Goal: Use online tool/utility: Utilize a website feature to perform a specific function

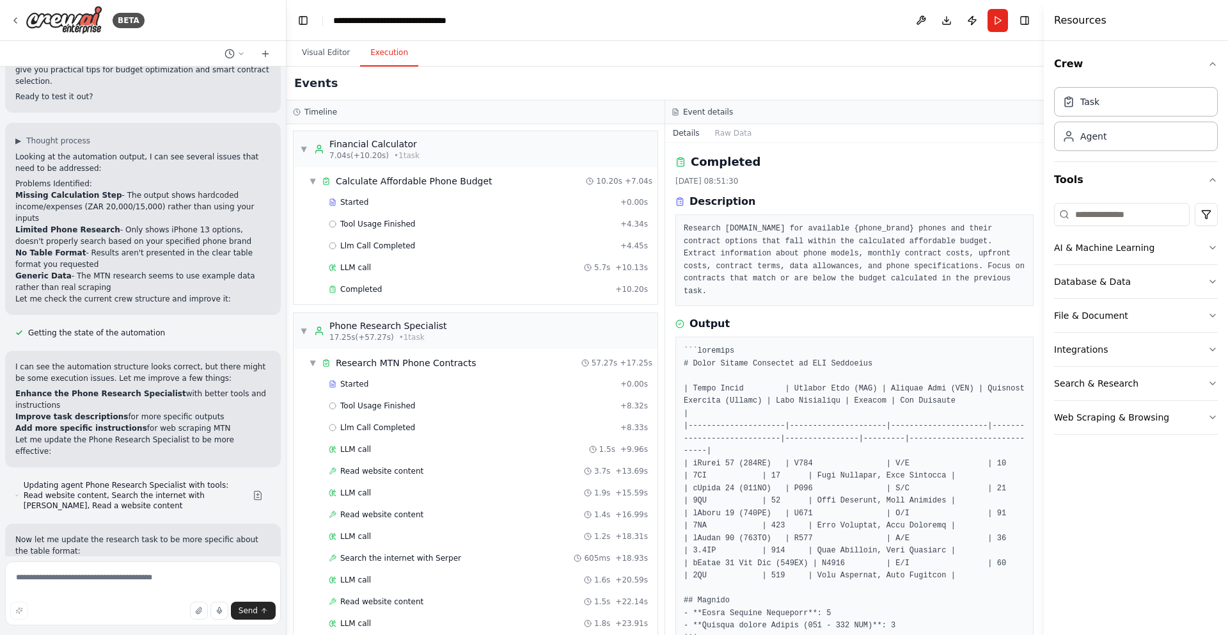
click at [390, 64] on button "Execution" at bounding box center [389, 53] width 58 height 27
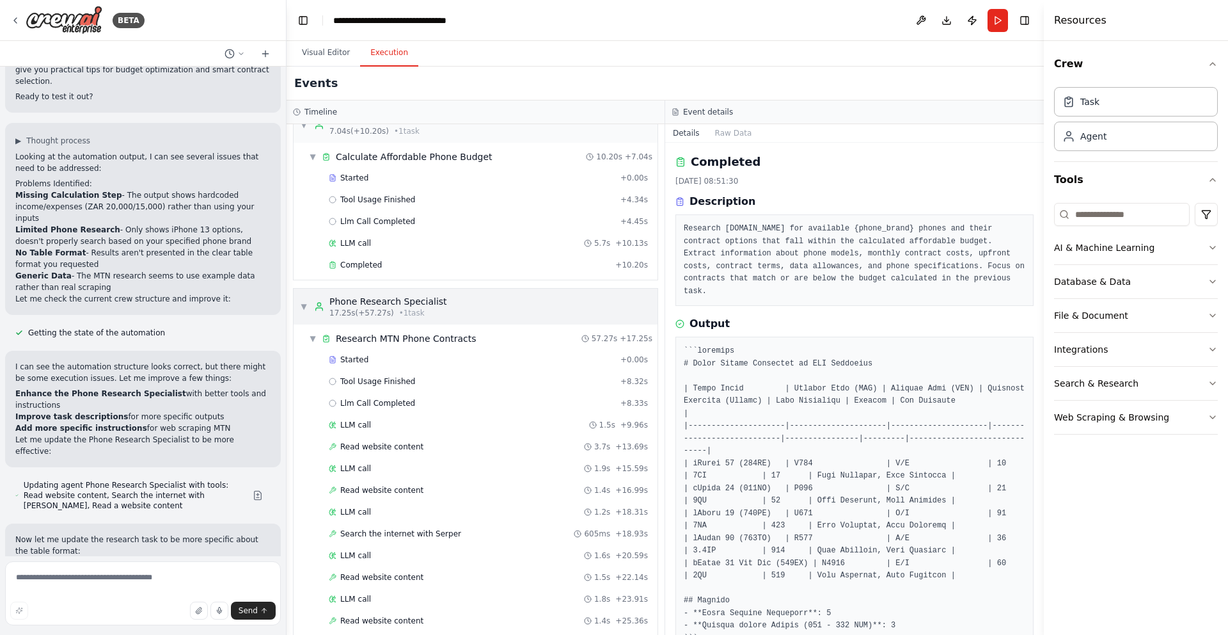
scroll to position [17, 0]
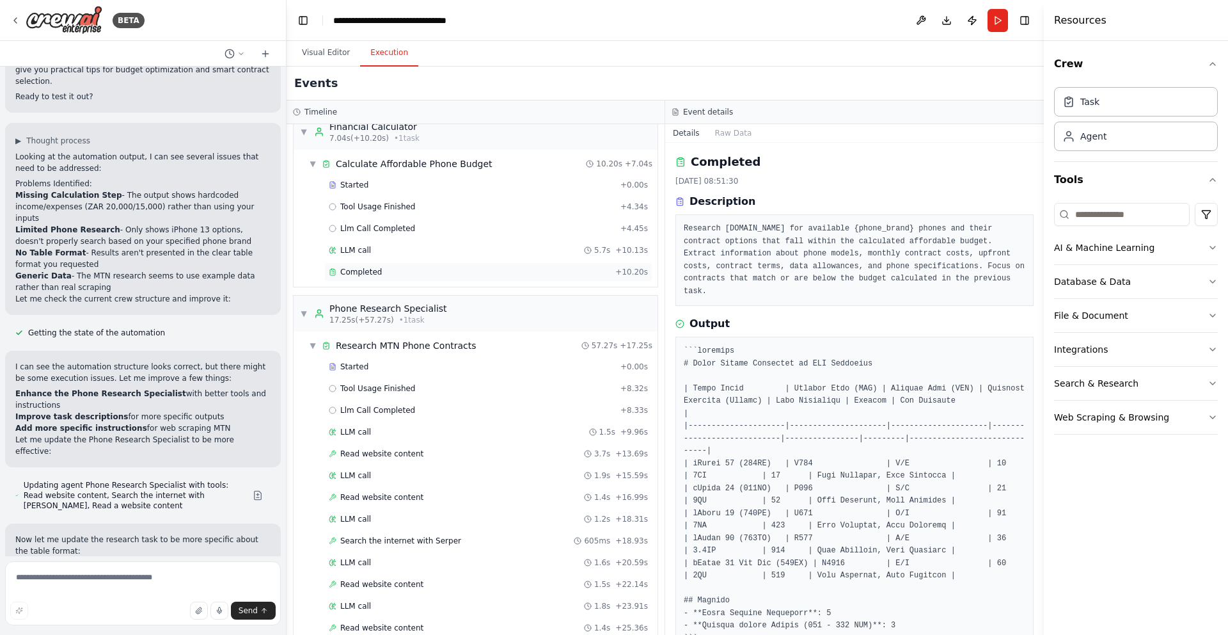
click at [378, 276] on span "Completed" at bounding box center [361, 272] width 42 height 10
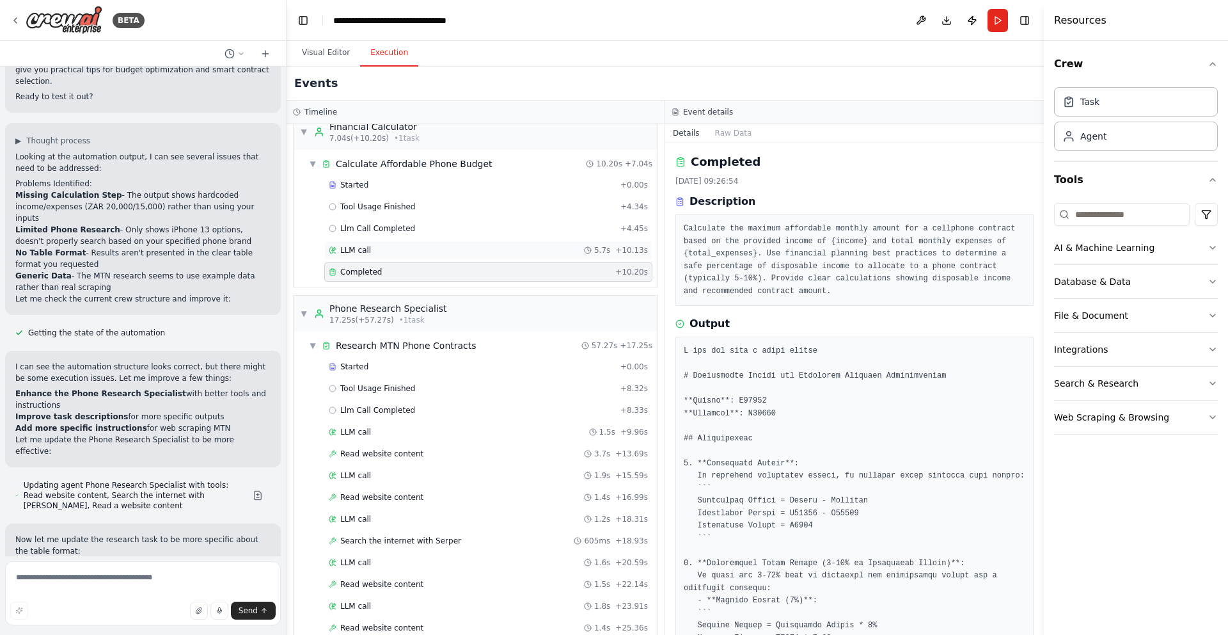
click at [374, 248] on div "LLM call 5.7s + 10.13s" at bounding box center [488, 250] width 319 height 10
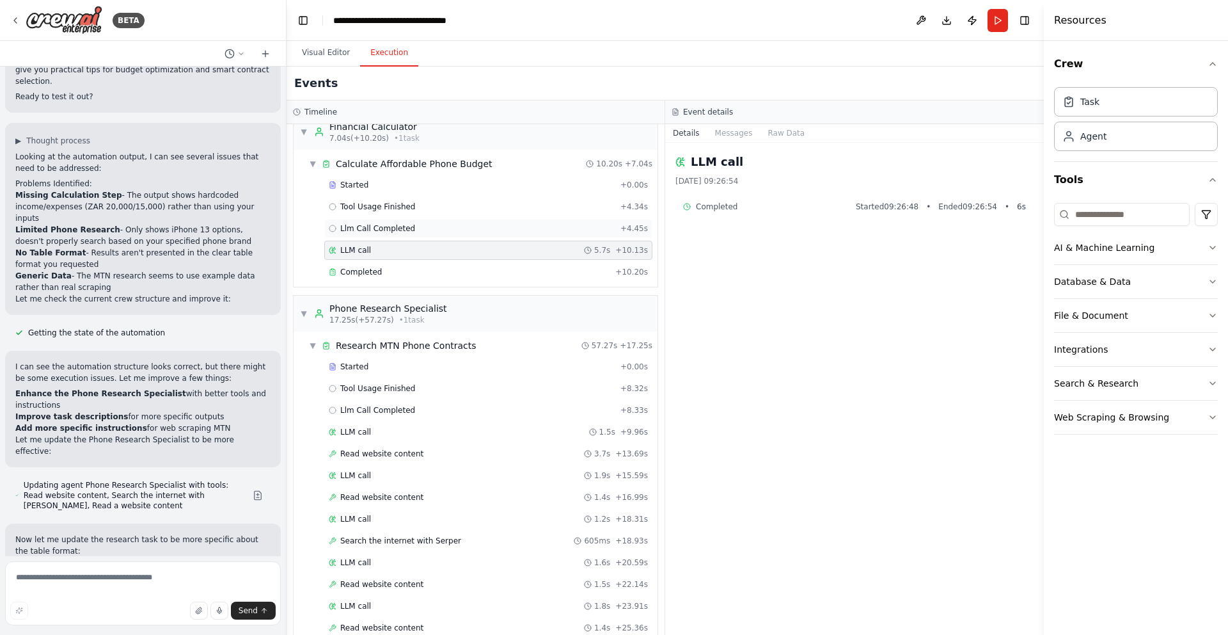
click at [415, 228] on div "Llm Call Completed + 4.45s" at bounding box center [488, 228] width 319 height 10
click at [415, 205] on div "Tool Usage Finished + 4.34s" at bounding box center [488, 206] width 319 height 10
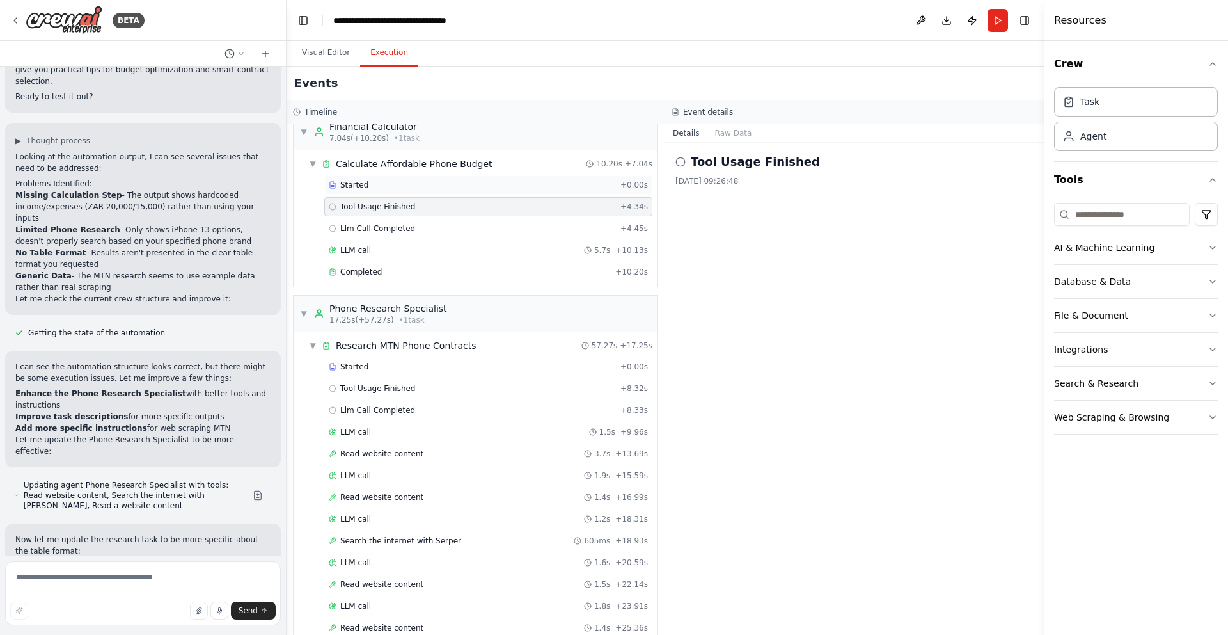
click at [391, 187] on div "Started" at bounding box center [472, 185] width 287 height 10
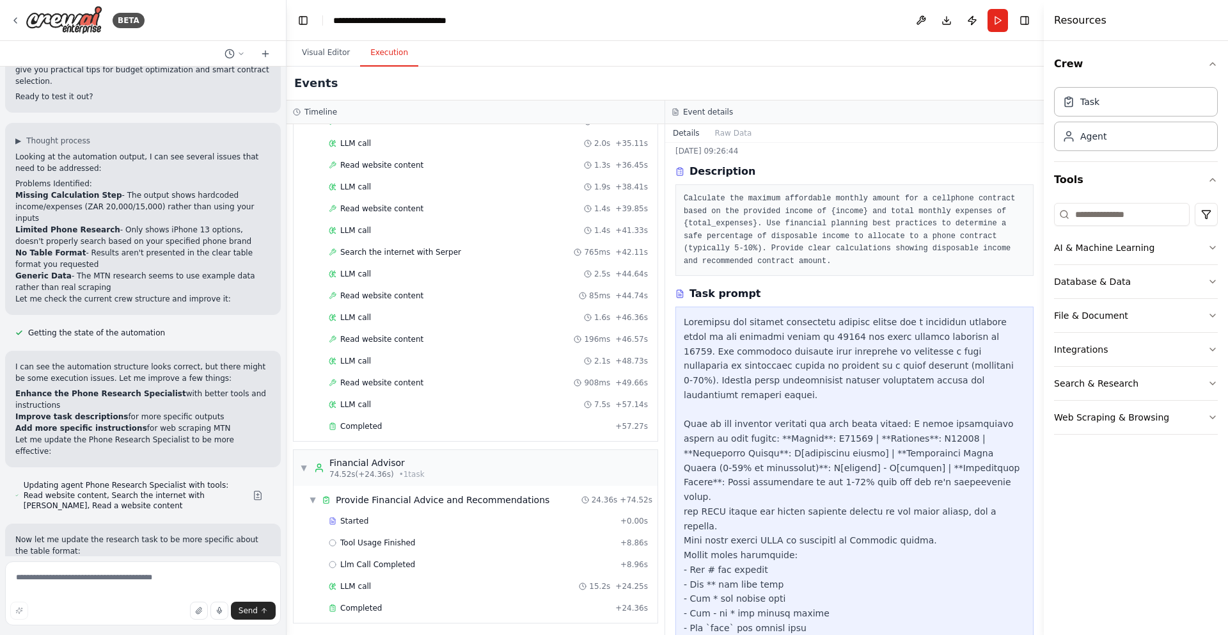
scroll to position [613, 0]
click at [337, 50] on button "Visual Editor" at bounding box center [326, 53] width 68 height 27
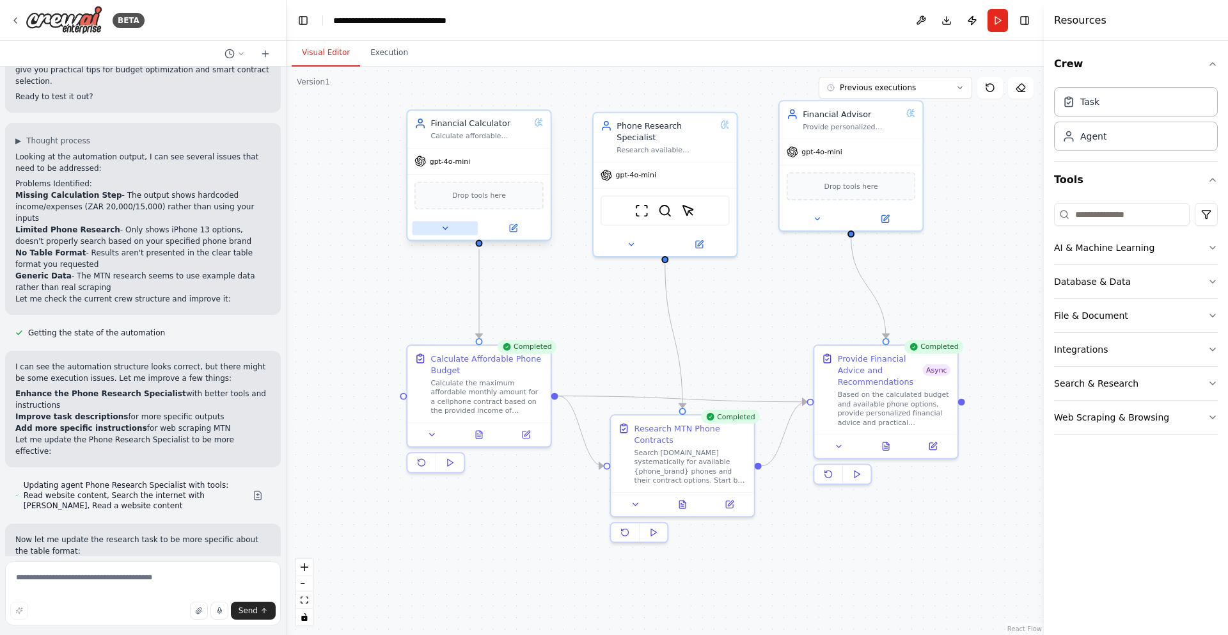
click at [448, 233] on button at bounding box center [445, 228] width 66 height 14
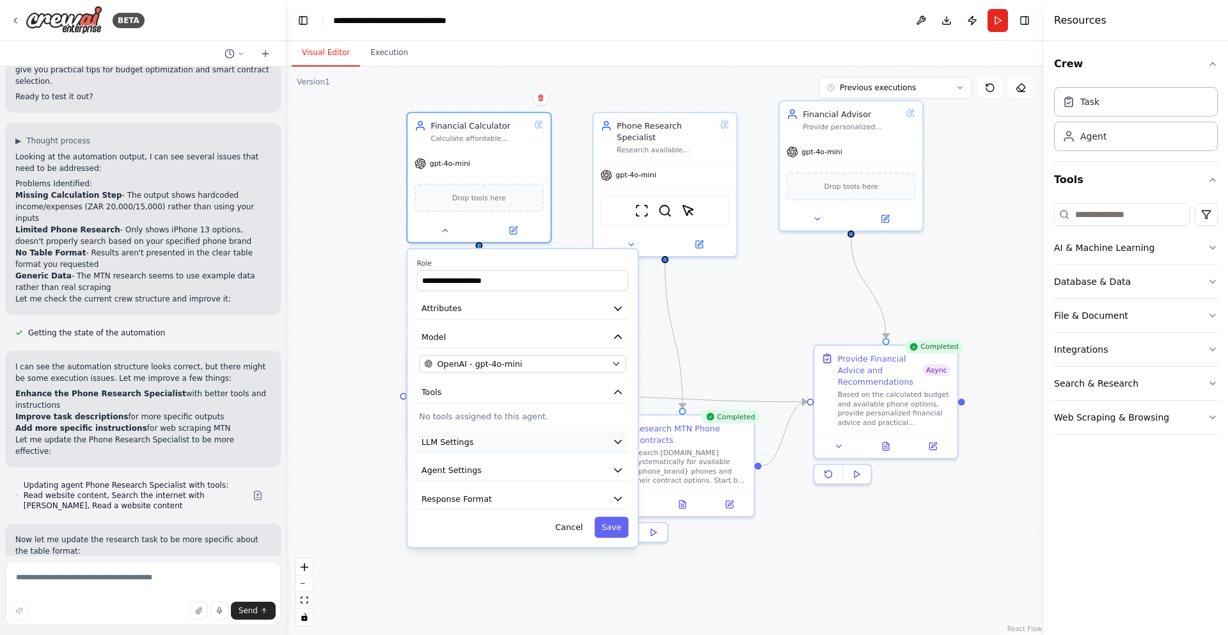
click at [618, 443] on icon "button" at bounding box center [618, 441] width 7 height 3
click at [615, 440] on icon "button" at bounding box center [617, 441] width 6 height 3
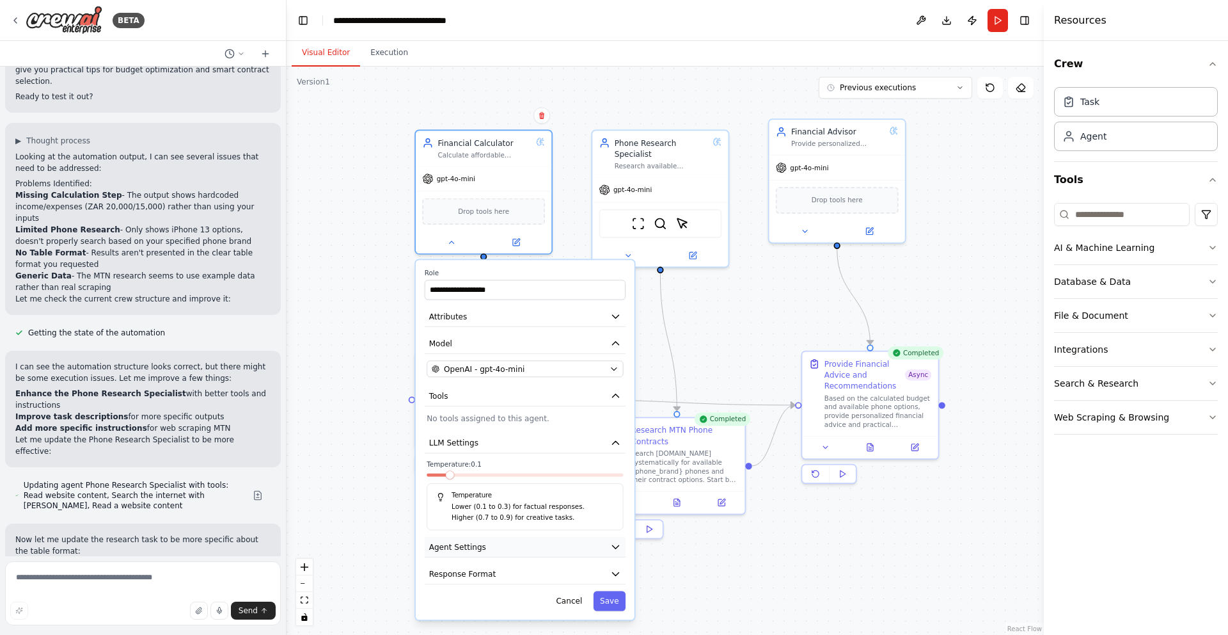
click at [618, 551] on icon "button" at bounding box center [615, 546] width 11 height 11
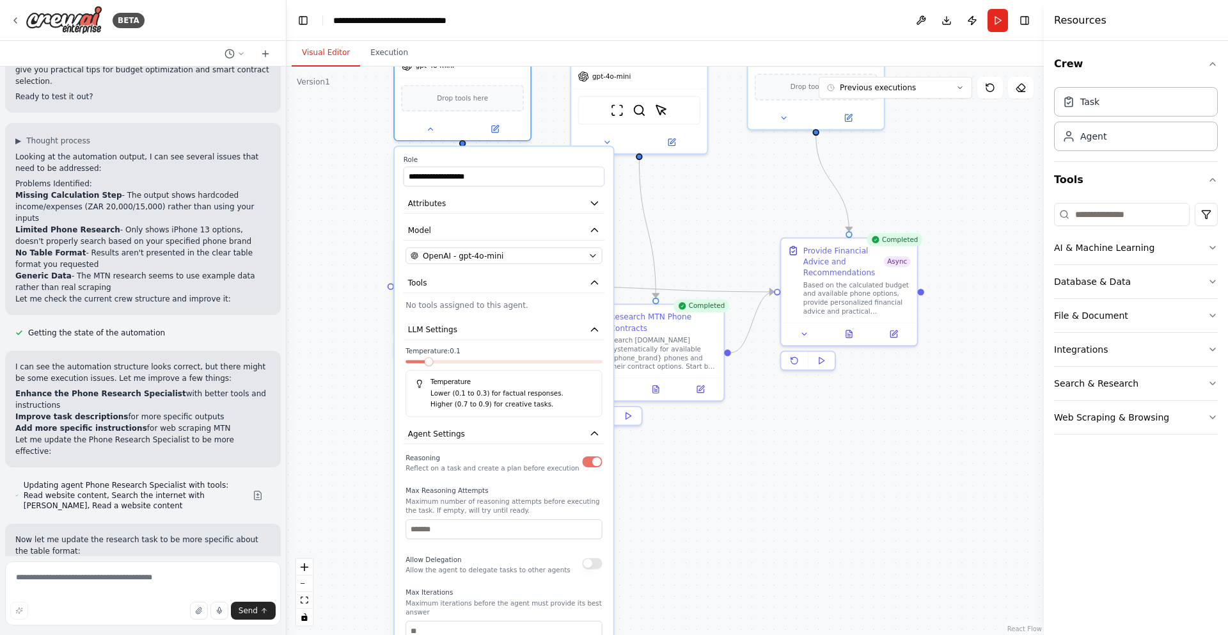
drag, startPoint x: 673, startPoint y: 560, endPoint x: 642, endPoint y: 435, distance: 128.5
click at [642, 435] on div ".deletable-edge-delete-btn { width: 20px; height: 20px; border: 0px solid #ffff…" at bounding box center [665, 351] width 757 height 568
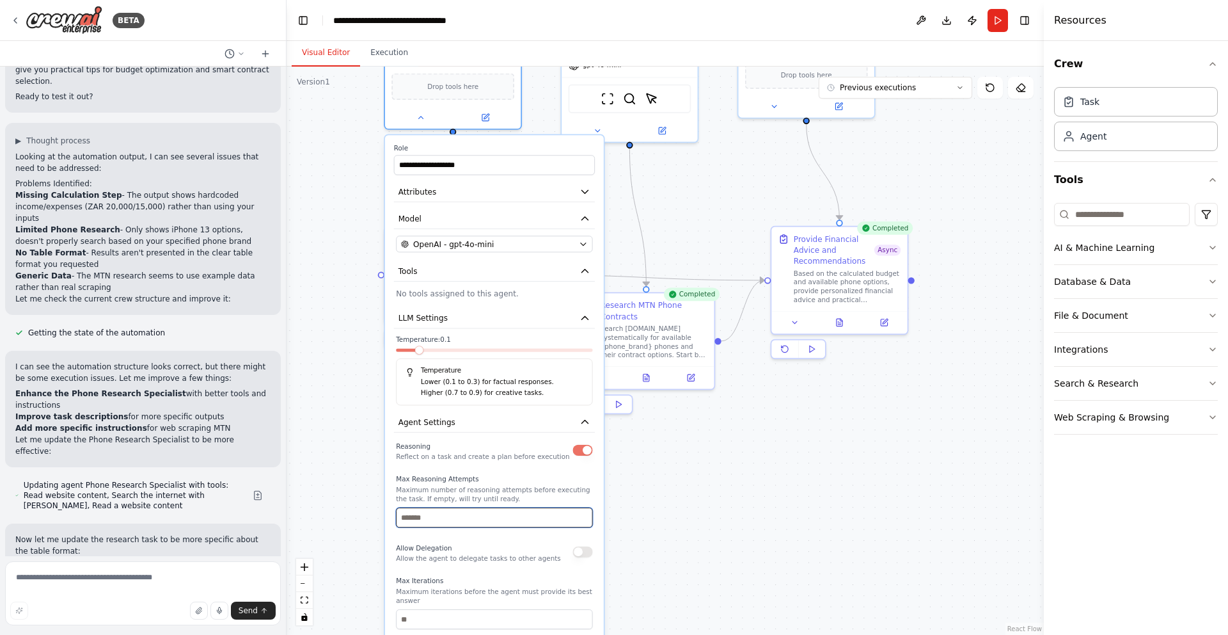
click at [461, 519] on input "*" at bounding box center [494, 517] width 196 height 20
type input "*"
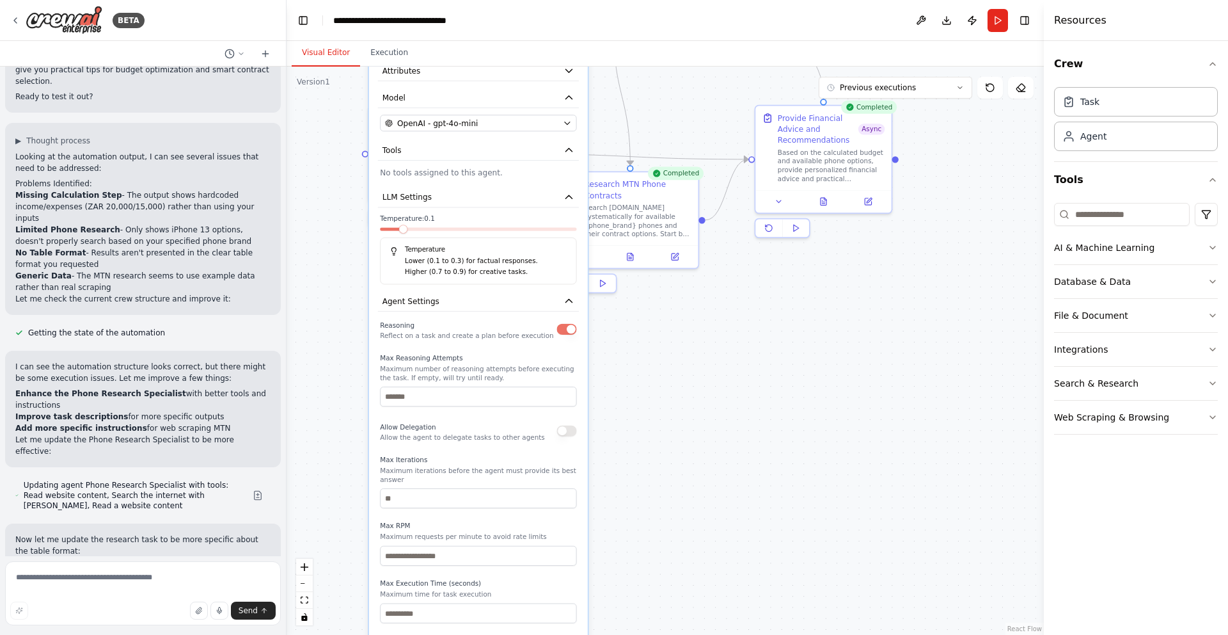
drag, startPoint x: 715, startPoint y: 537, endPoint x: 699, endPoint y: 416, distance: 122.0
click at [699, 416] on div ".deletable-edge-delete-btn { width: 20px; height: 20px; border: 0px solid #ffff…" at bounding box center [665, 351] width 757 height 568
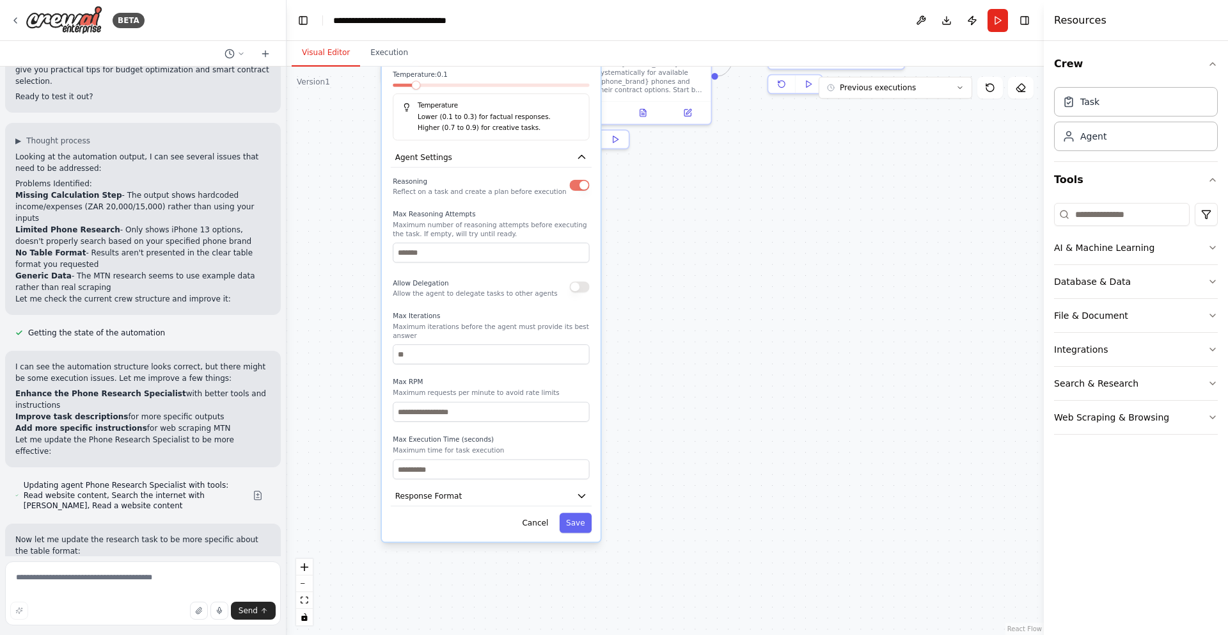
drag, startPoint x: 681, startPoint y: 533, endPoint x: 693, endPoint y: 390, distance: 144.5
click at [693, 390] on div ".deletable-edge-delete-btn { width: 20px; height: 20px; border: 0px solid #ffff…" at bounding box center [665, 351] width 757 height 568
click at [573, 525] on button "Save" at bounding box center [576, 522] width 32 height 20
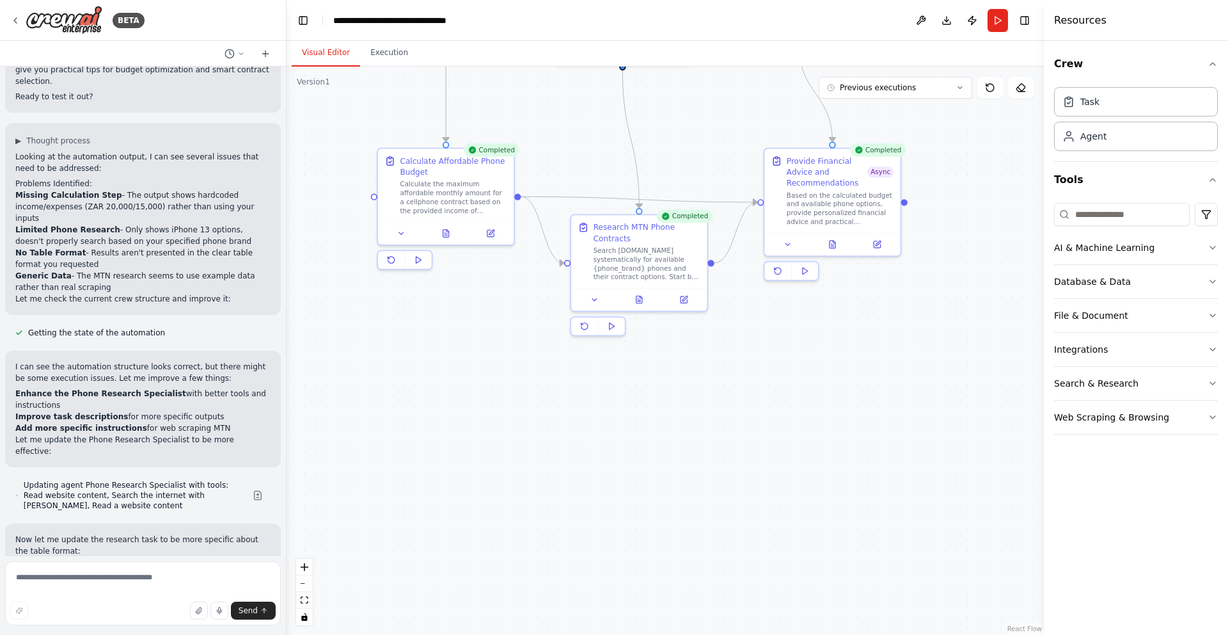
drag, startPoint x: 703, startPoint y: 302, endPoint x: 699, endPoint y: 489, distance: 186.8
click at [699, 489] on div ".deletable-edge-delete-btn { width: 20px; height: 20px; border: 0px solid #ffff…" at bounding box center [665, 351] width 757 height 568
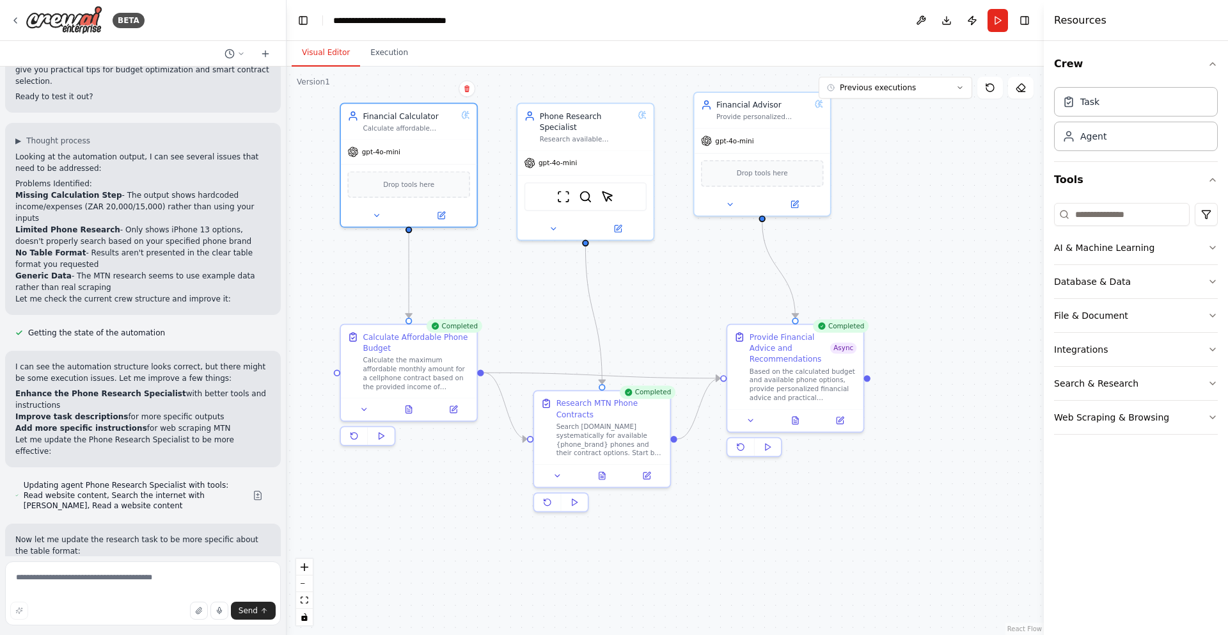
drag, startPoint x: 738, startPoint y: 360, endPoint x: 700, endPoint y: 541, distance: 184.4
click at [700, 541] on div ".deletable-edge-delete-btn { width: 20px; height: 20px; border: 0px solid #ffff…" at bounding box center [665, 351] width 757 height 568
click at [553, 233] on icon at bounding box center [552, 230] width 9 height 9
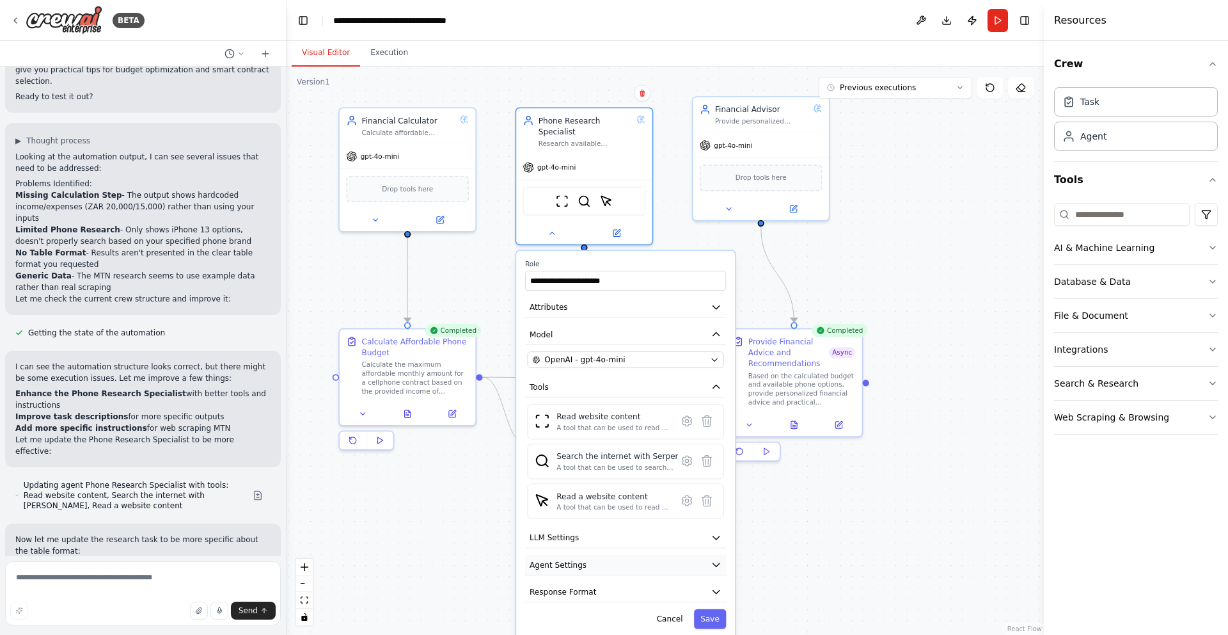
click at [718, 569] on icon "button" at bounding box center [716, 564] width 11 height 11
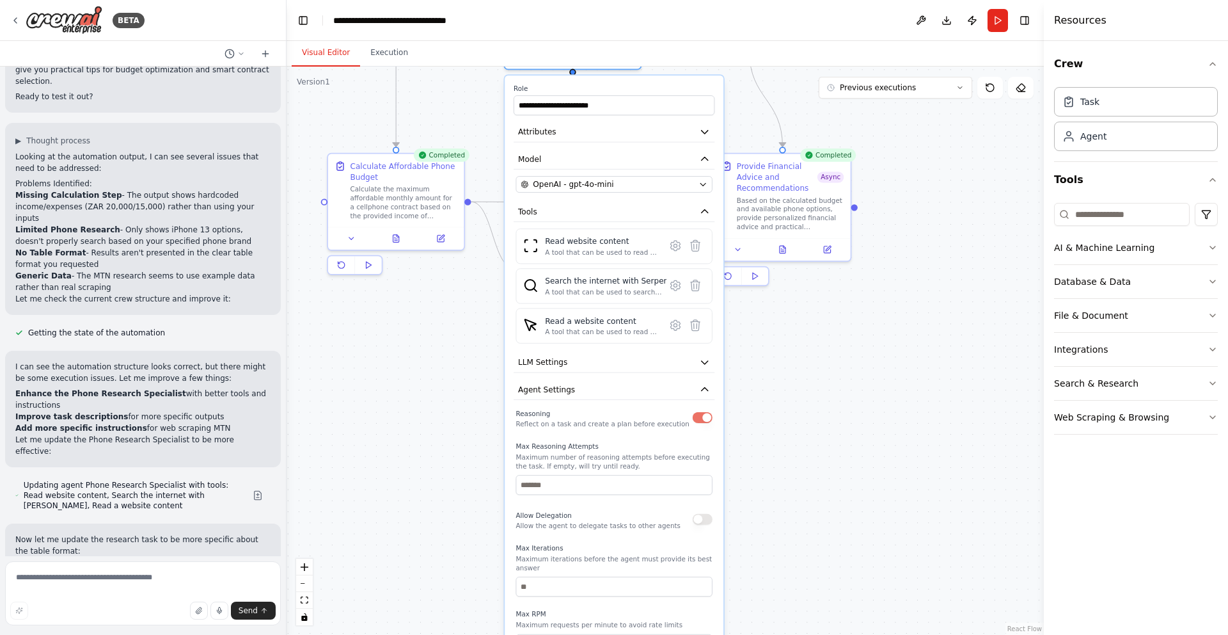
drag, startPoint x: 848, startPoint y: 567, endPoint x: 836, endPoint y: 392, distance: 175.6
click at [836, 392] on div ".deletable-edge-delete-btn { width: 20px; height: 20px; border: 0px solid #ffff…" at bounding box center [665, 351] width 757 height 568
click at [633, 484] on input "*" at bounding box center [614, 485] width 196 height 20
type input "*"
click at [826, 486] on div ".deletable-edge-delete-btn { width: 20px; height: 20px; border: 0px solid #ffff…" at bounding box center [665, 351] width 757 height 568
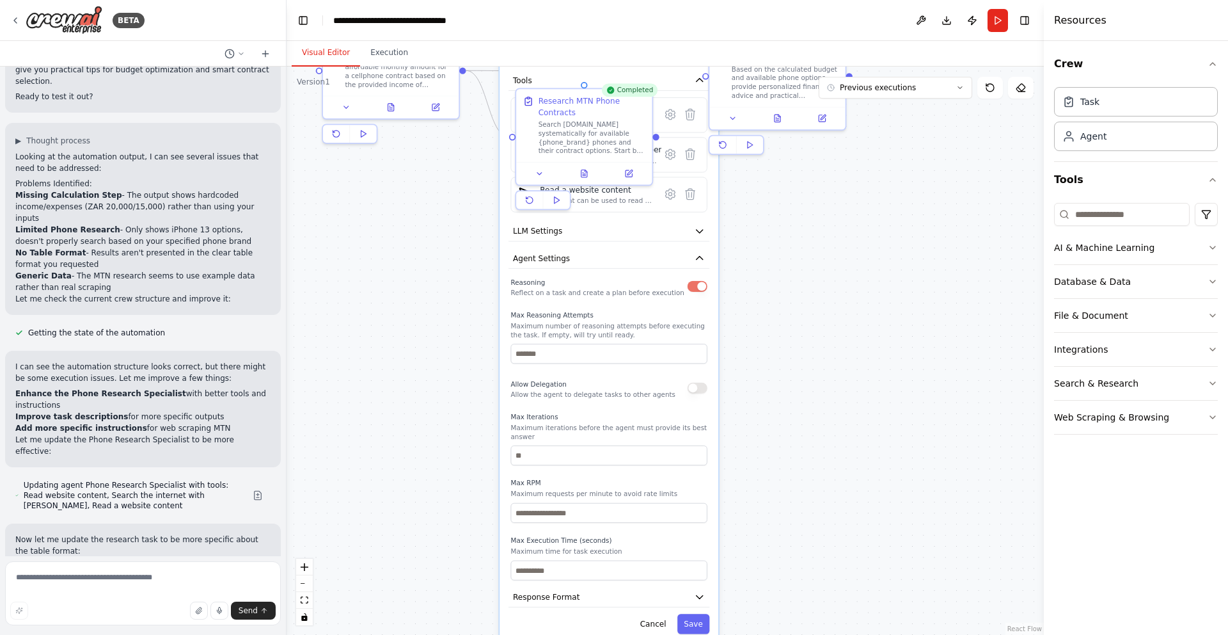
drag, startPoint x: 792, startPoint y: 495, endPoint x: 790, endPoint y: 335, distance: 160.6
click at [790, 335] on div ".deletable-edge-delete-btn { width: 20px; height: 20px; border: 0px solid #ffff…" at bounding box center [665, 351] width 757 height 568
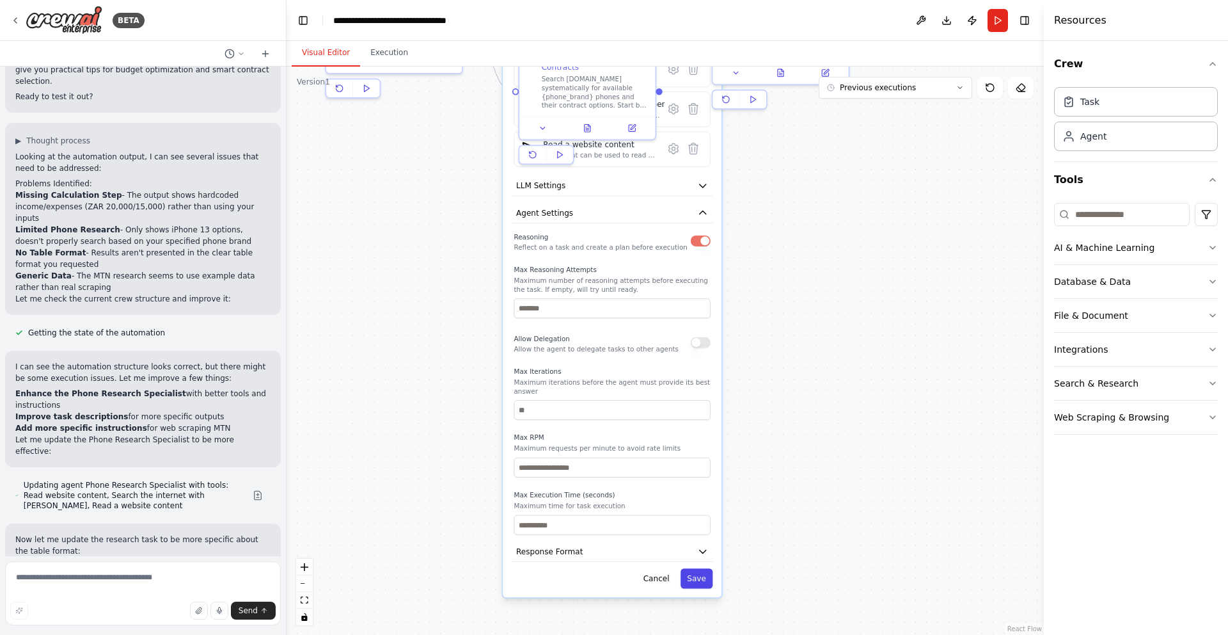
click at [700, 584] on button "Save" at bounding box center [697, 578] width 32 height 20
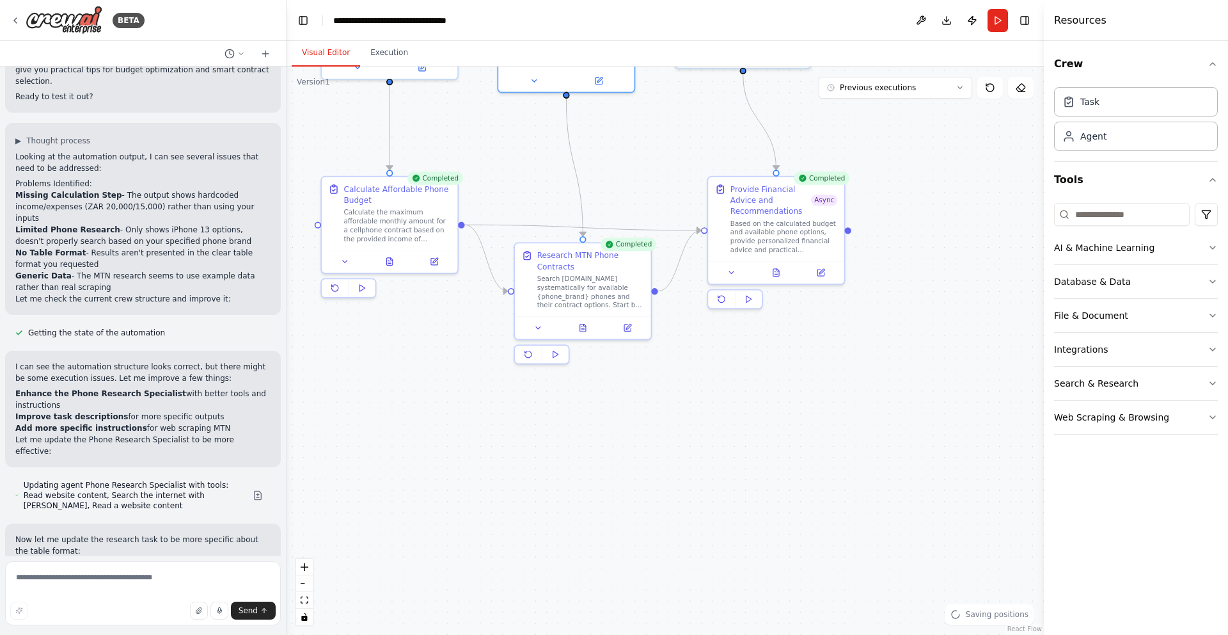
drag, startPoint x: 848, startPoint y: 399, endPoint x: 844, endPoint y: 599, distance: 199.6
click at [844, 599] on div ".deletable-edge-delete-btn { width: 20px; height: 20px; border: 0px solid #ffff…" at bounding box center [665, 351] width 757 height 568
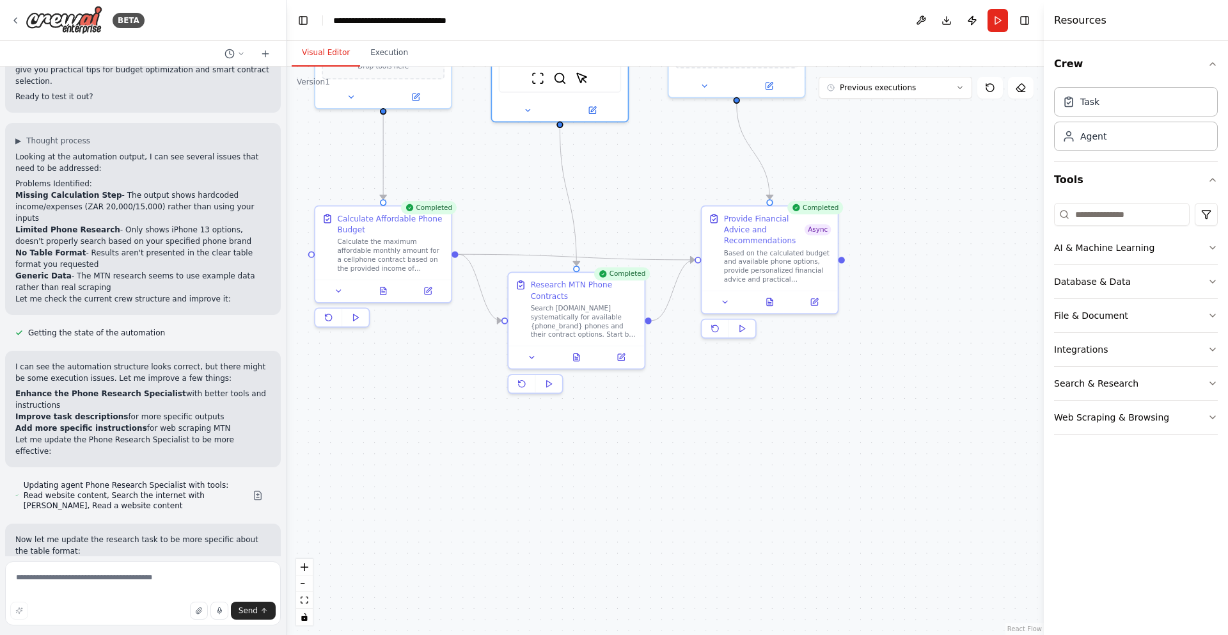
drag, startPoint x: 851, startPoint y: 392, endPoint x: 800, endPoint y: 555, distance: 170.8
click at [800, 555] on div ".deletable-edge-delete-btn { width: 20px; height: 20px; border: 0px solid #ffff…" at bounding box center [665, 351] width 757 height 568
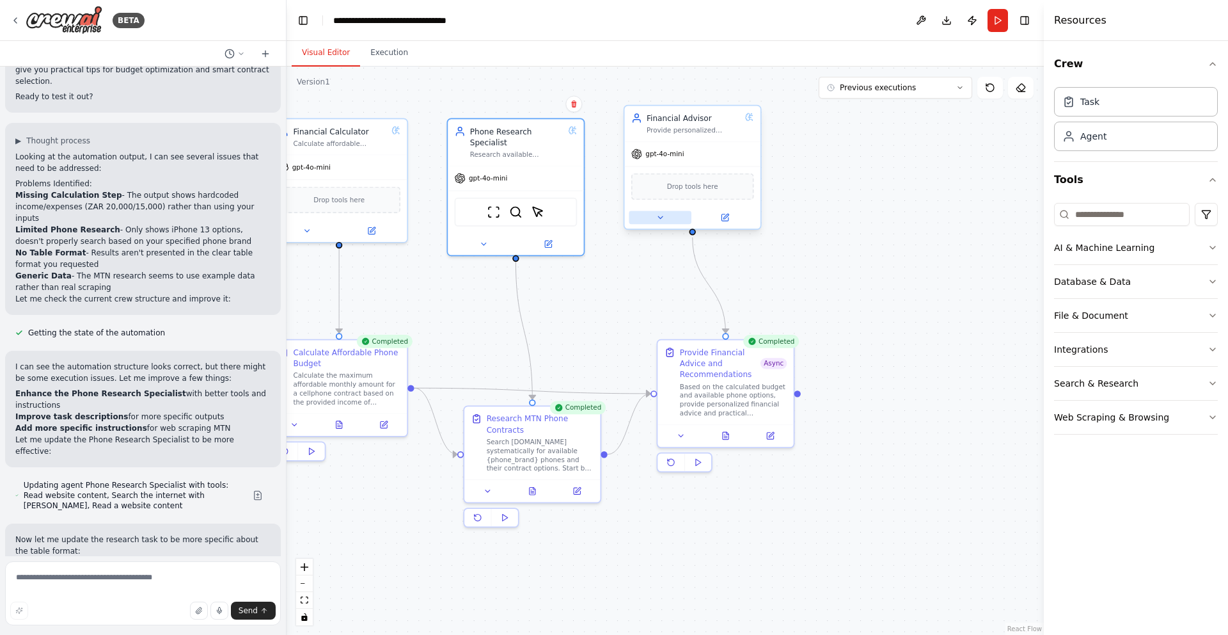
click at [660, 215] on icon at bounding box center [660, 217] width 9 height 9
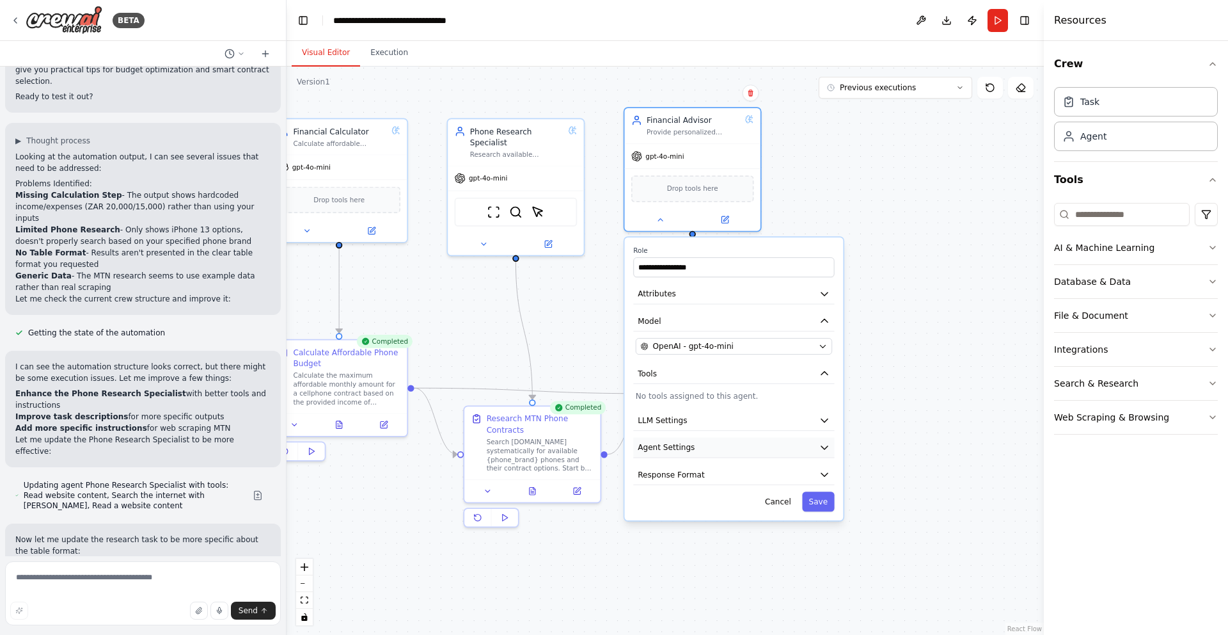
click at [827, 446] on icon "button" at bounding box center [824, 447] width 6 height 3
click at [807, 535] on input "*" at bounding box center [734, 543] width 196 height 20
type input "*"
click at [939, 535] on div ".deletable-edge-delete-btn { width: 20px; height: 20px; border: 0px solid #ffff…" at bounding box center [665, 351] width 757 height 568
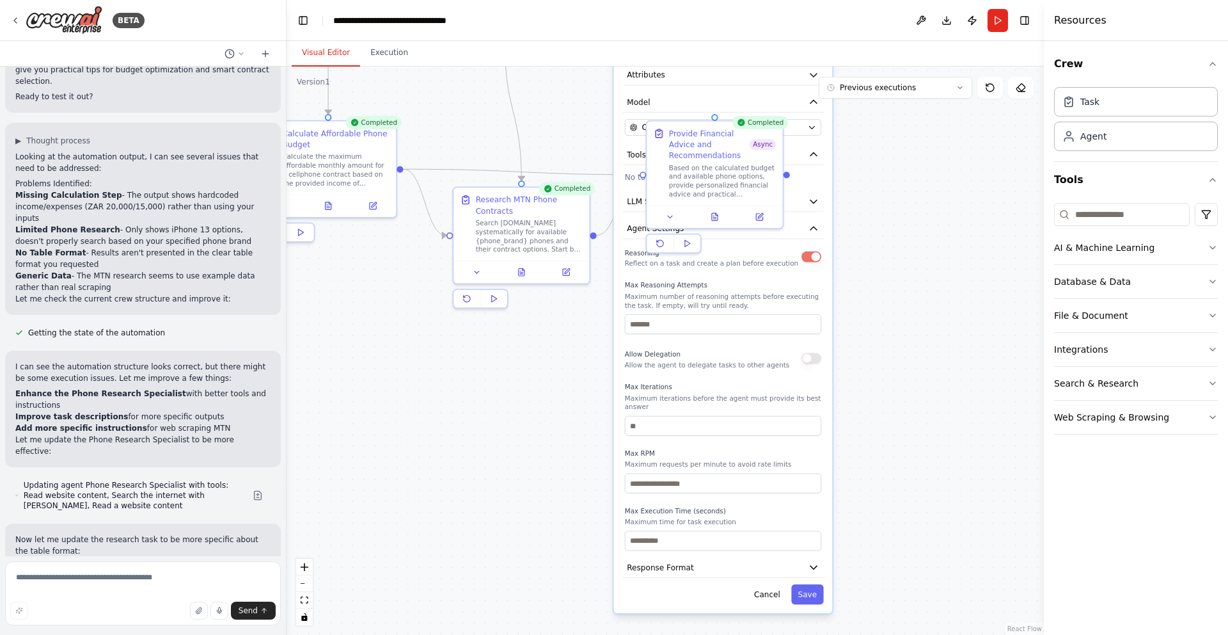
drag, startPoint x: 938, startPoint y: 493, endPoint x: 926, endPoint y: 222, distance: 270.9
click at [926, 222] on div ".deletable-edge-delete-btn { width: 20px; height: 20px; border: 0px solid #ffff…" at bounding box center [665, 351] width 757 height 568
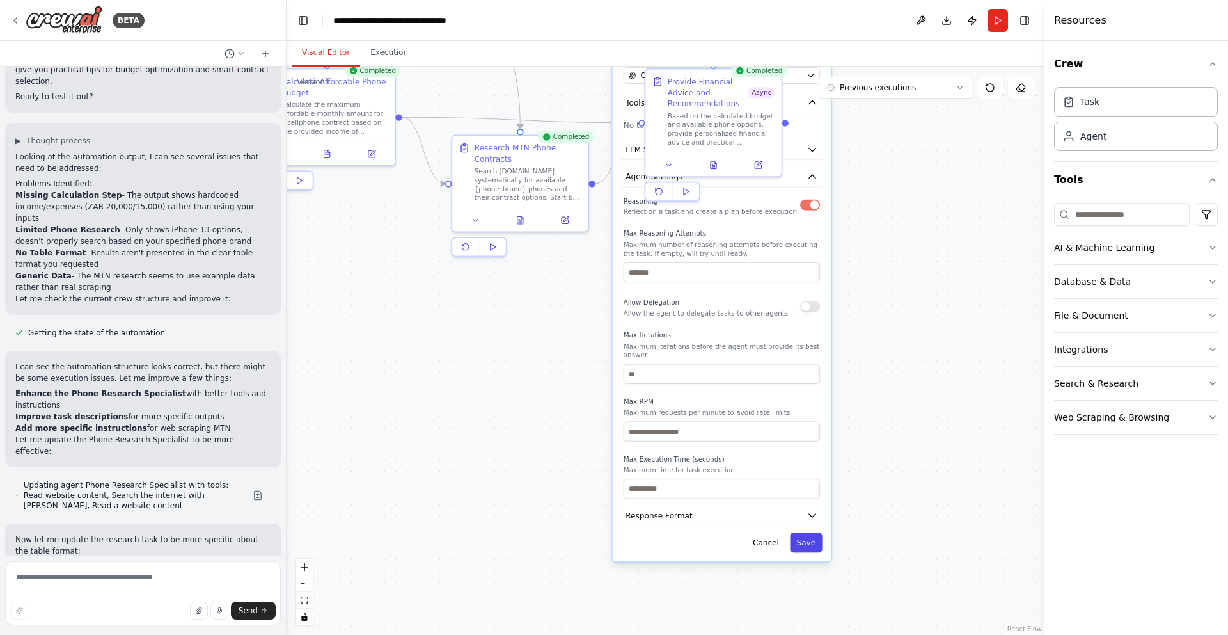
click at [809, 546] on button "Save" at bounding box center [806, 542] width 32 height 20
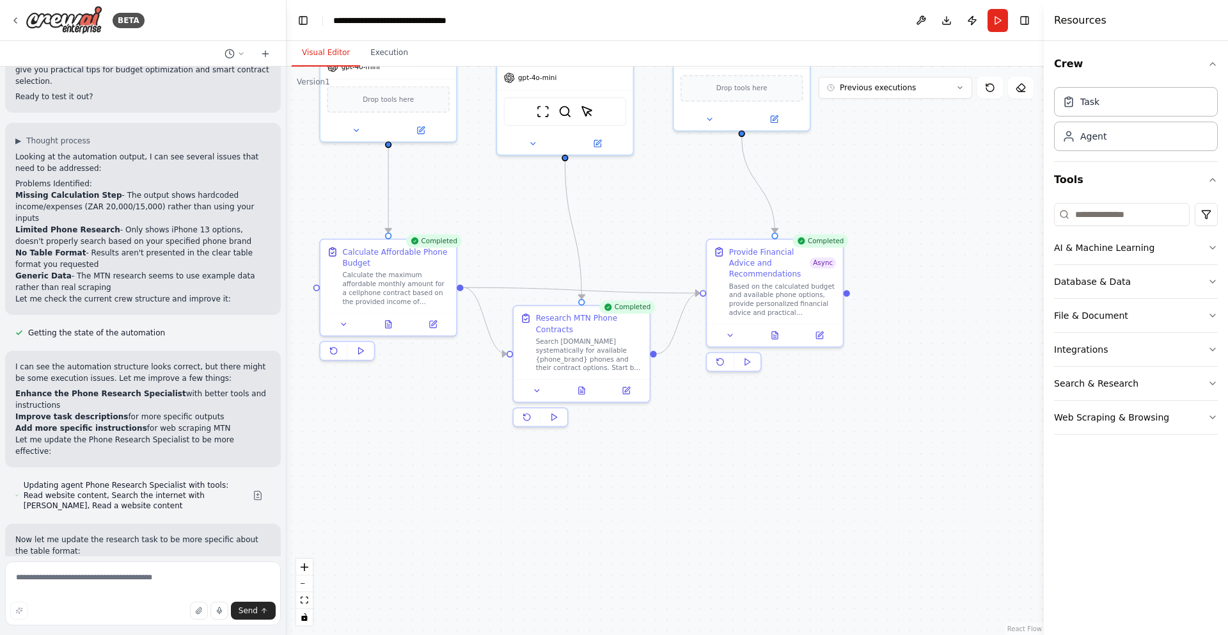
drag, startPoint x: 889, startPoint y: 312, endPoint x: 952, endPoint y: 491, distance: 190.4
click at [952, 491] on div ".deletable-edge-delete-btn { width: 20px; height: 20px; border: 0px solid #ffff…" at bounding box center [665, 351] width 757 height 568
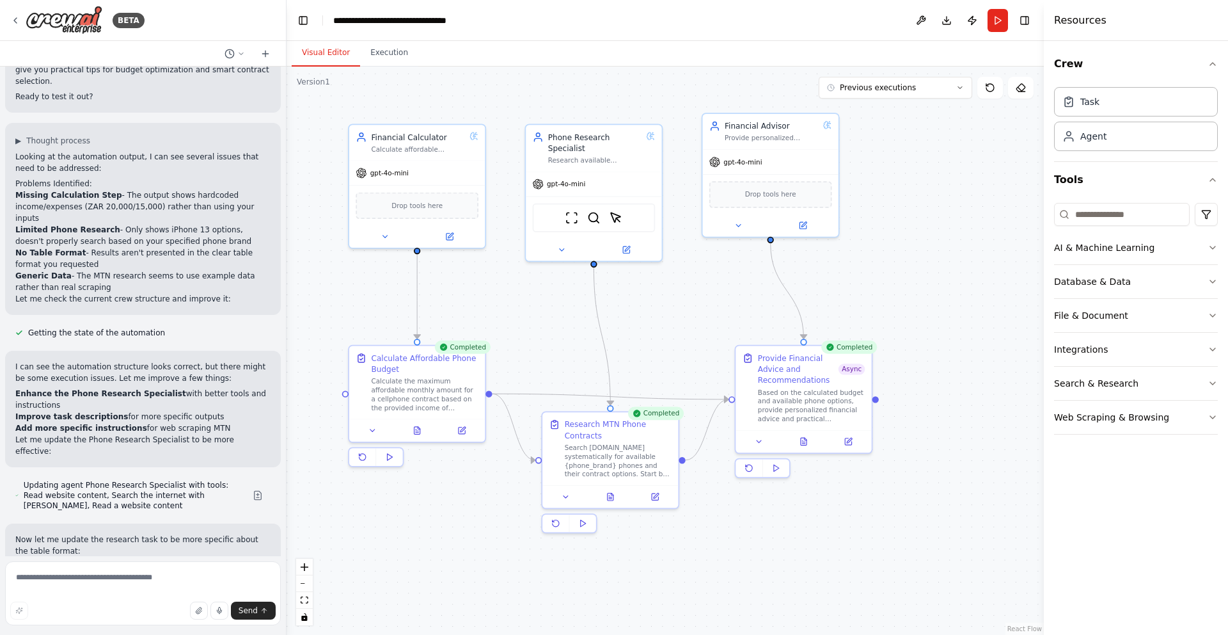
drag, startPoint x: 933, startPoint y: 139, endPoint x: 974, endPoint y: 258, distance: 125.8
click at [974, 258] on div ".deletable-edge-delete-btn { width: 20px; height: 20px; border: 0px solid #ffff…" at bounding box center [665, 351] width 757 height 568
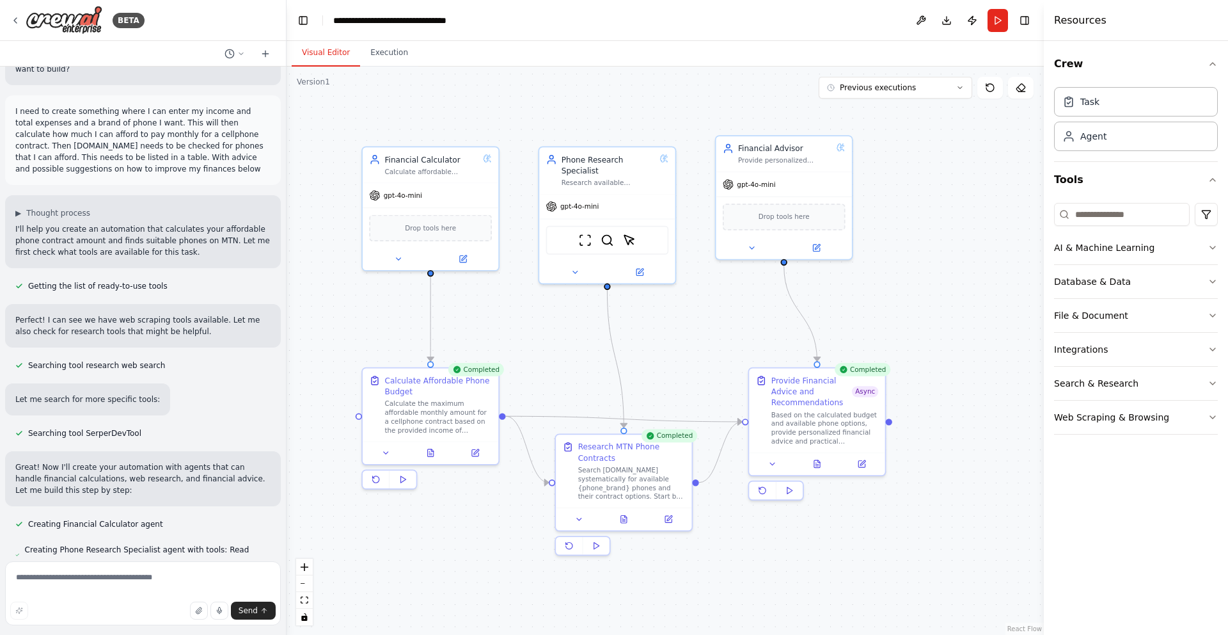
scroll to position [0, 0]
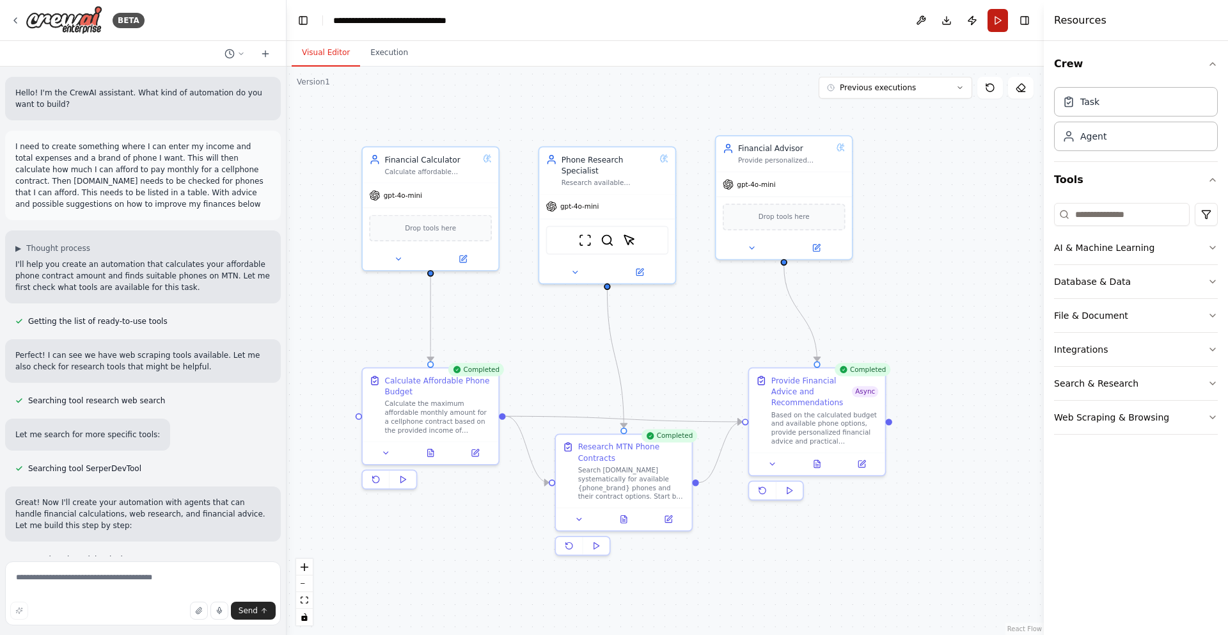
click at [993, 22] on button "Run" at bounding box center [998, 20] width 20 height 23
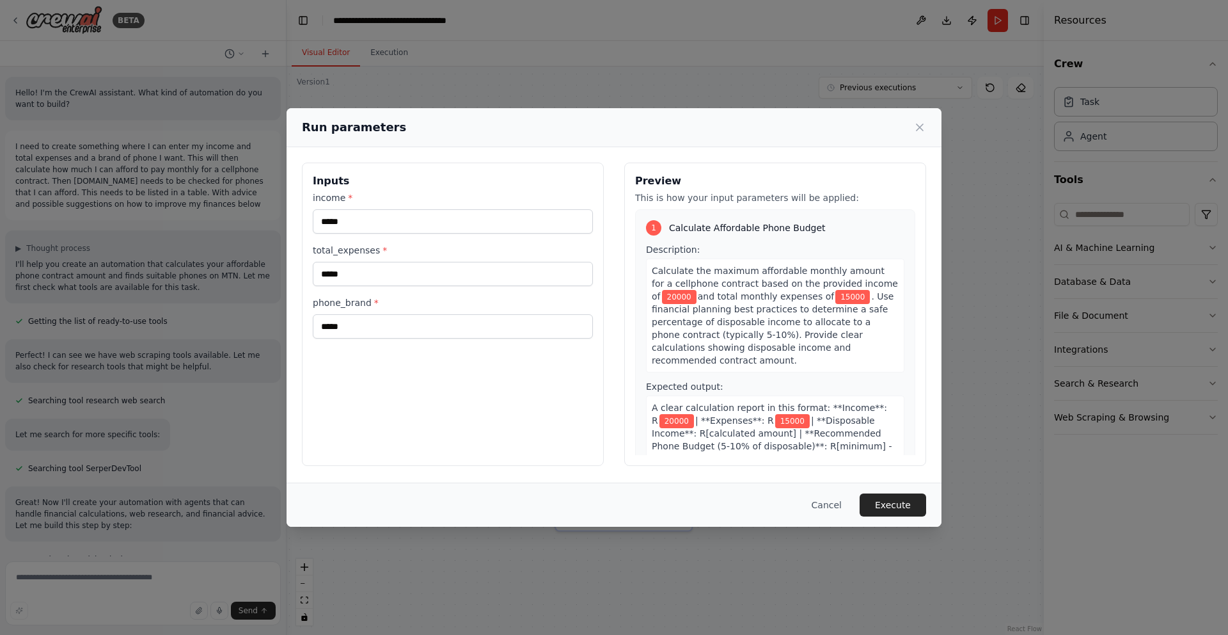
click at [789, 353] on div "Calculate the maximum affordable monthly amount for a cellphone contract based …" at bounding box center [775, 315] width 258 height 114
click at [725, 359] on div "Calculate the maximum affordable monthly amount for a cellphone contract based …" at bounding box center [775, 315] width 258 height 114
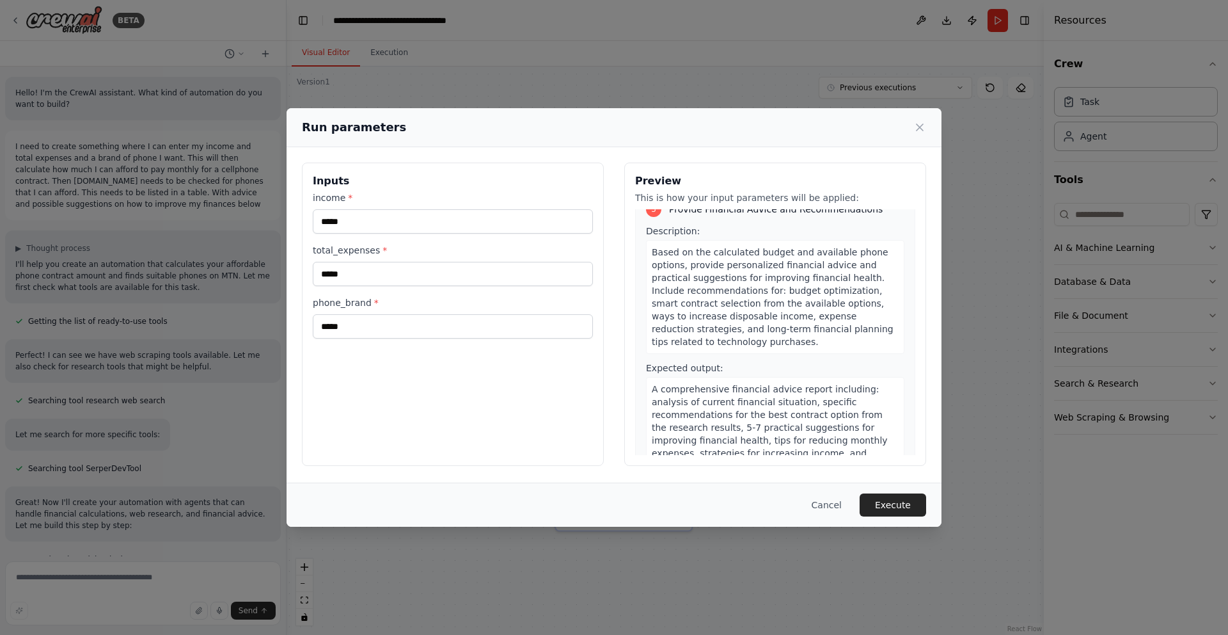
scroll to position [669, 0]
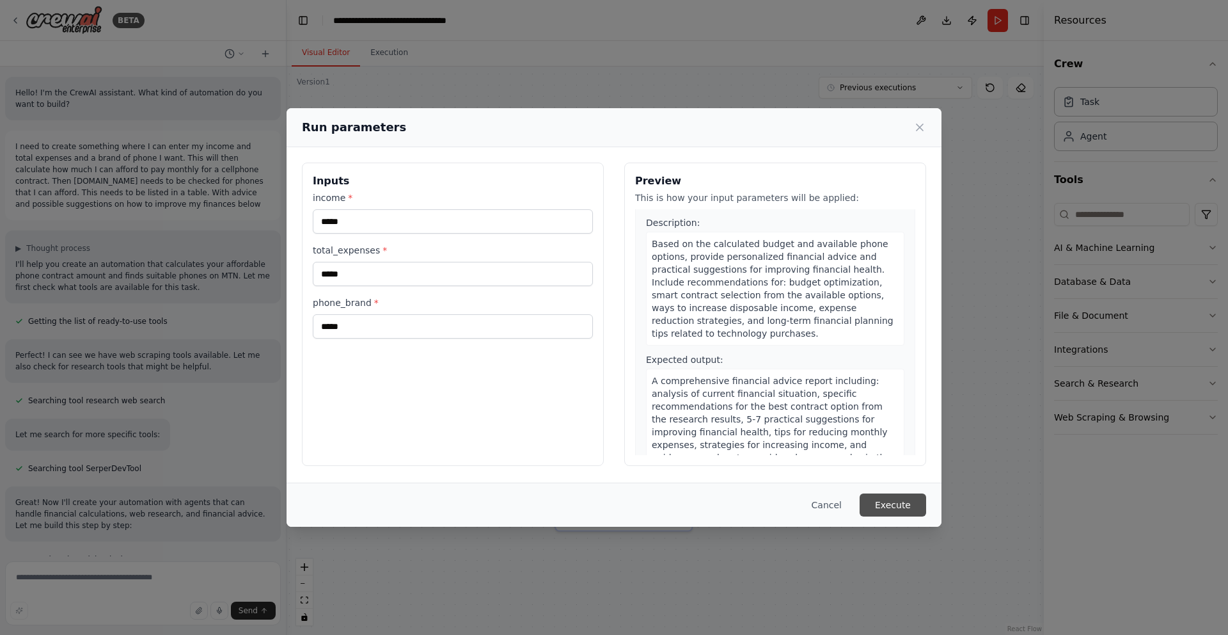
click at [871, 498] on button "Execute" at bounding box center [893, 504] width 67 height 23
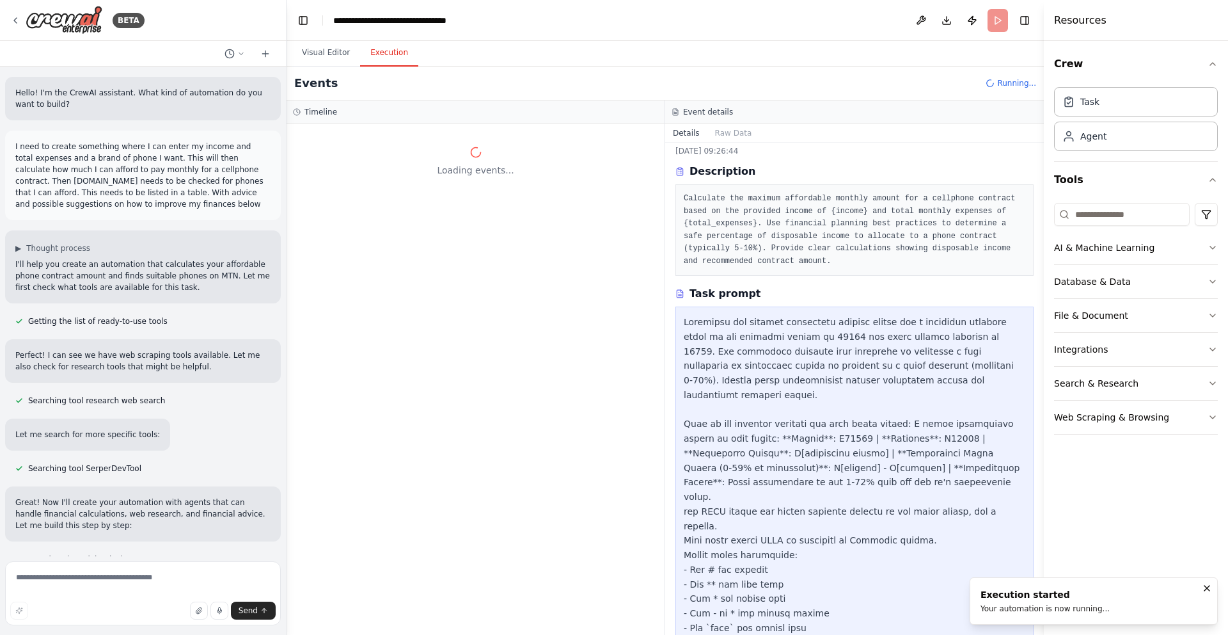
scroll to position [0, 0]
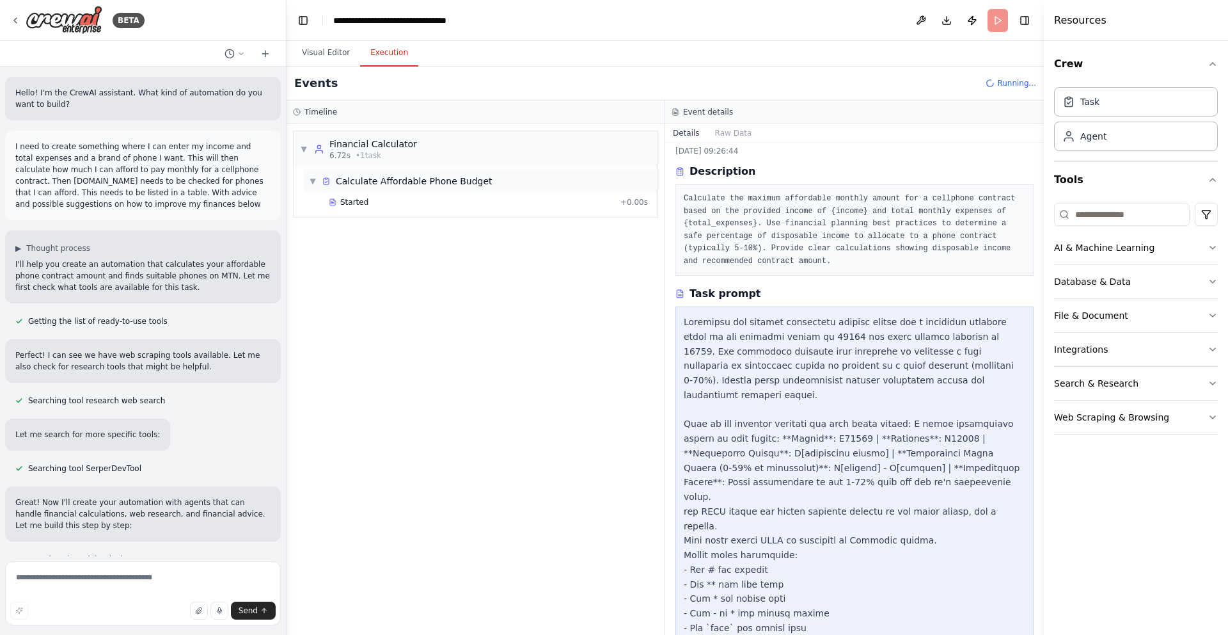
click at [311, 182] on span "▼" at bounding box center [313, 181] width 8 height 10
click at [311, 182] on span "▶" at bounding box center [313, 181] width 8 height 10
click at [352, 206] on span "Started" at bounding box center [354, 202] width 28 height 10
click at [384, 184] on span "Calculate Affordable Phone Budget" at bounding box center [414, 181] width 157 height 13
click at [310, 184] on span "▶" at bounding box center [313, 181] width 8 height 10
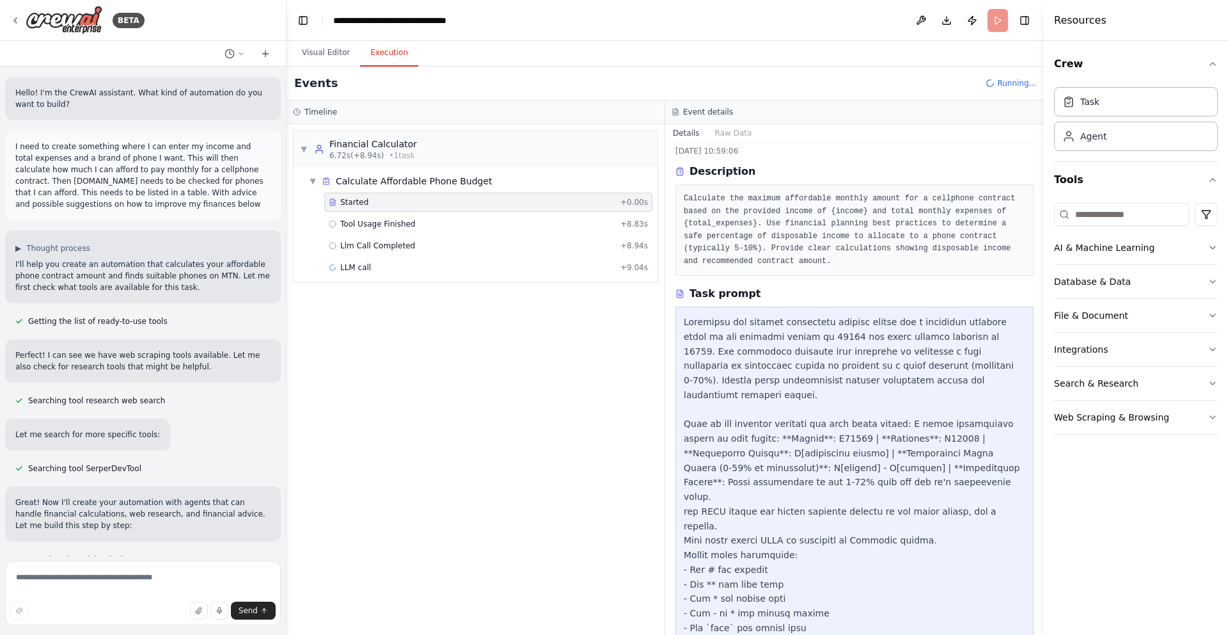
click at [347, 203] on span "Started" at bounding box center [354, 202] width 28 height 10
click at [355, 225] on span "Tool Usage Finished" at bounding box center [377, 224] width 75 height 10
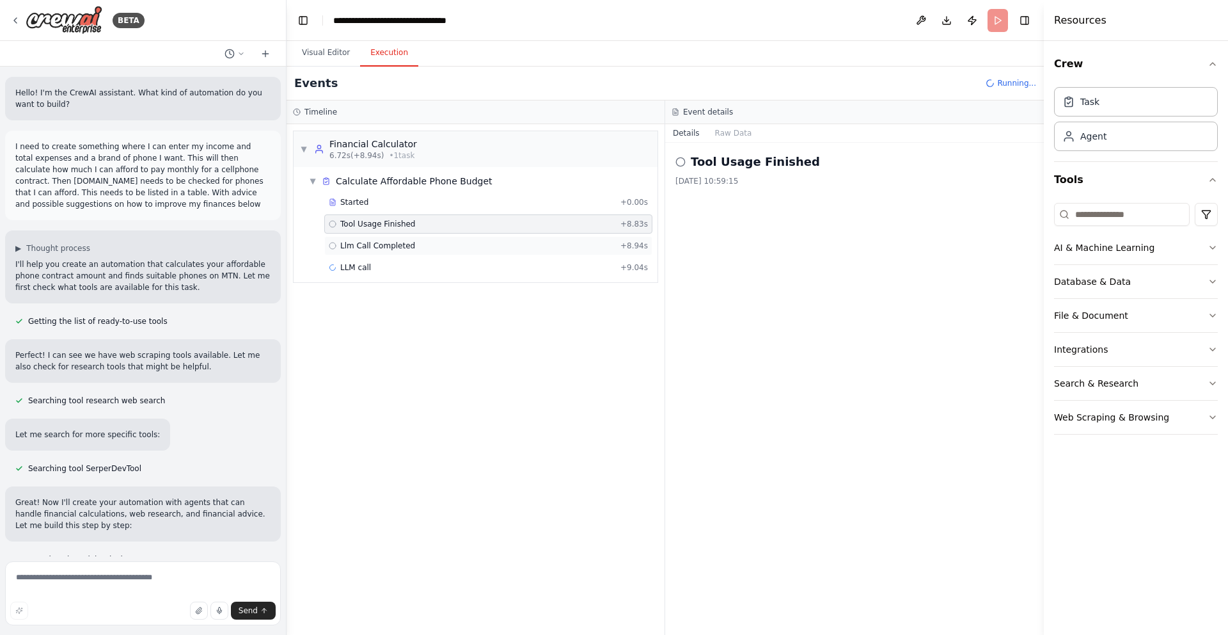
click at [367, 242] on span "Llm Call Completed" at bounding box center [377, 246] width 75 height 10
click at [368, 205] on div "Started" at bounding box center [472, 202] width 287 height 10
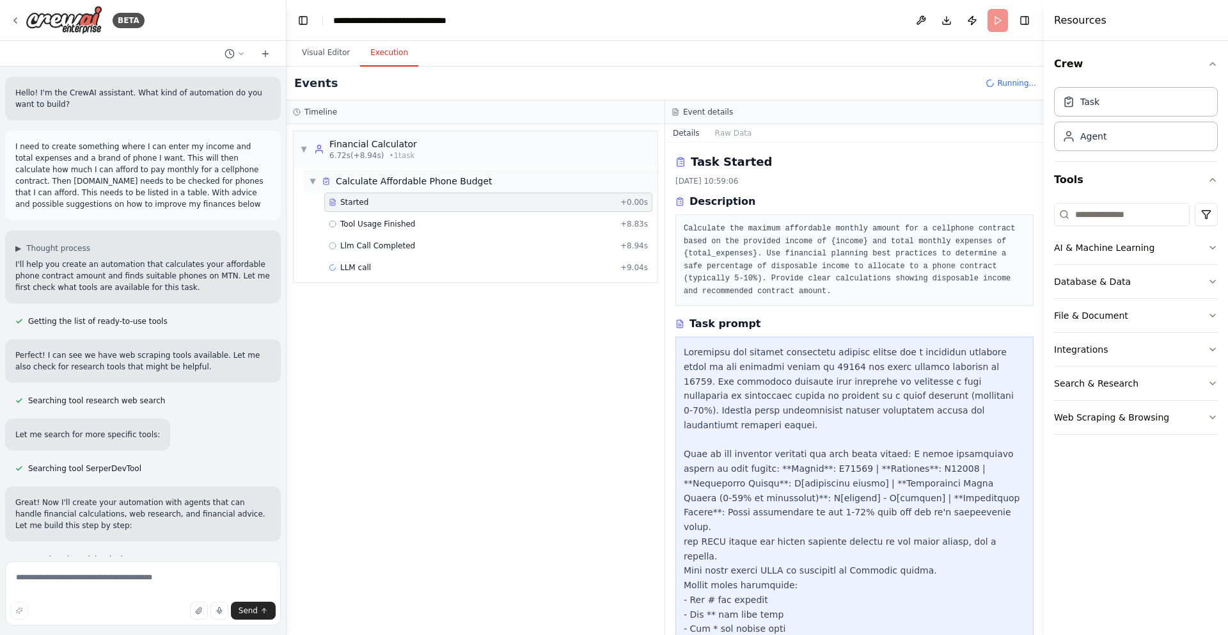
click at [379, 183] on span "Calculate Affordable Phone Budget" at bounding box center [414, 181] width 157 height 13
click at [453, 185] on span "Calculate Affordable Phone Budget" at bounding box center [414, 181] width 157 height 13
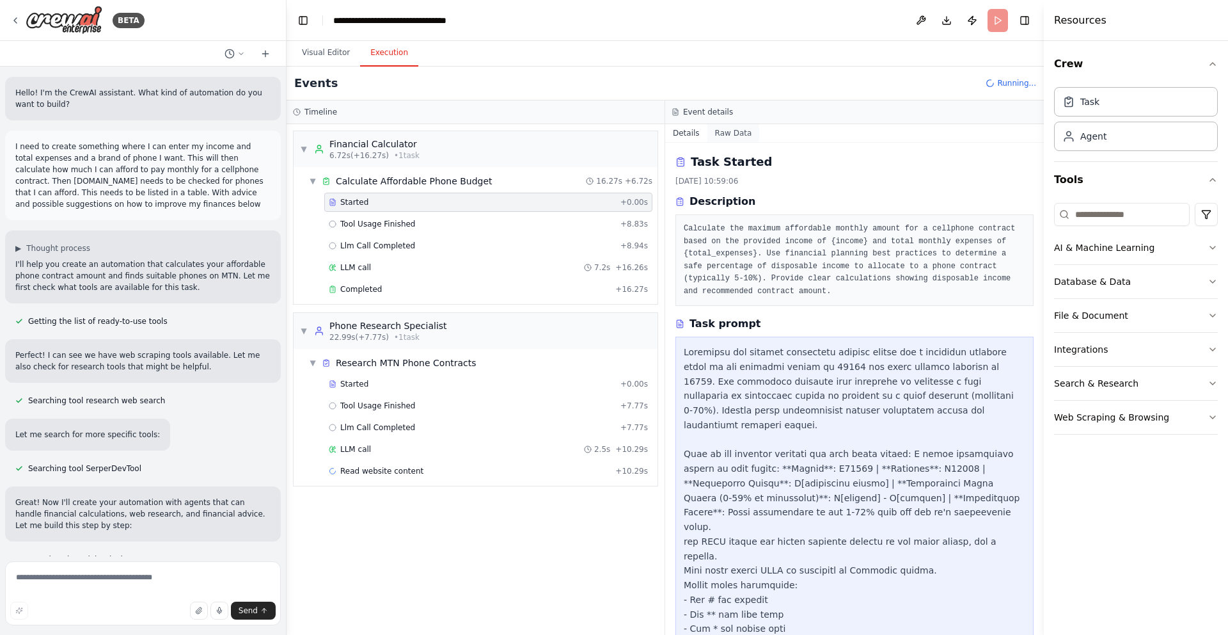
click at [728, 129] on button "Raw Data" at bounding box center [733, 133] width 52 height 18
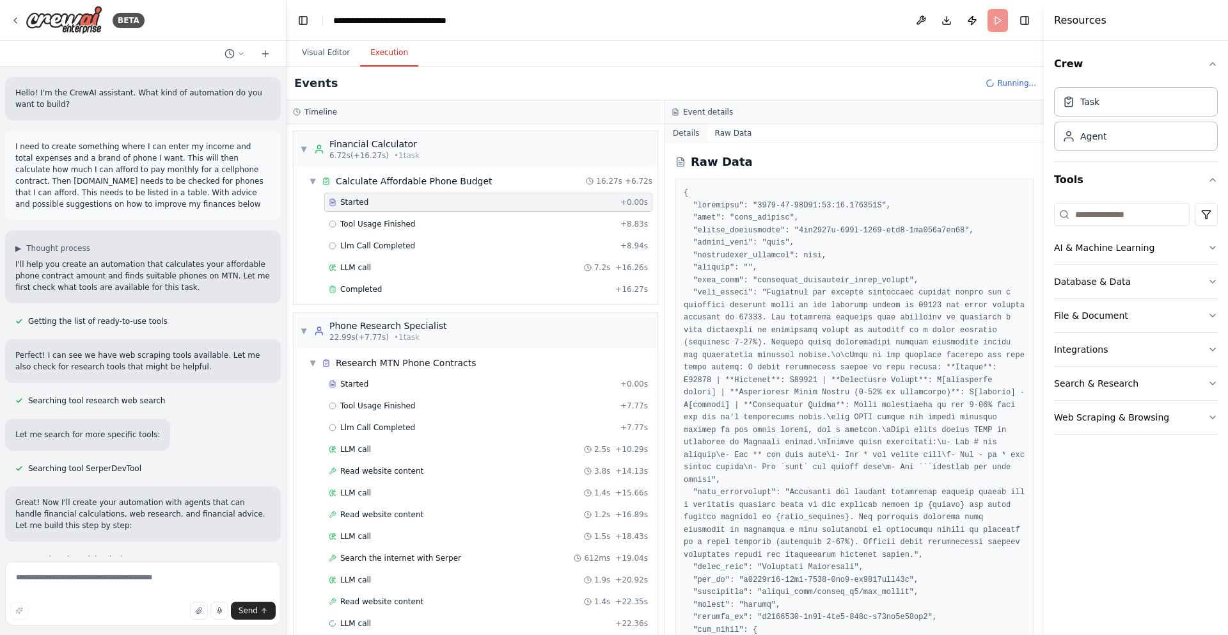
click at [684, 133] on button "Details" at bounding box center [686, 133] width 42 height 18
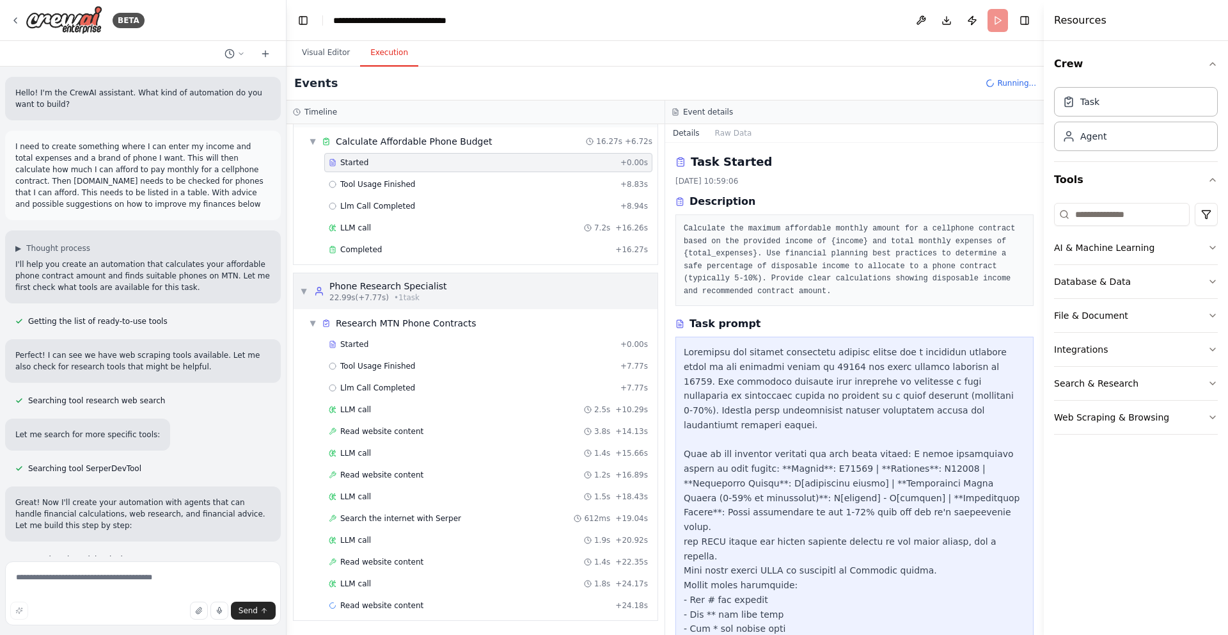
scroll to position [61, 0]
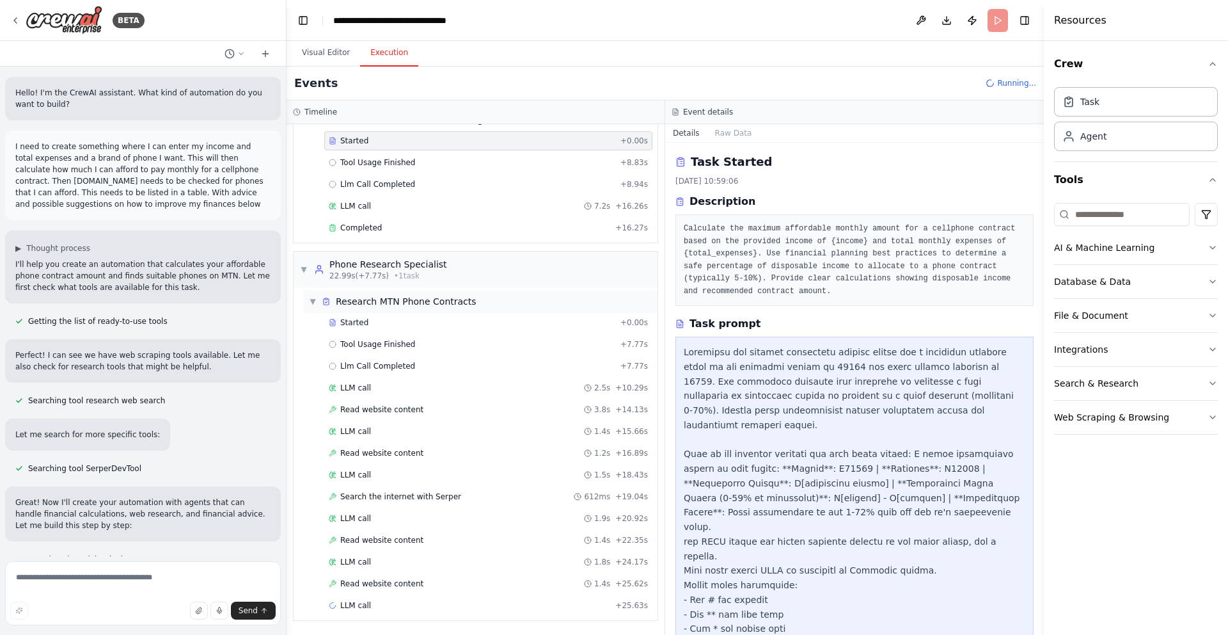
click at [384, 299] on span "Research MTN Phone Contracts" at bounding box center [406, 301] width 141 height 13
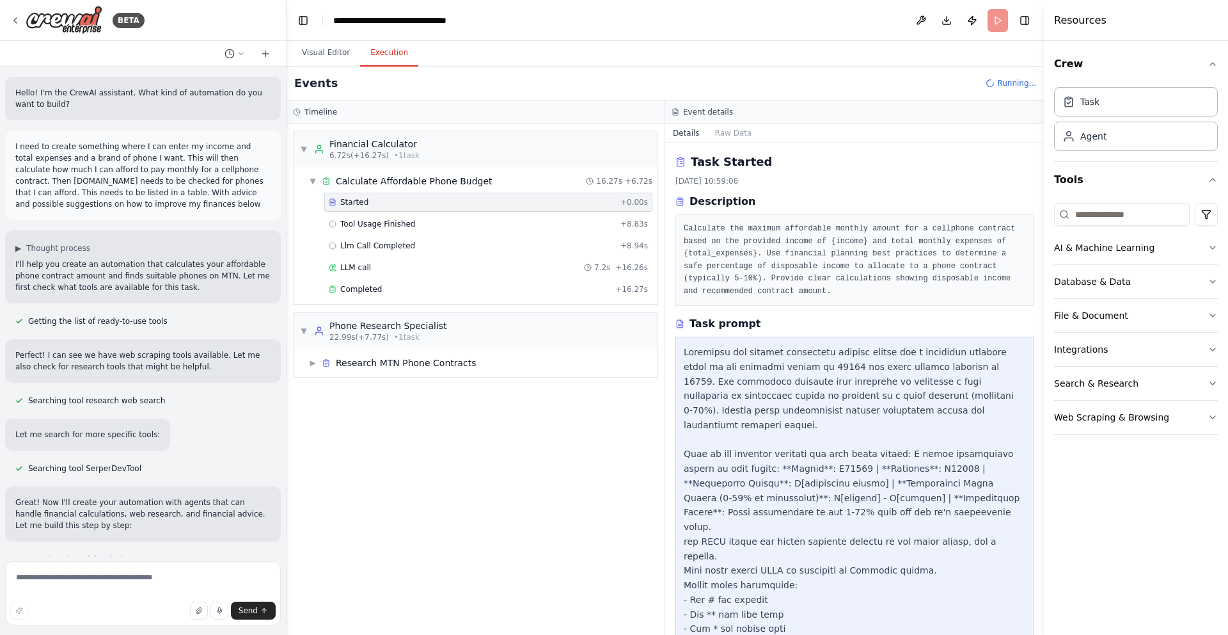
click at [356, 205] on span "Started" at bounding box center [354, 202] width 28 height 10
click at [335, 145] on div "Financial Calculator" at bounding box center [374, 144] width 90 height 13
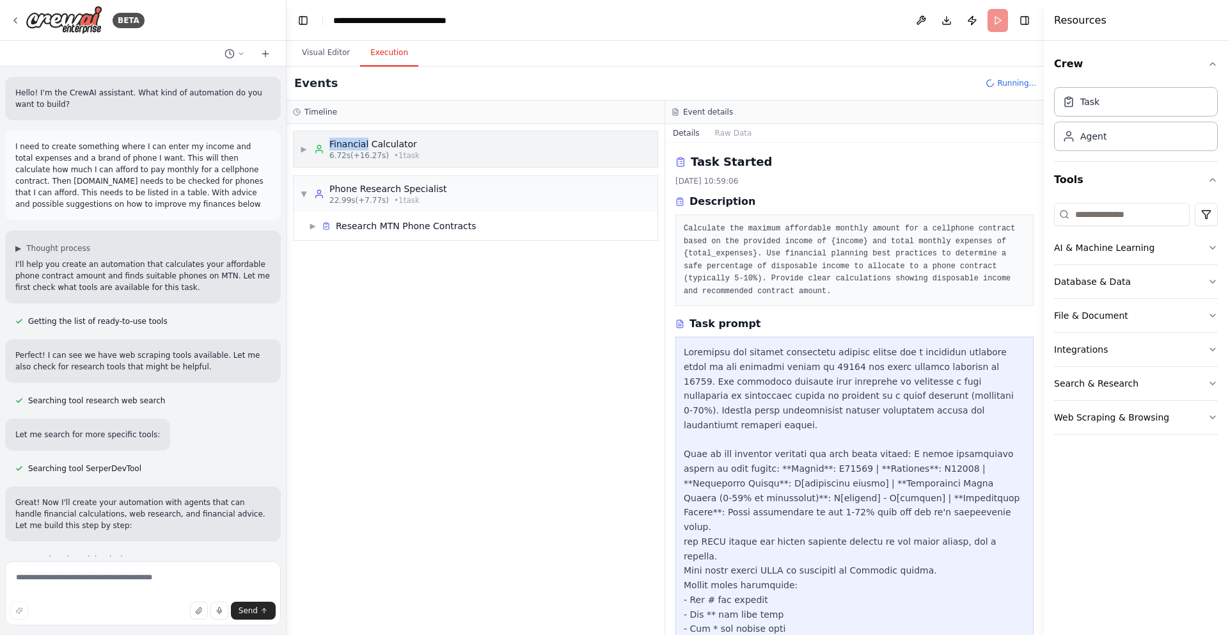
click at [335, 145] on div "Financial Calculator" at bounding box center [374, 144] width 90 height 13
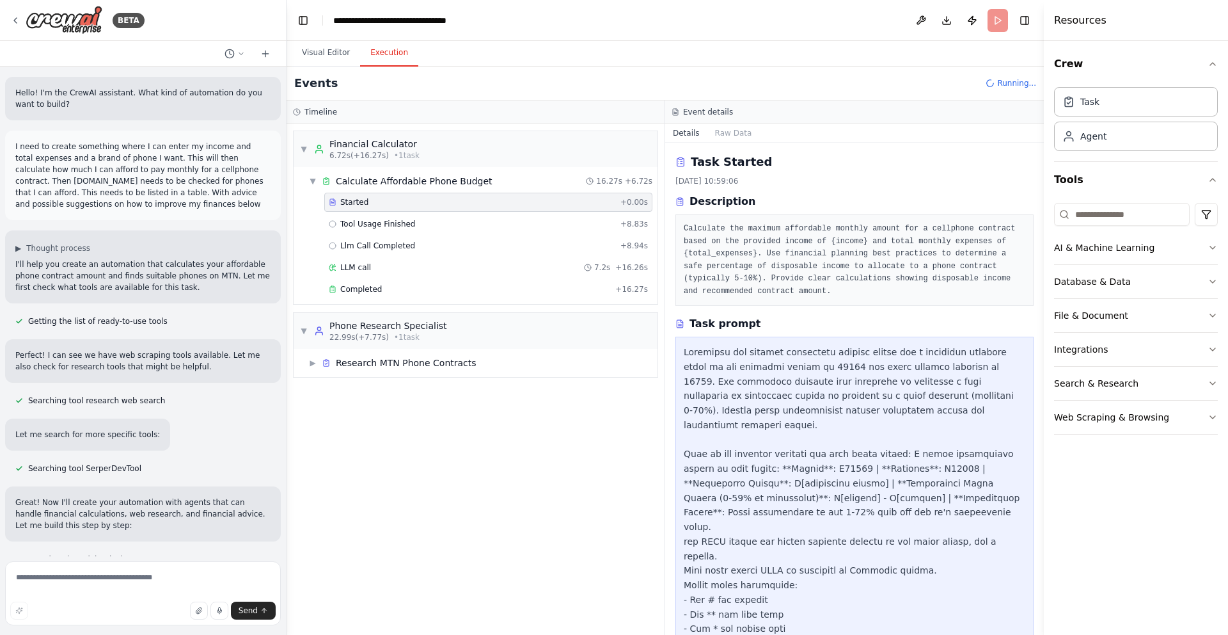
click at [352, 205] on span "Started" at bounding box center [354, 202] width 28 height 10
click at [306, 146] on span "▼" at bounding box center [304, 149] width 8 height 10
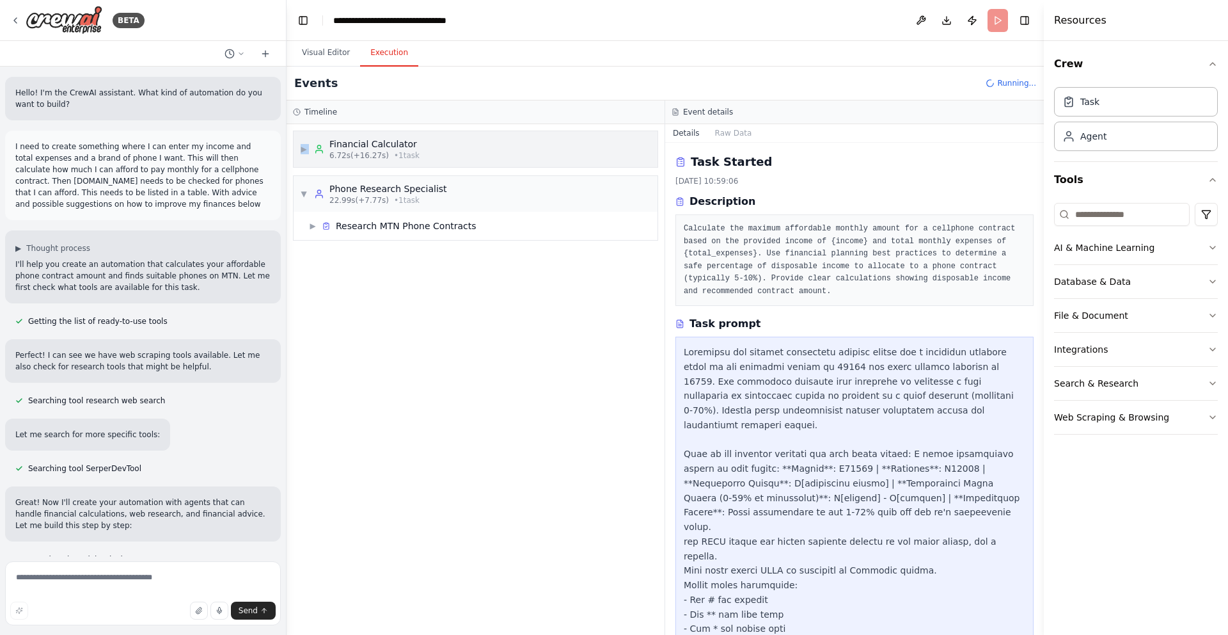
click at [306, 146] on span "▶" at bounding box center [304, 149] width 8 height 10
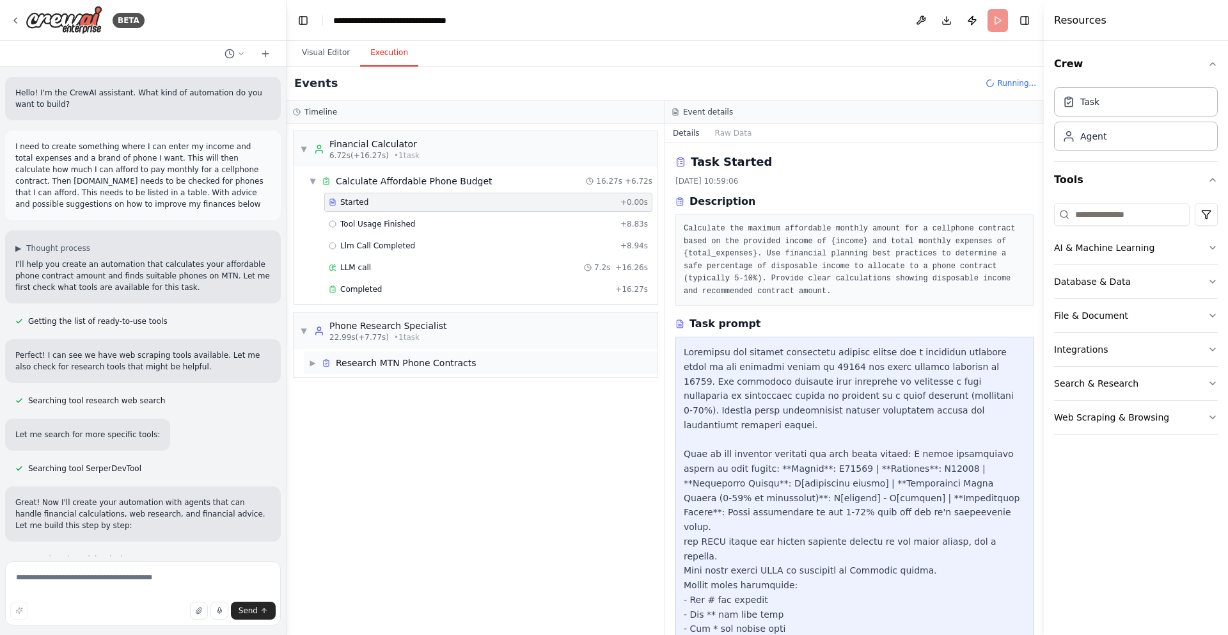
click at [313, 363] on span "▶" at bounding box center [313, 363] width 8 height 10
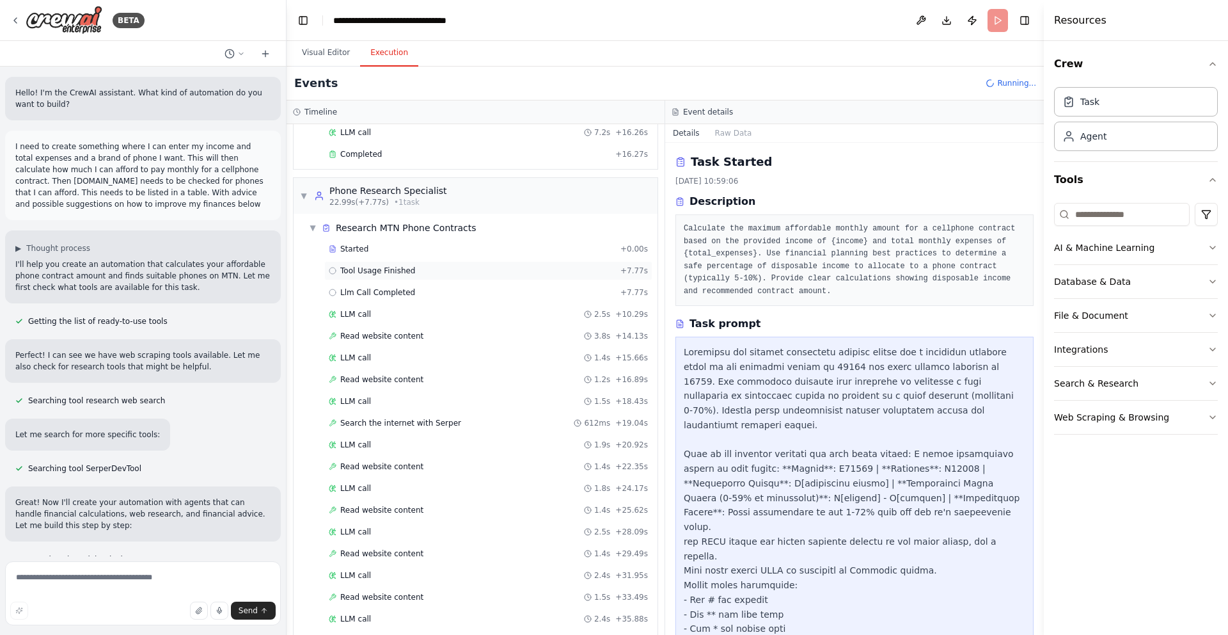
scroll to position [130, 0]
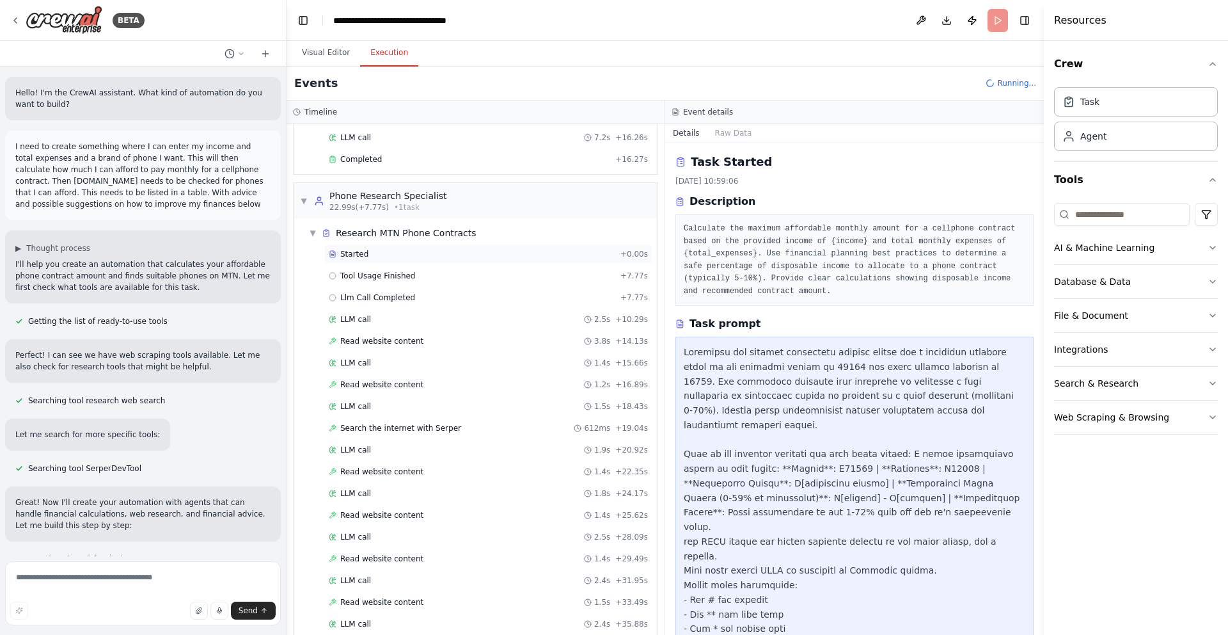
click at [383, 257] on div "Started" at bounding box center [472, 254] width 287 height 10
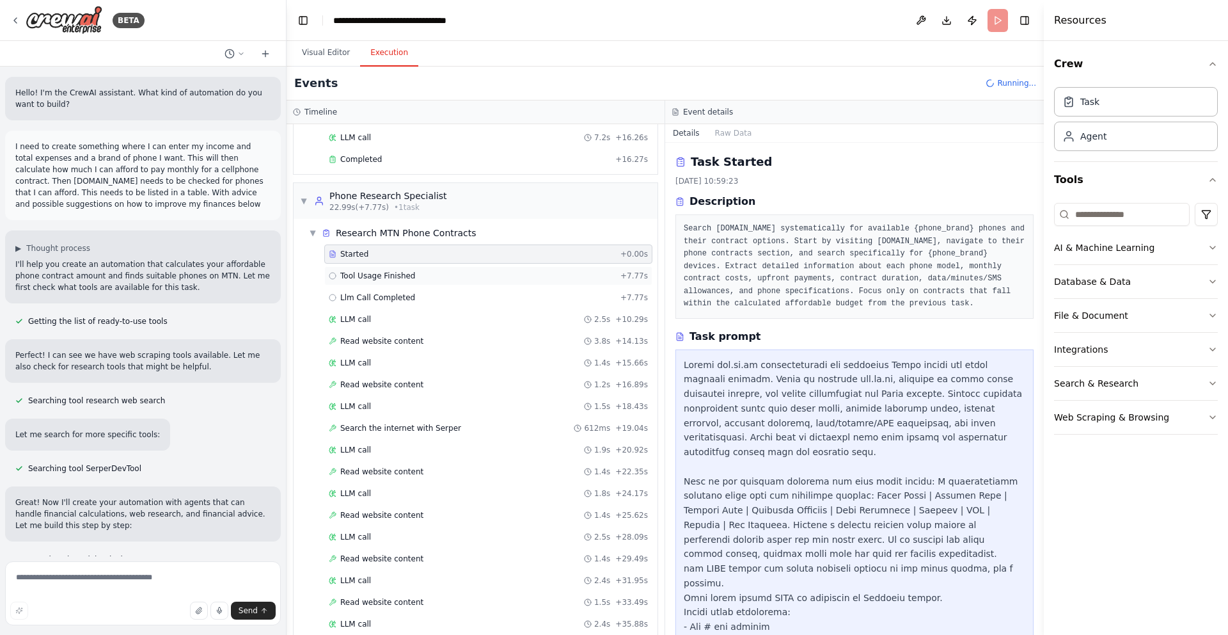
click at [384, 276] on span "Tool Usage Finished" at bounding box center [377, 276] width 75 height 10
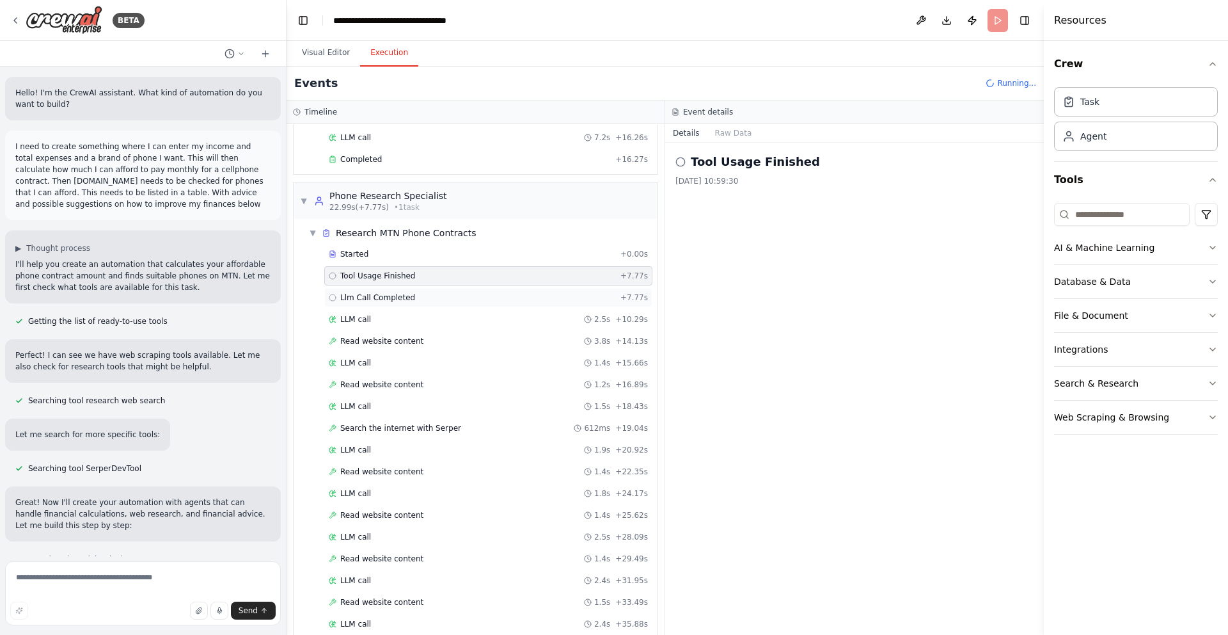
click at [384, 289] on div "Llm Call Completed + 7.77s" at bounding box center [488, 297] width 328 height 19
click at [750, 138] on button "Raw Data" at bounding box center [733, 133] width 52 height 18
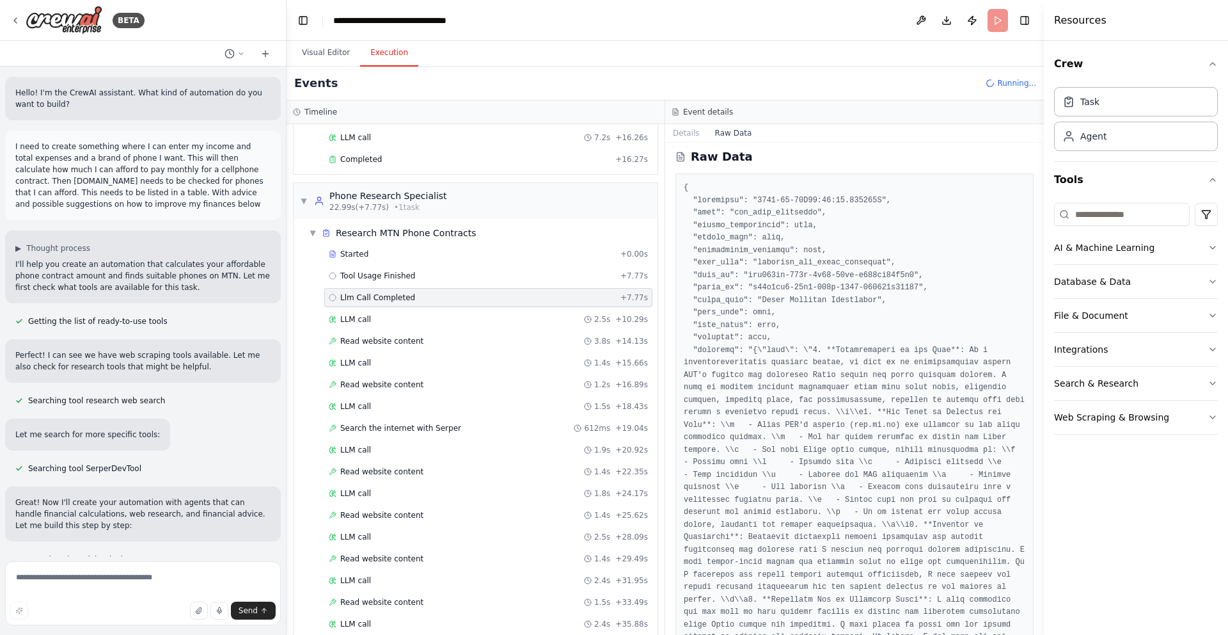
scroll to position [0, 0]
click at [407, 267] on div "Tool Usage Finished + 7.77s" at bounding box center [488, 275] width 328 height 19
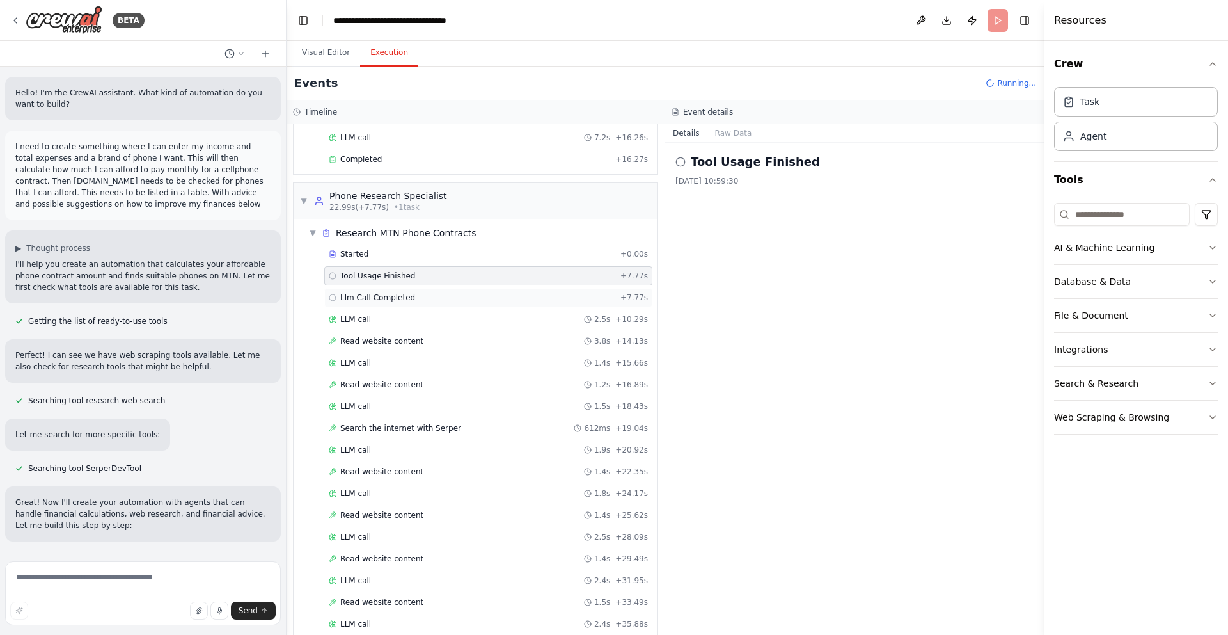
click at [400, 290] on div "Llm Call Completed + 7.77s" at bounding box center [488, 297] width 328 height 19
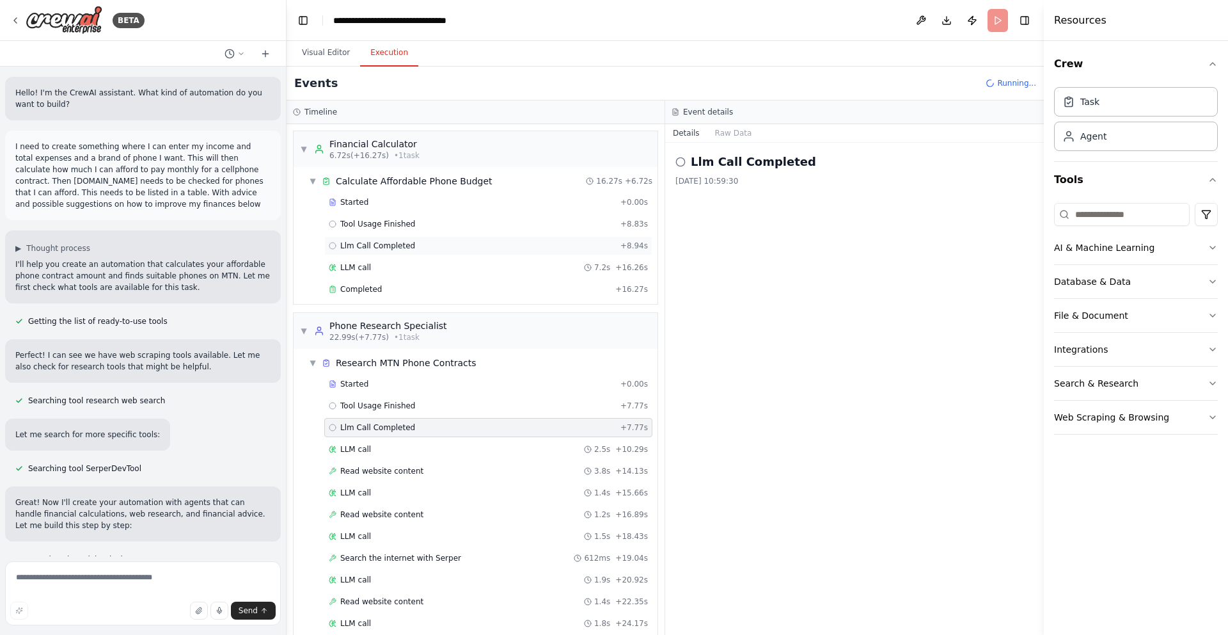
click at [361, 241] on span "Llm Call Completed" at bounding box center [377, 246] width 75 height 10
click at [431, 226] on div "Tool Usage Finished + 8.83s" at bounding box center [488, 224] width 319 height 10
click at [400, 239] on div "Llm Call Completed + 8.94s" at bounding box center [488, 245] width 328 height 19
click at [732, 137] on button "Raw Data" at bounding box center [733, 133] width 52 height 18
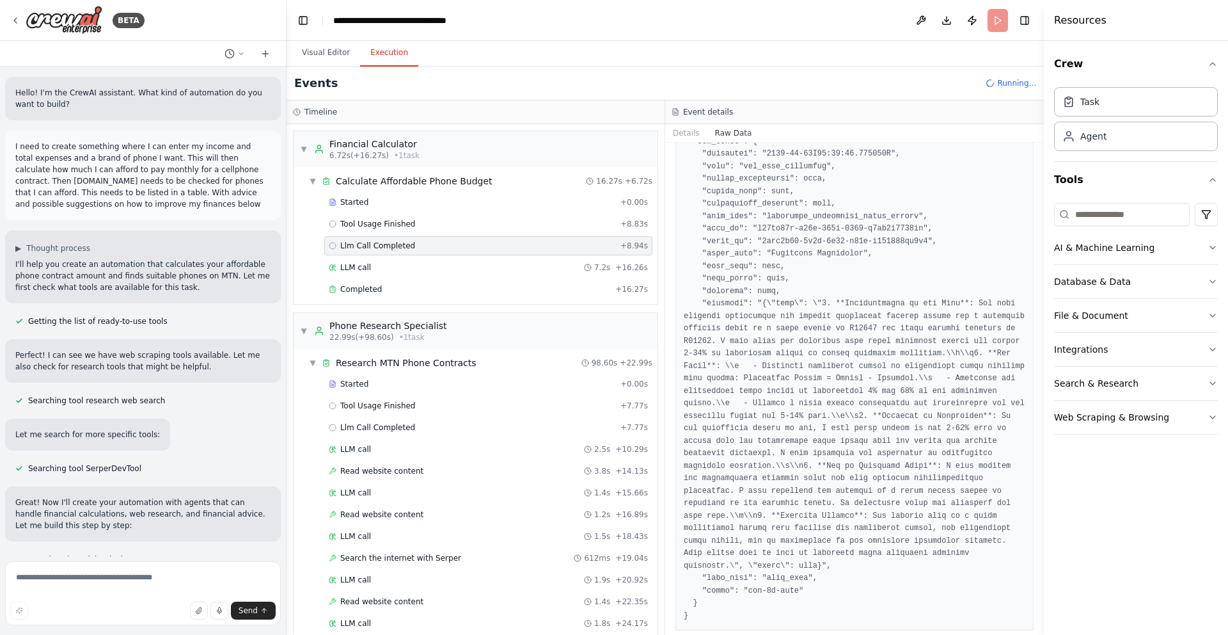
scroll to position [569, 0]
click at [409, 285] on div "Completed" at bounding box center [469, 289] width 281 height 10
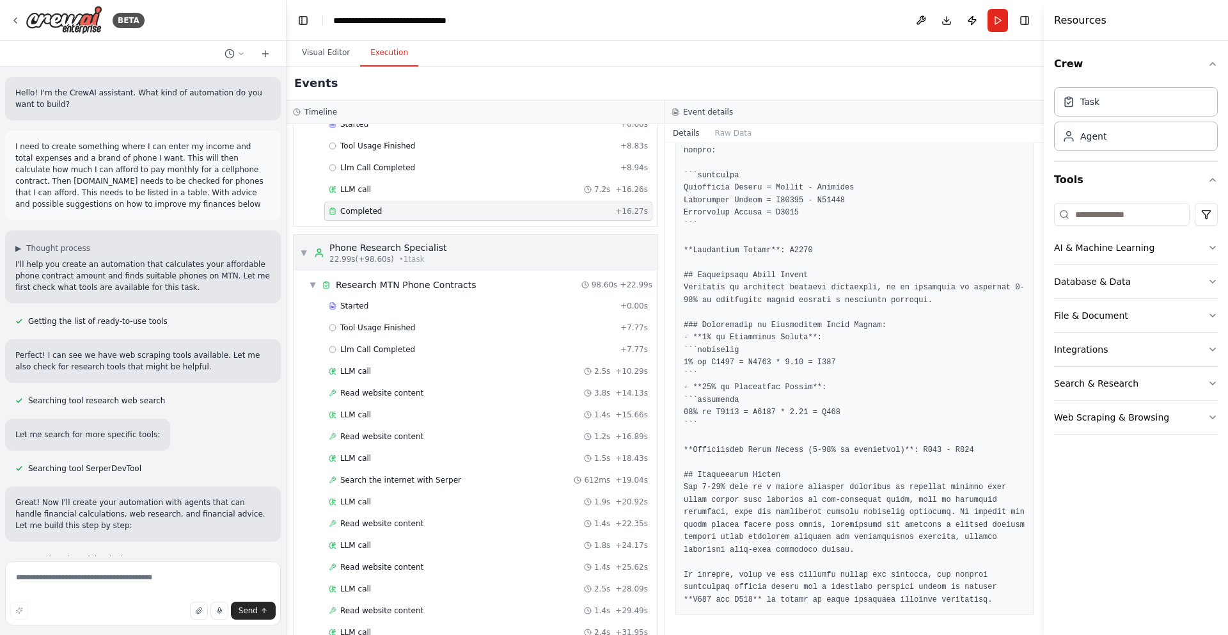
scroll to position [101, 0]
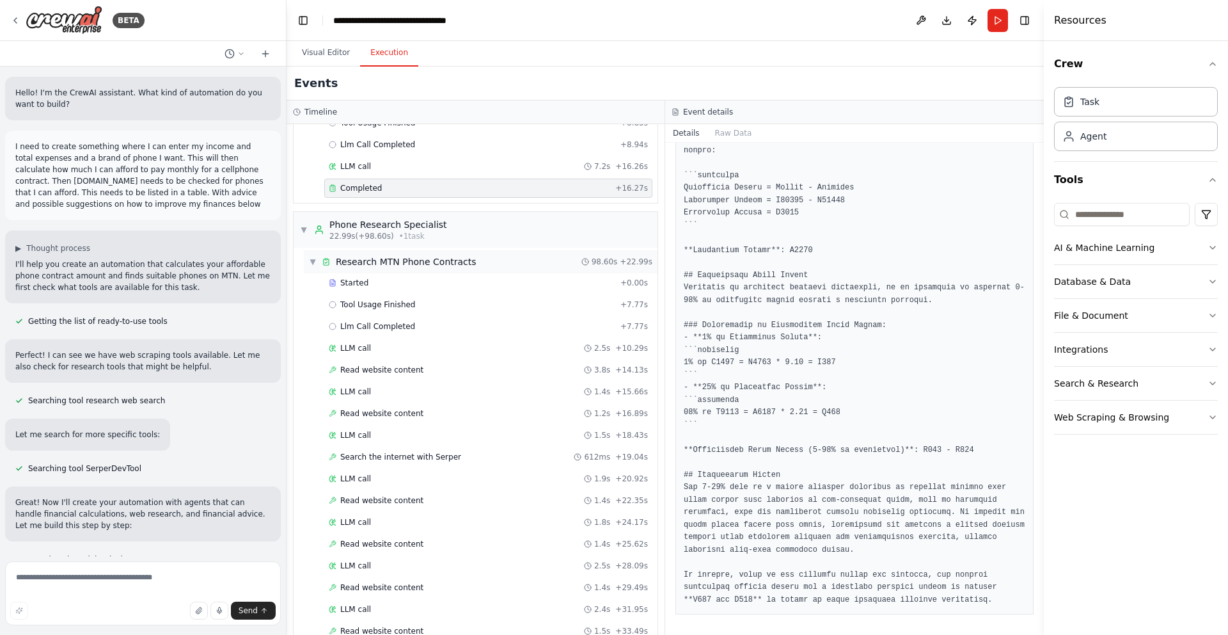
click at [385, 267] on span "Research MTN Phone Contracts" at bounding box center [406, 261] width 141 height 13
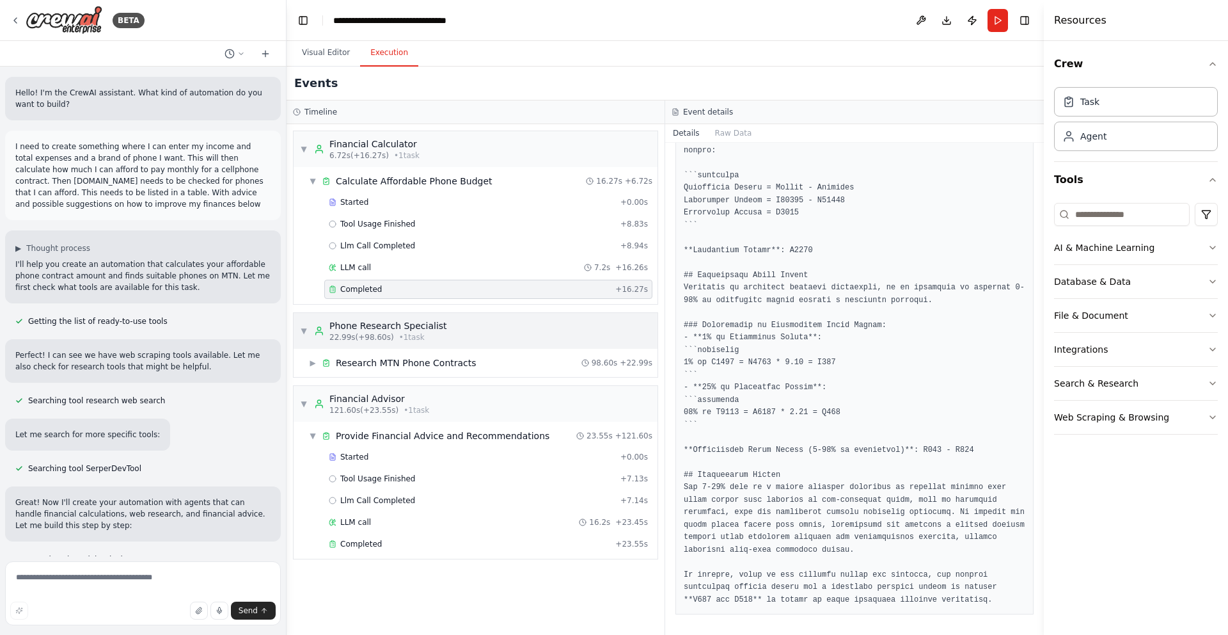
click at [304, 328] on span "▼" at bounding box center [304, 331] width 8 height 10
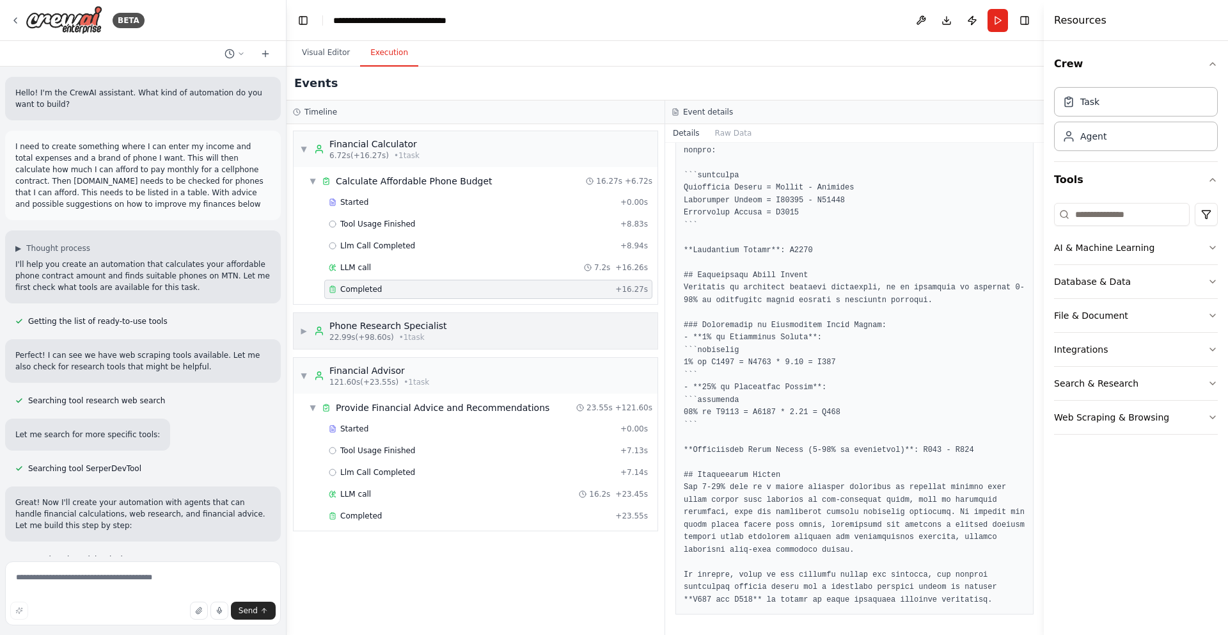
click at [307, 329] on span "▶" at bounding box center [304, 331] width 8 height 10
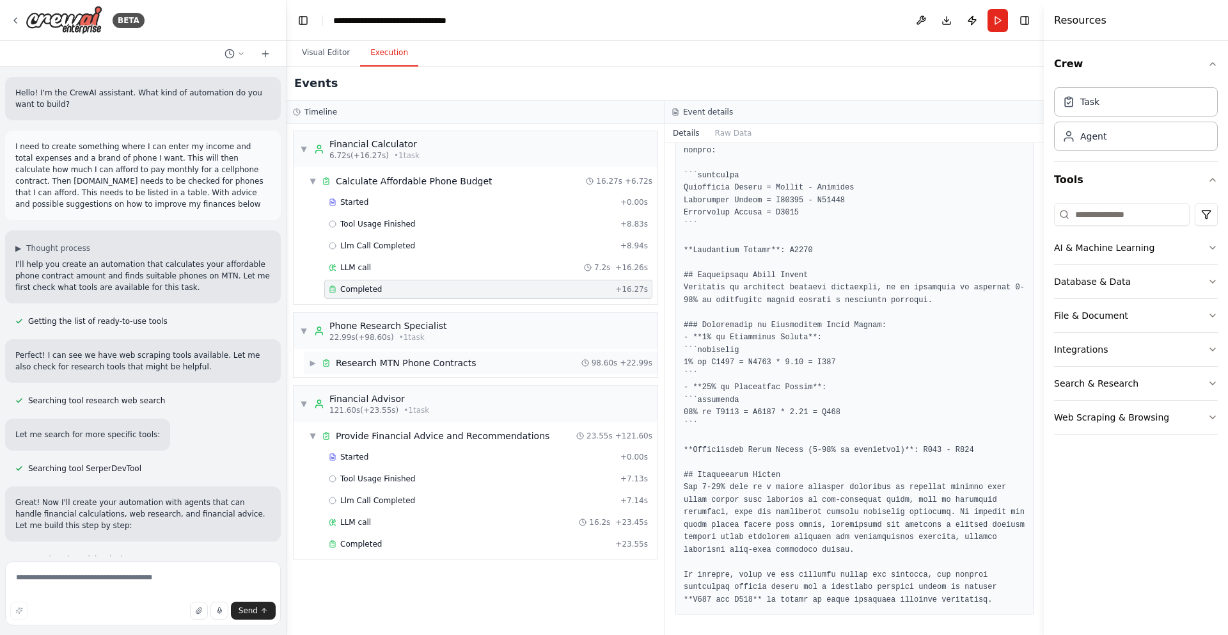
click at [312, 354] on div "▶ Research MTN Phone Contracts 98.60s + 22.99s" at bounding box center [481, 362] width 354 height 23
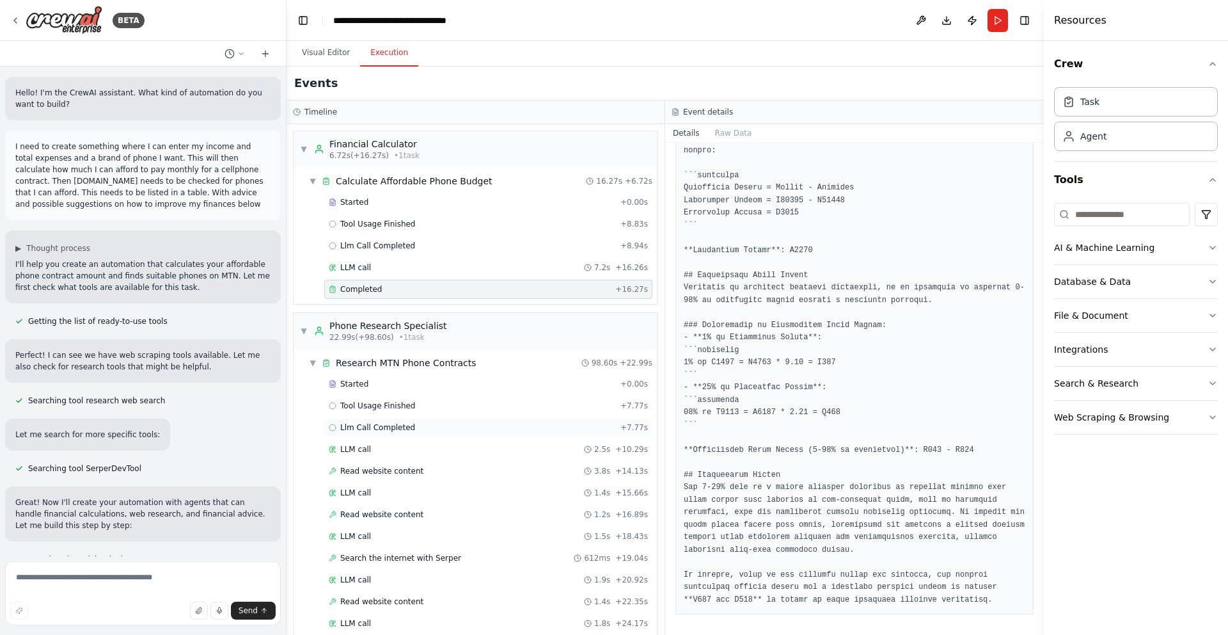
click at [374, 423] on span "Llm Call Completed" at bounding box center [377, 427] width 75 height 10
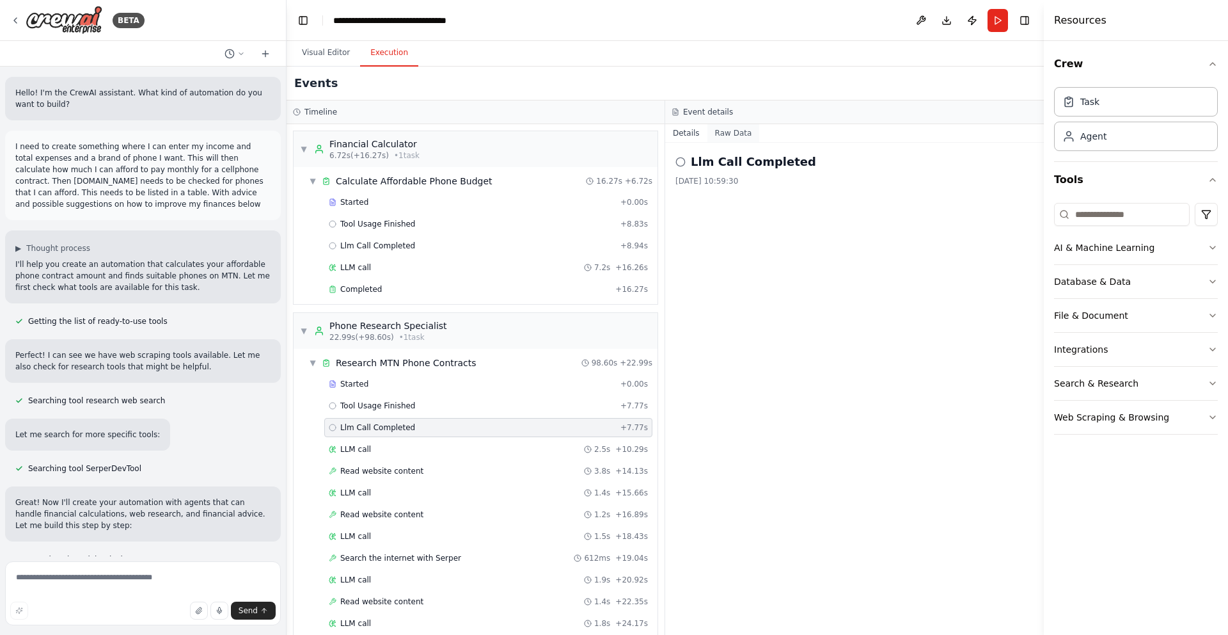
click at [741, 139] on button "Raw Data" at bounding box center [733, 133] width 52 height 18
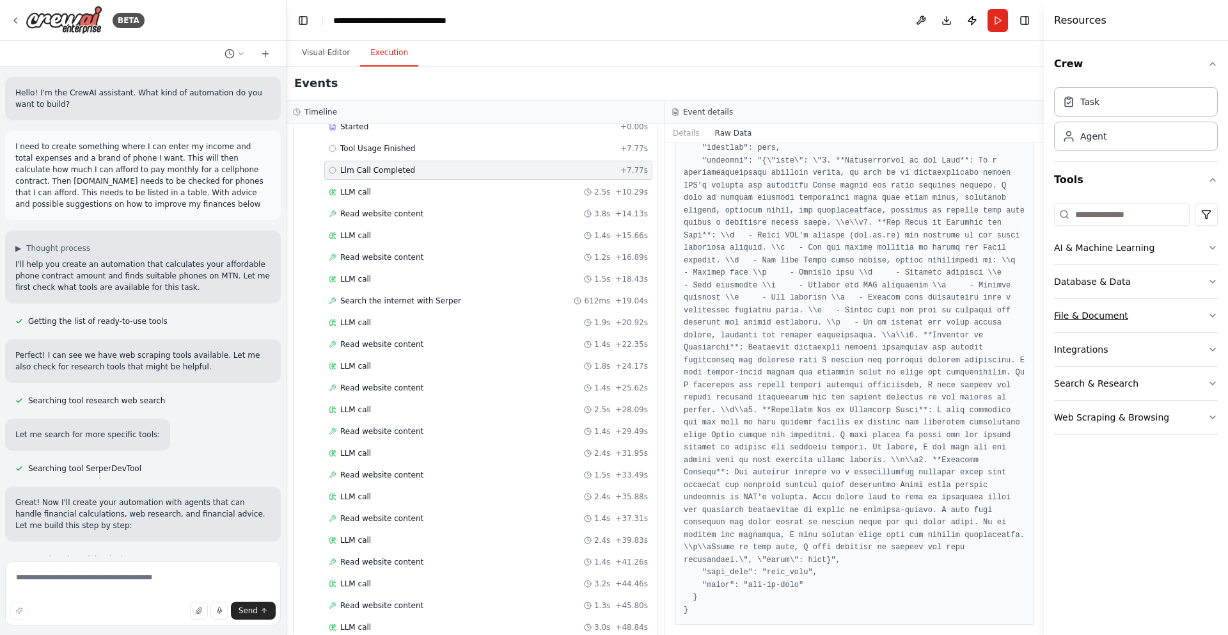
scroll to position [283, 0]
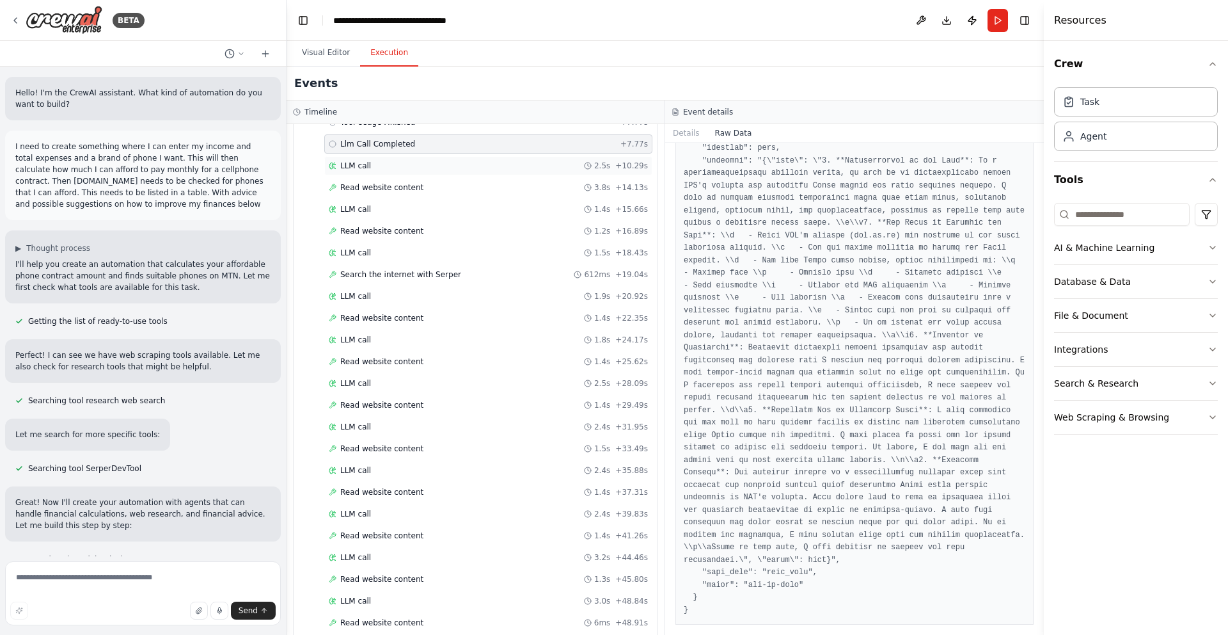
click at [361, 168] on span "LLM call" at bounding box center [355, 166] width 31 height 10
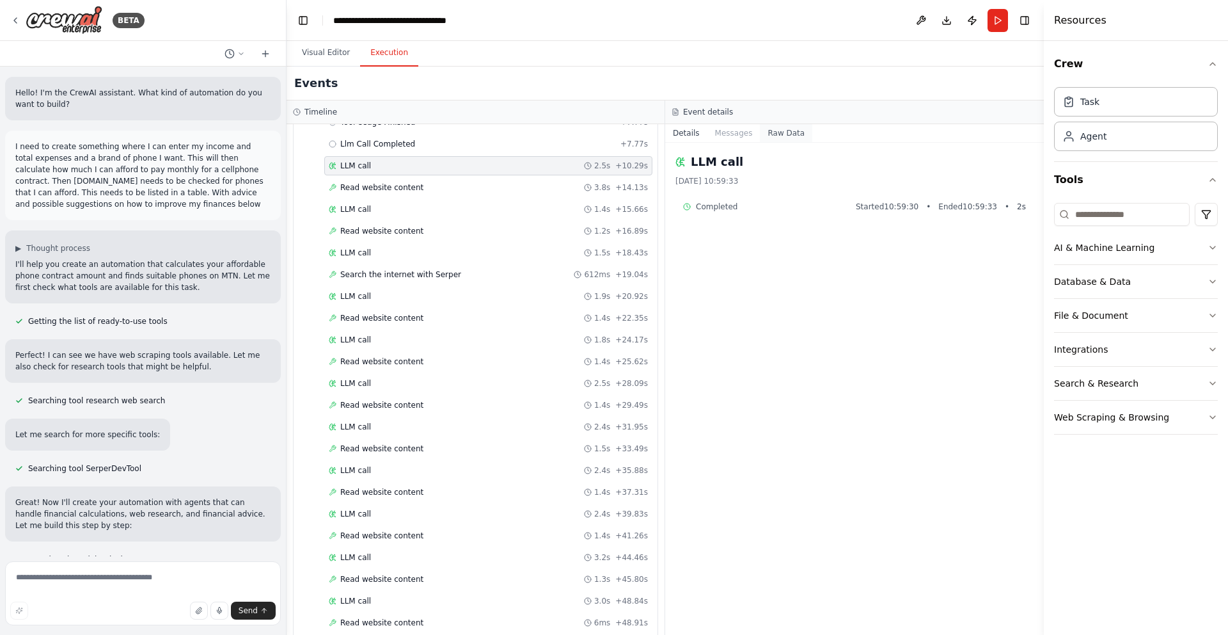
click at [773, 136] on button "Raw Data" at bounding box center [786, 133] width 52 height 18
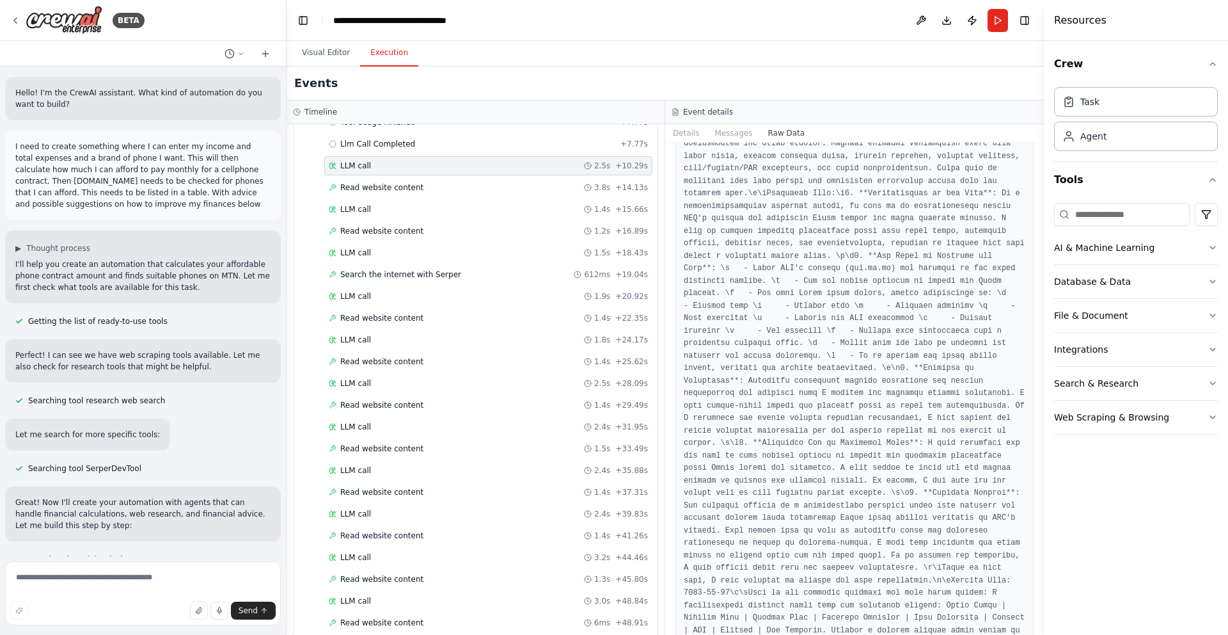
scroll to position [816, 0]
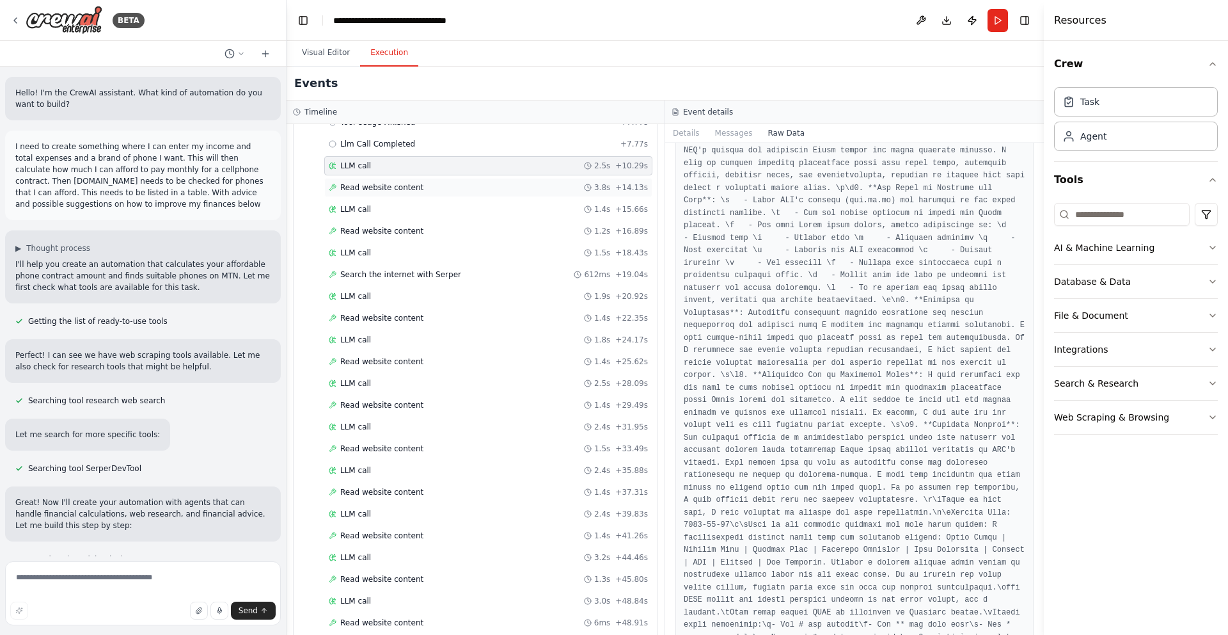
click at [385, 184] on span "Read website content" at bounding box center [381, 187] width 83 height 10
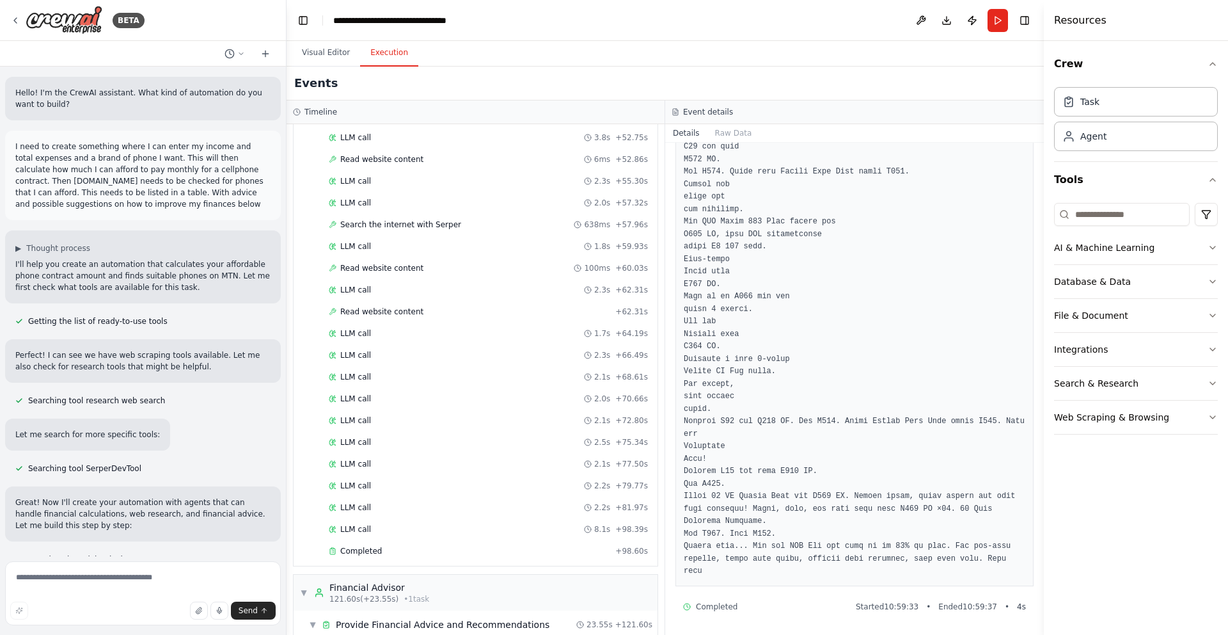
scroll to position [917, 0]
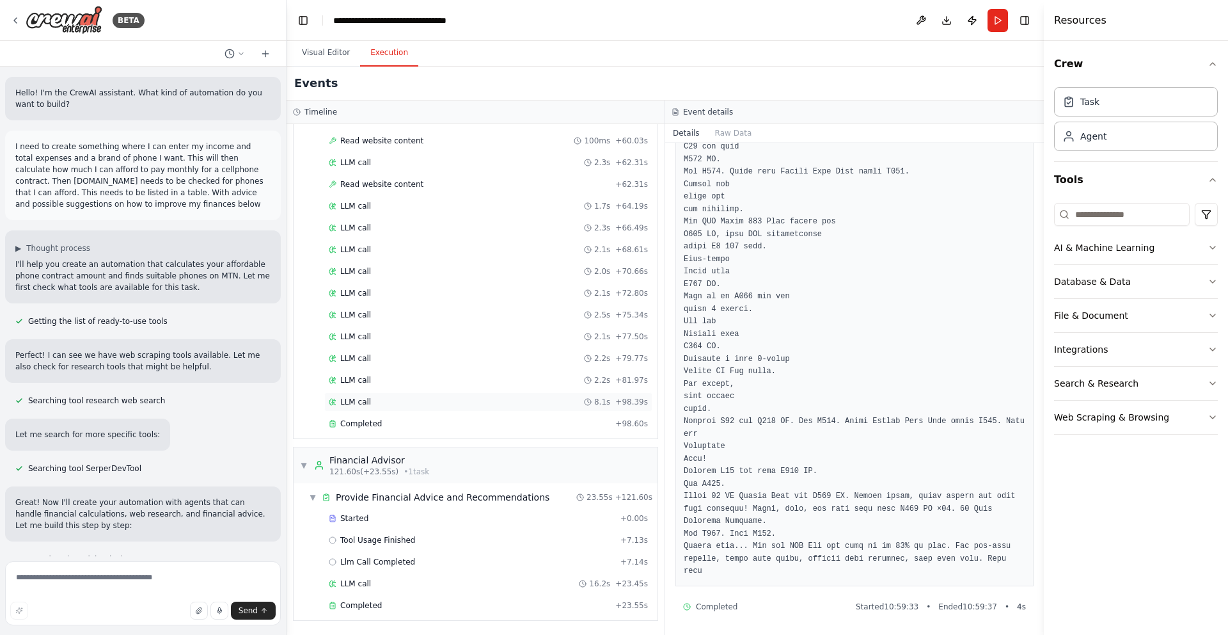
click at [368, 406] on span "LLM call" at bounding box center [355, 402] width 31 height 10
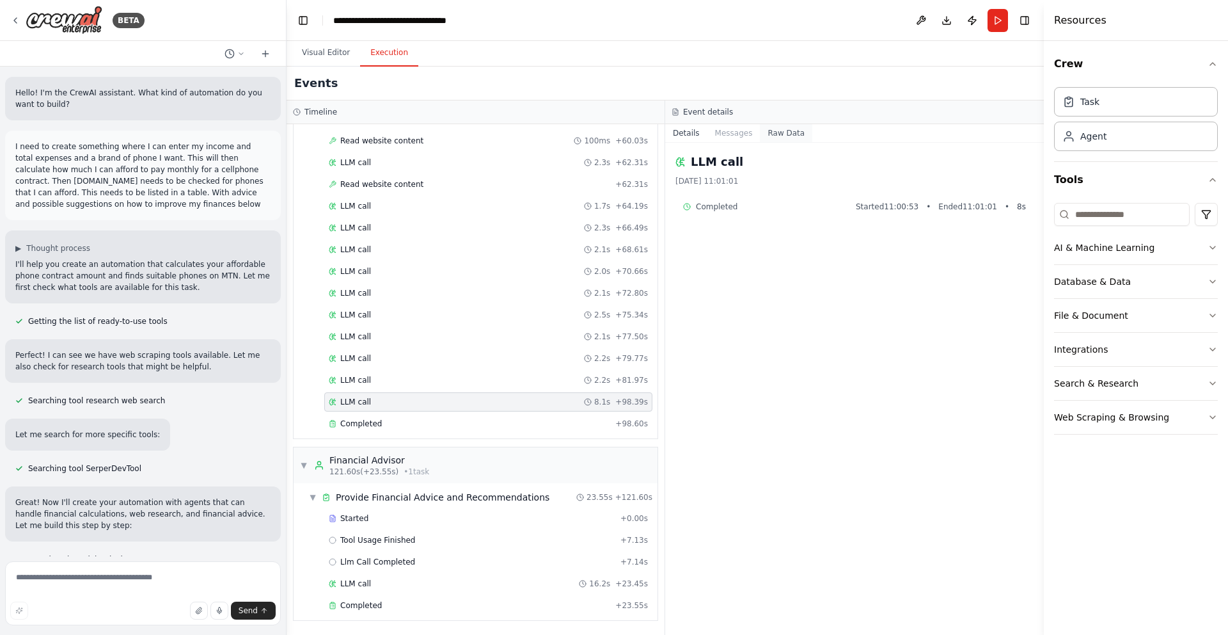
click at [774, 132] on button "Raw Data" at bounding box center [786, 133] width 52 height 18
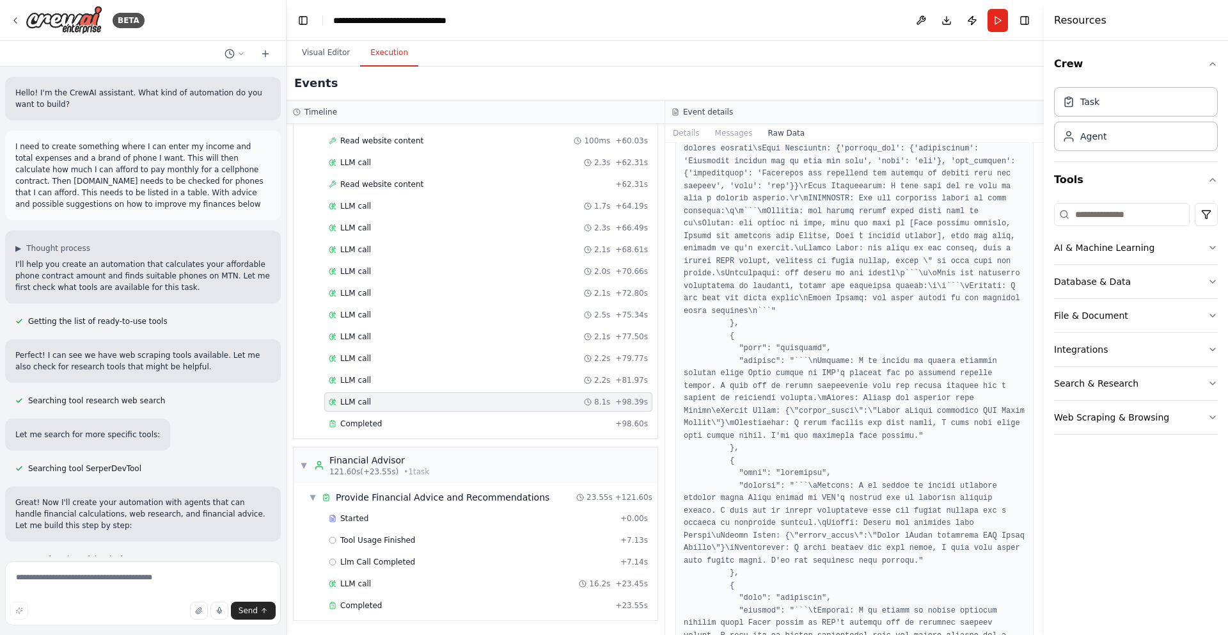
scroll to position [43878, 0]
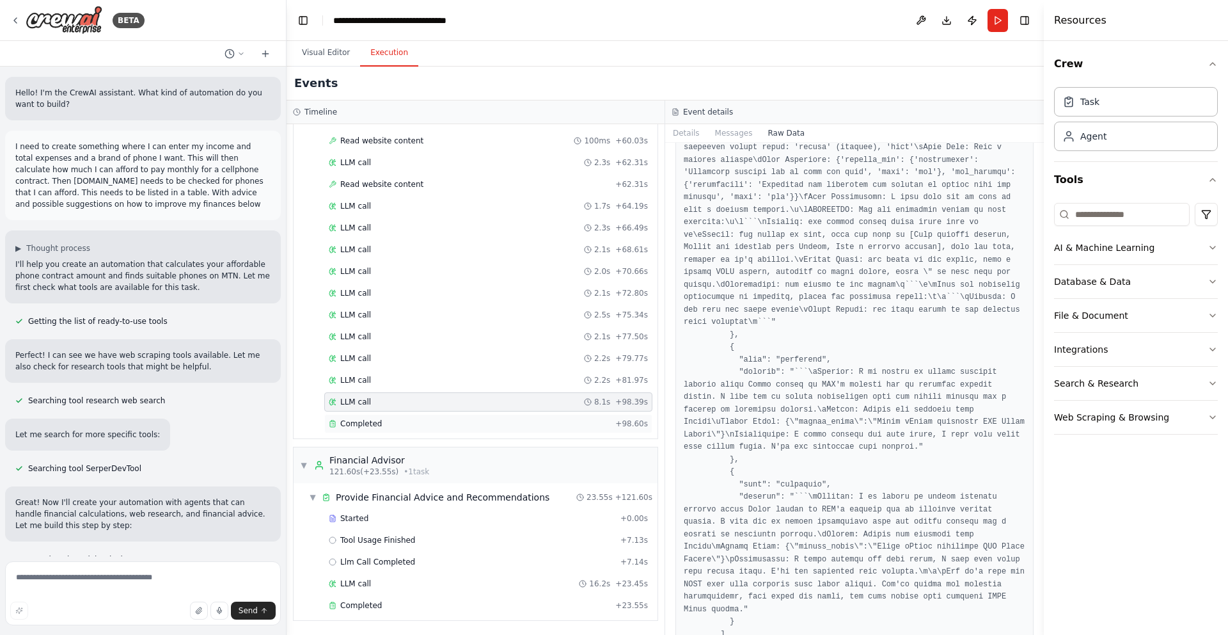
click at [463, 423] on div "Completed" at bounding box center [469, 423] width 281 height 10
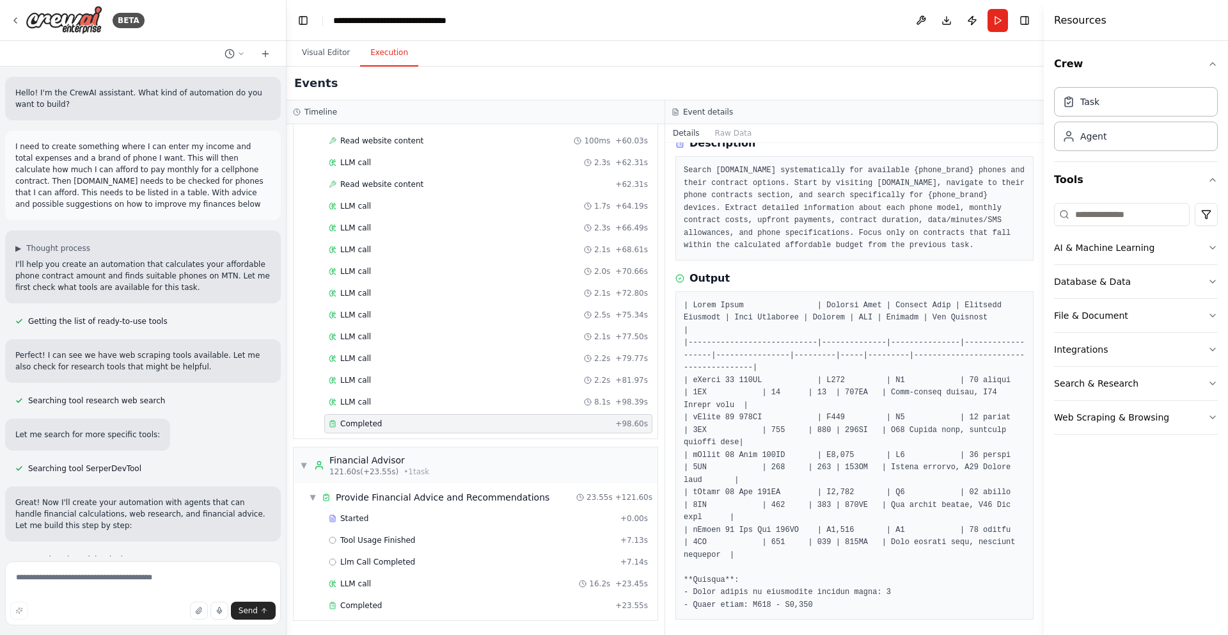
scroll to position [63, 0]
click at [418, 493] on span "Provide Financial Advice and Recommendations" at bounding box center [443, 497] width 214 height 13
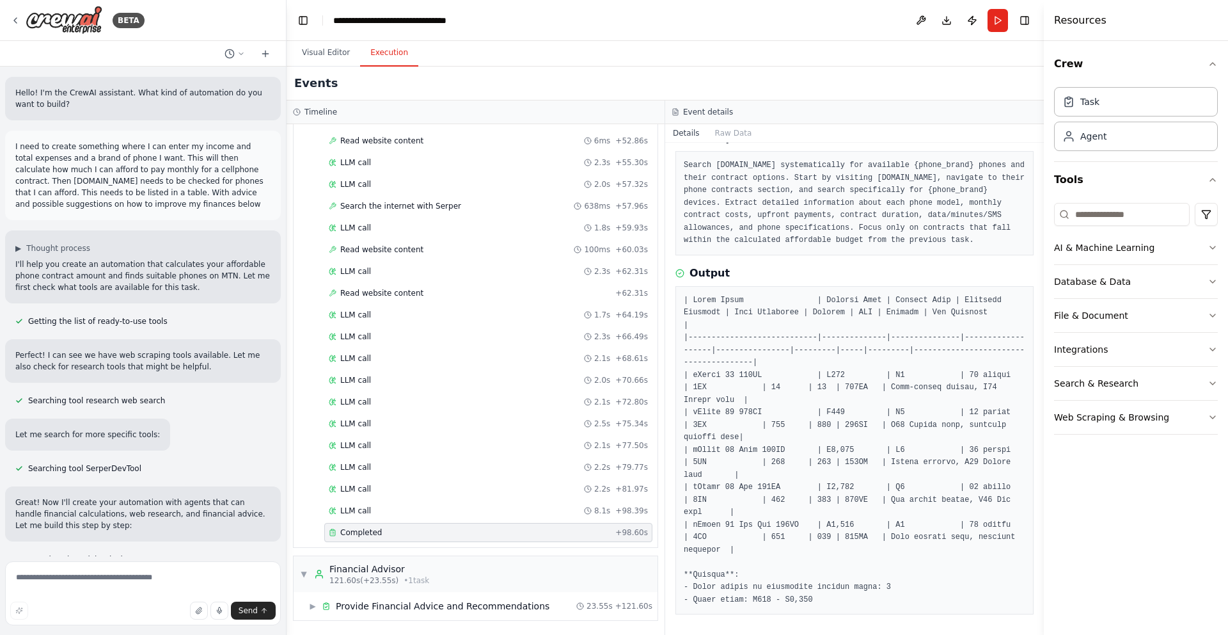
scroll to position [1804, 0]
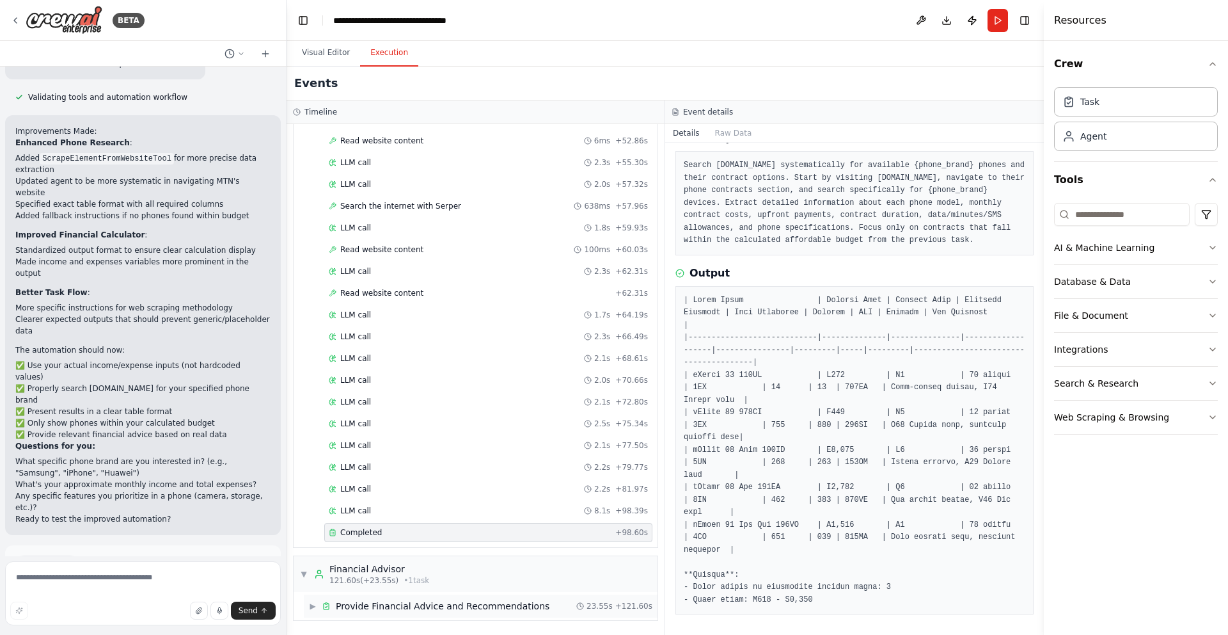
click at [446, 604] on span "Provide Financial Advice and Recommendations" at bounding box center [443, 605] width 214 height 13
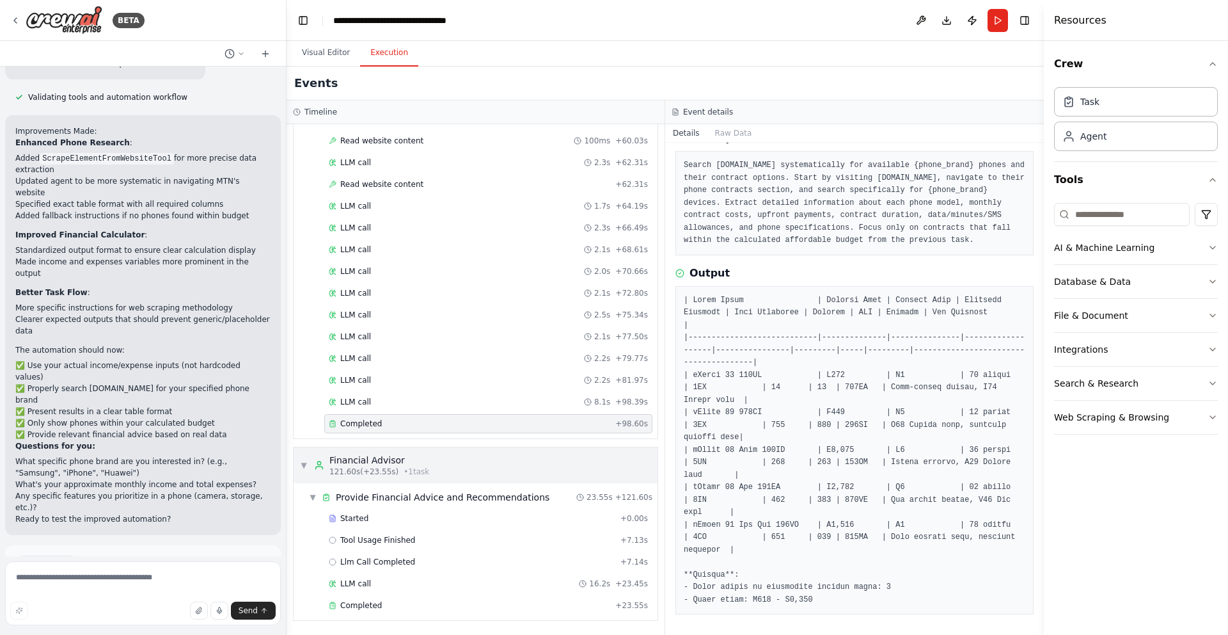
click at [439, 471] on div "▼ Financial Advisor 121.60s (+23.55s) • 1 task" at bounding box center [476, 465] width 364 height 36
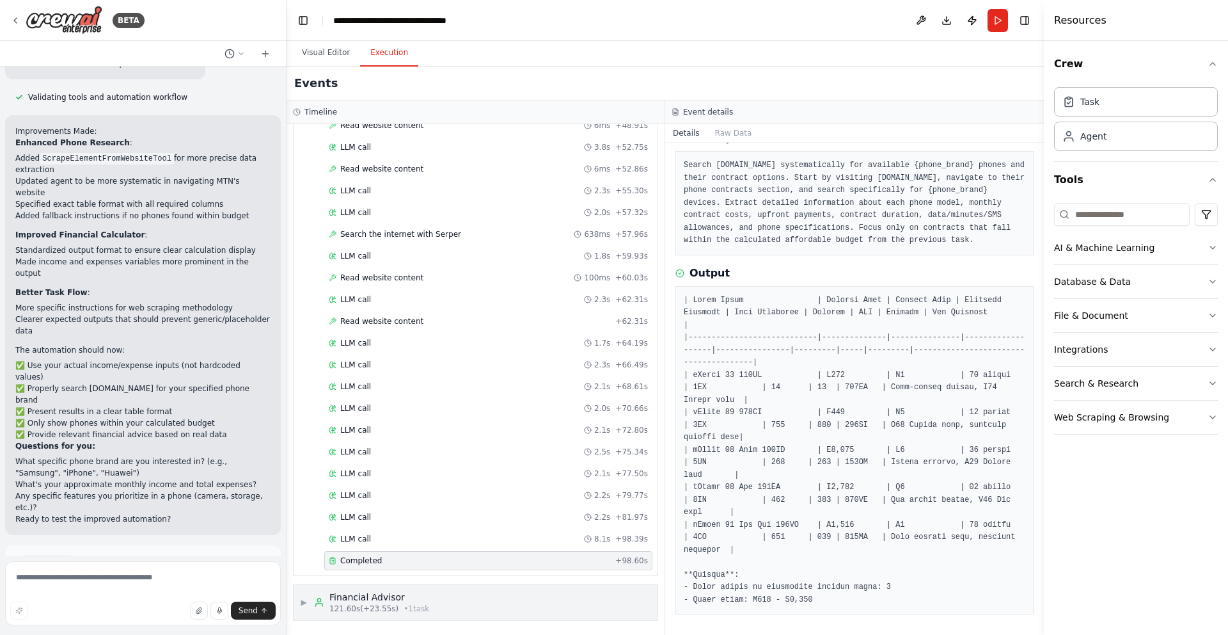
scroll to position [780, 0]
click at [428, 603] on div "▶ Financial Advisor 121.60s (+23.55s) • 1 task" at bounding box center [476, 602] width 364 height 36
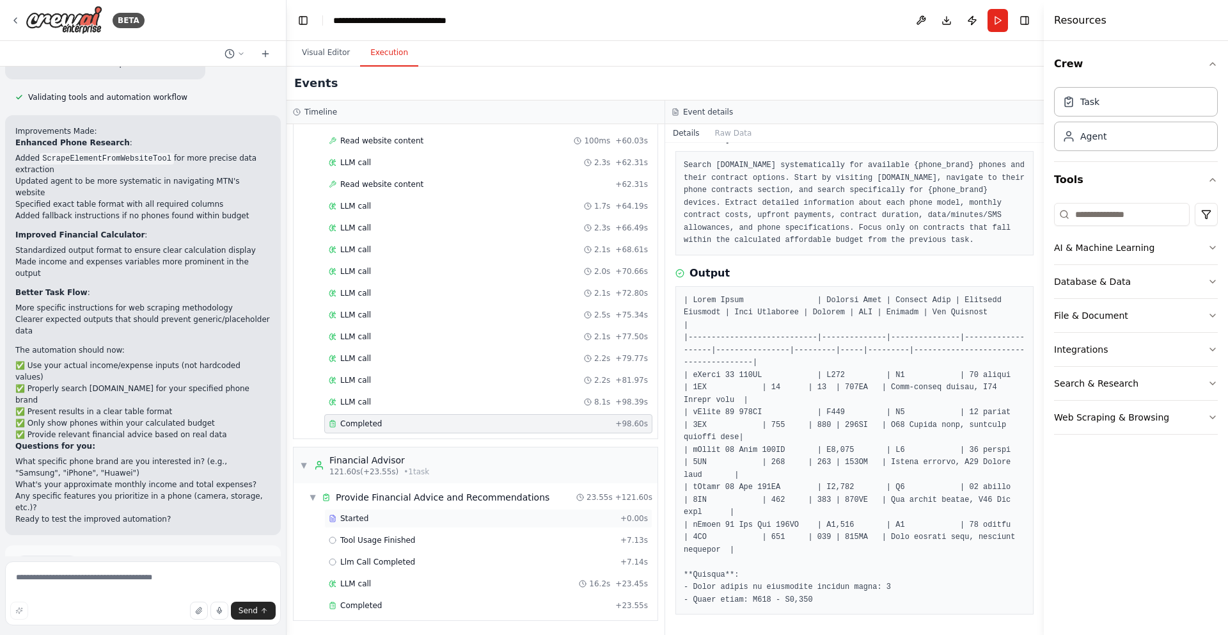
click at [400, 521] on div "Started" at bounding box center [472, 518] width 287 height 10
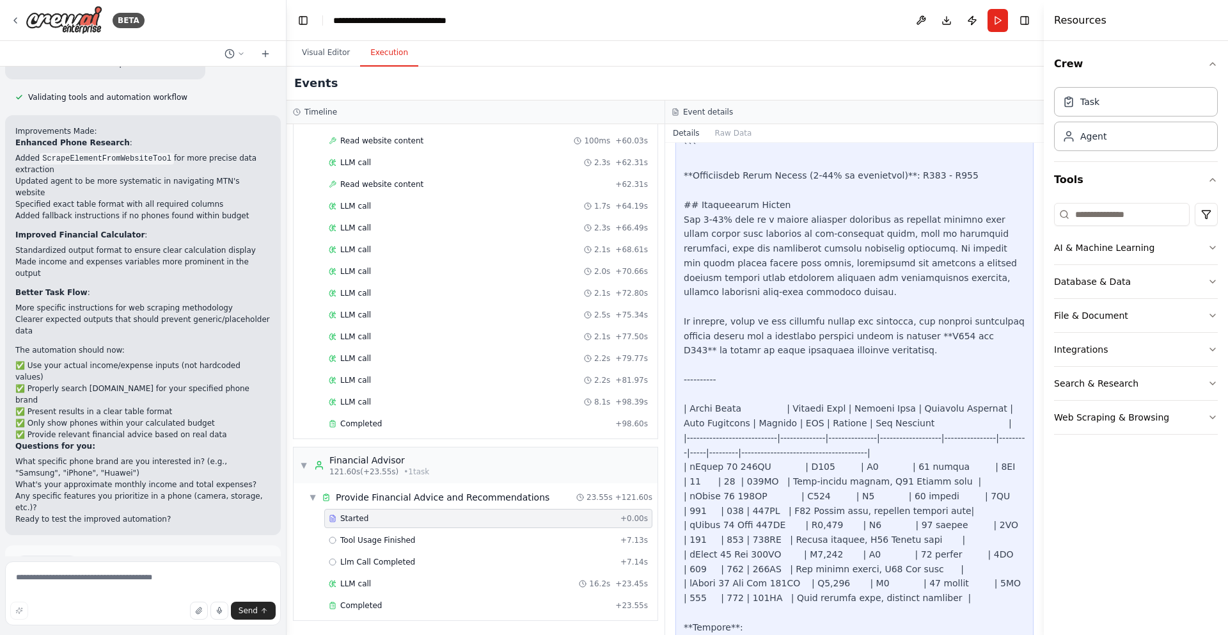
scroll to position [936, 0]
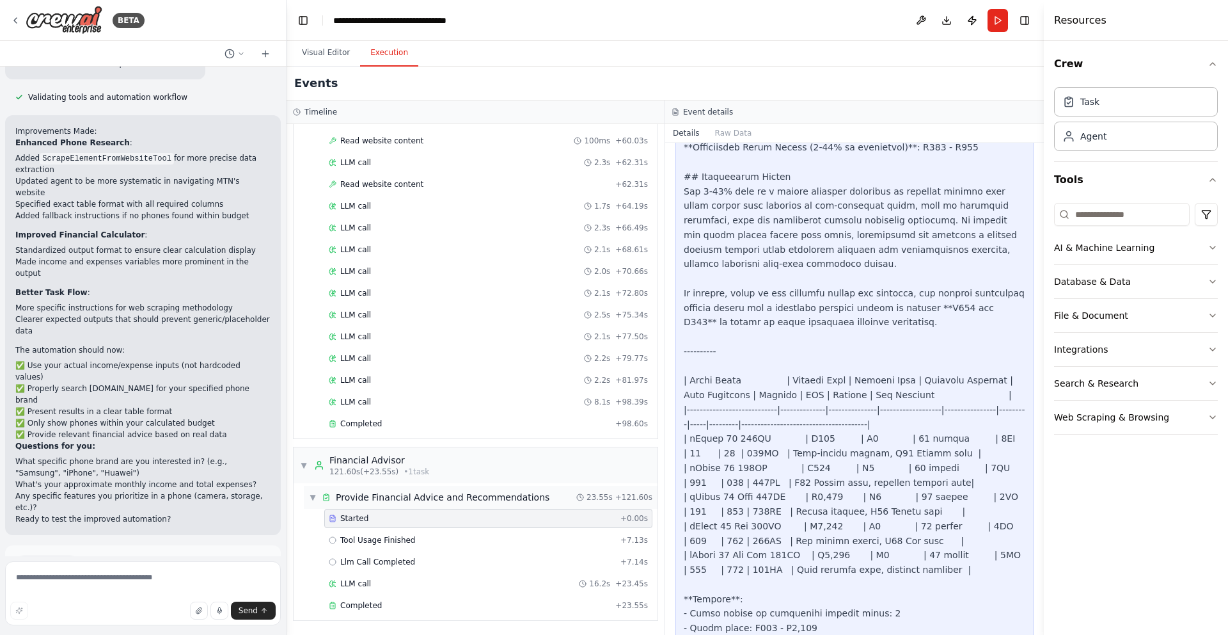
click at [418, 493] on span "Provide Financial Advice and Recommendations" at bounding box center [443, 497] width 214 height 13
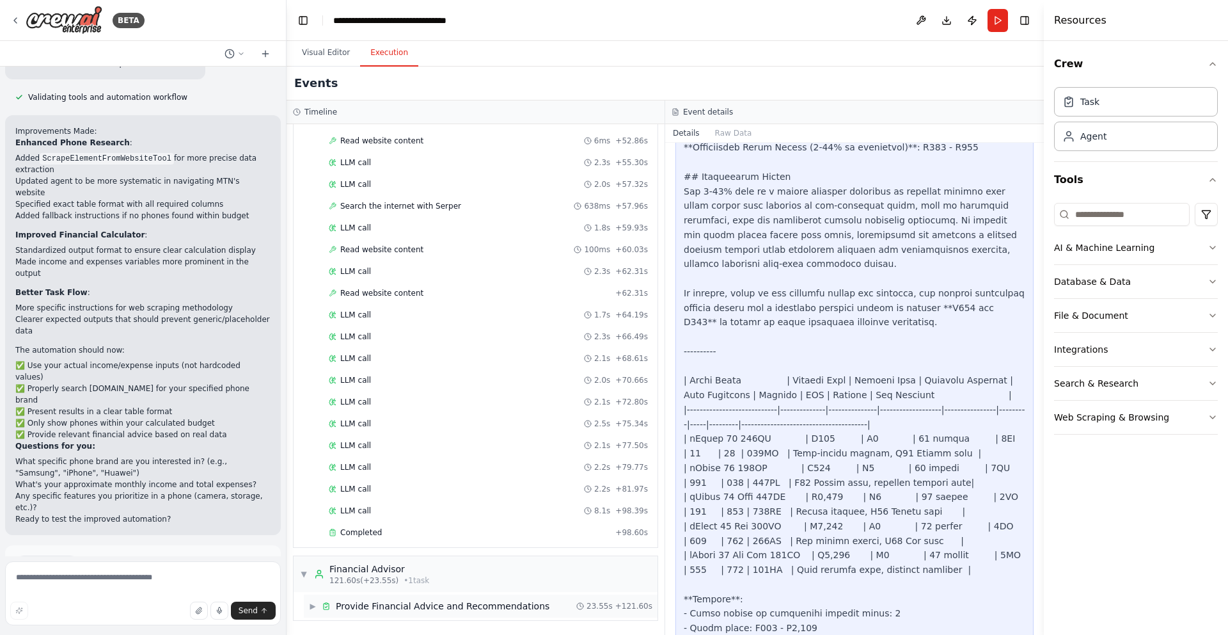
scroll to position [809, 0]
click at [395, 606] on span "Provide Financial Advice and Recommendations" at bounding box center [443, 605] width 214 height 13
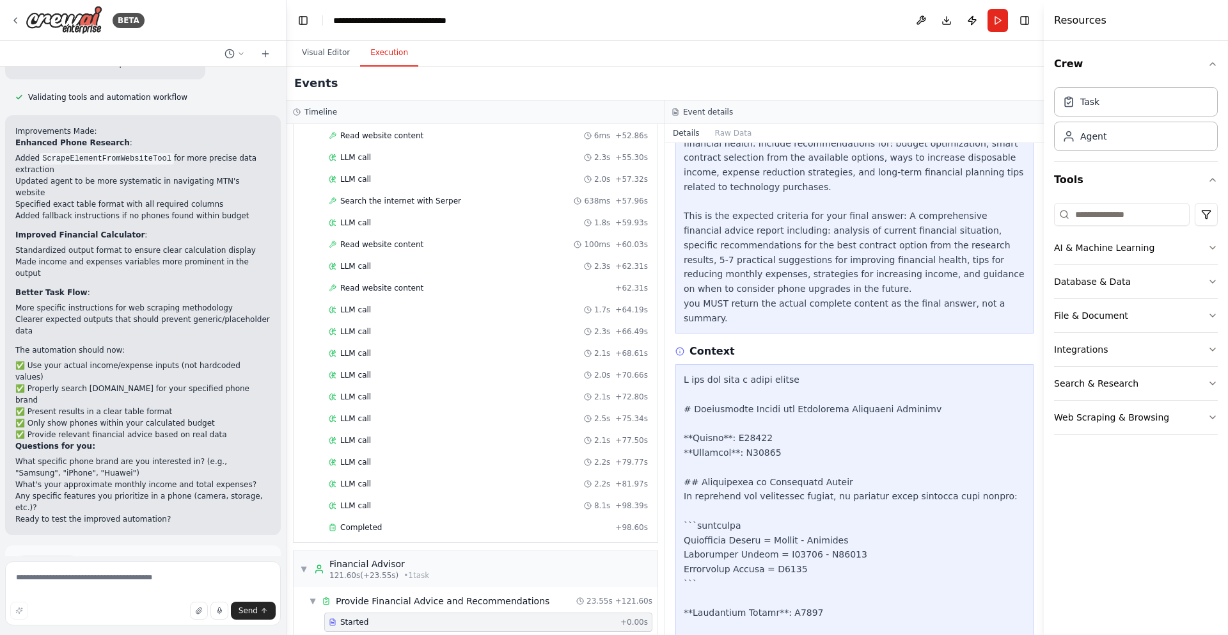
scroll to position [0, 0]
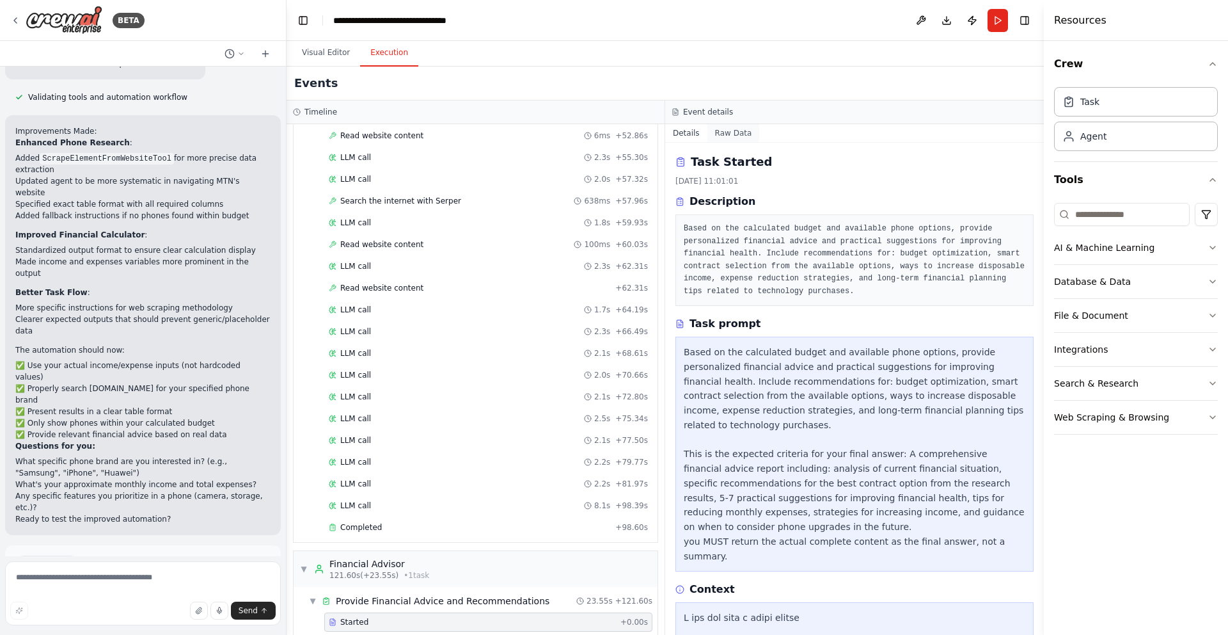
click at [741, 129] on button "Raw Data" at bounding box center [733, 133] width 52 height 18
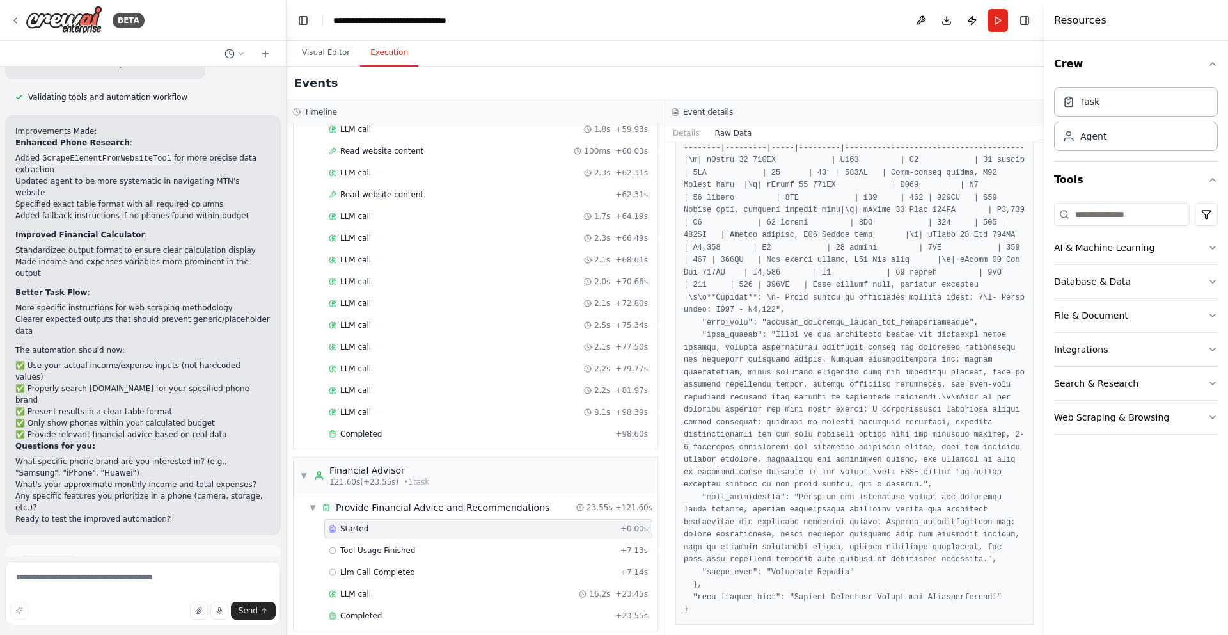
scroll to position [917, 0]
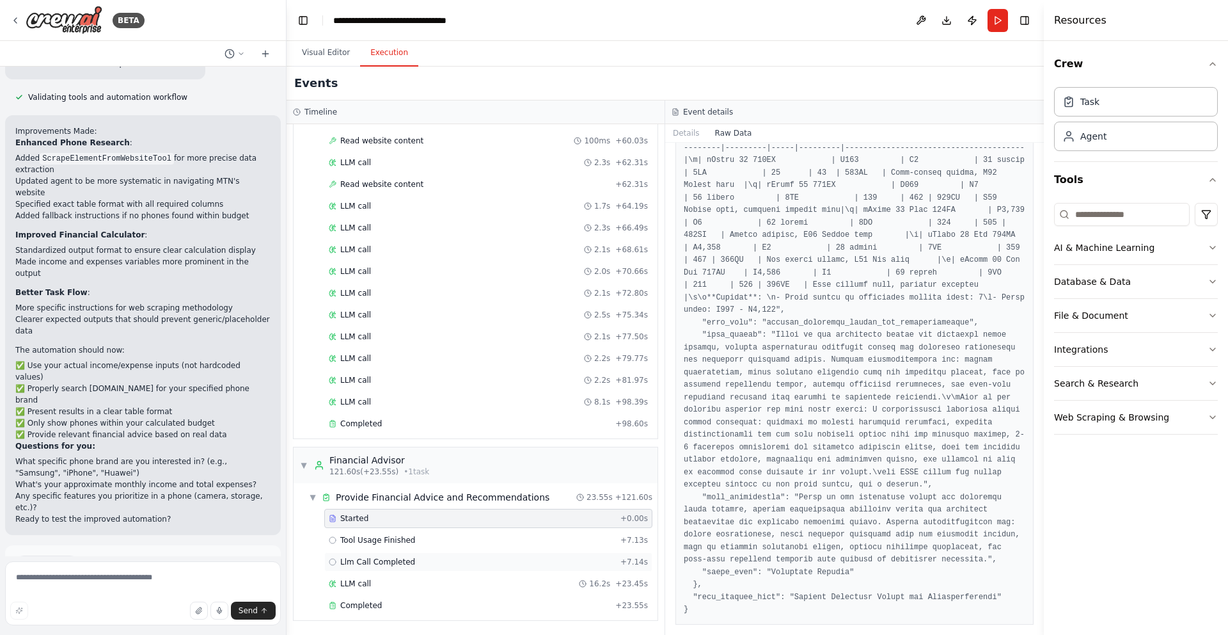
click at [404, 557] on span "Llm Call Completed" at bounding box center [377, 562] width 75 height 10
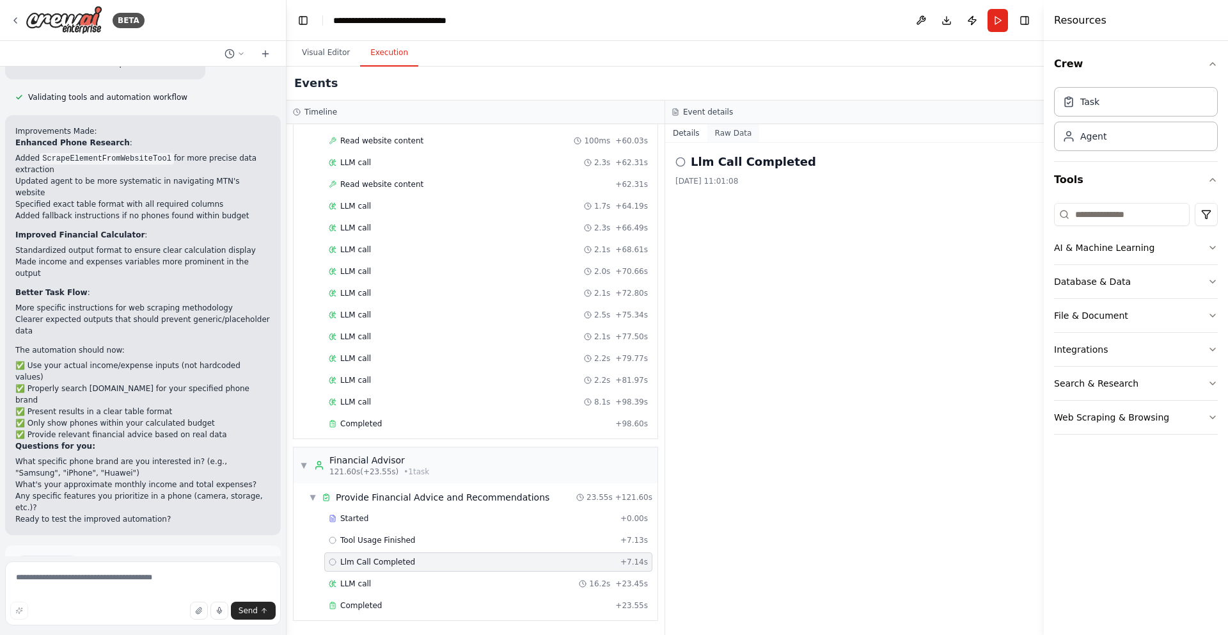
click at [739, 136] on button "Raw Data" at bounding box center [733, 133] width 52 height 18
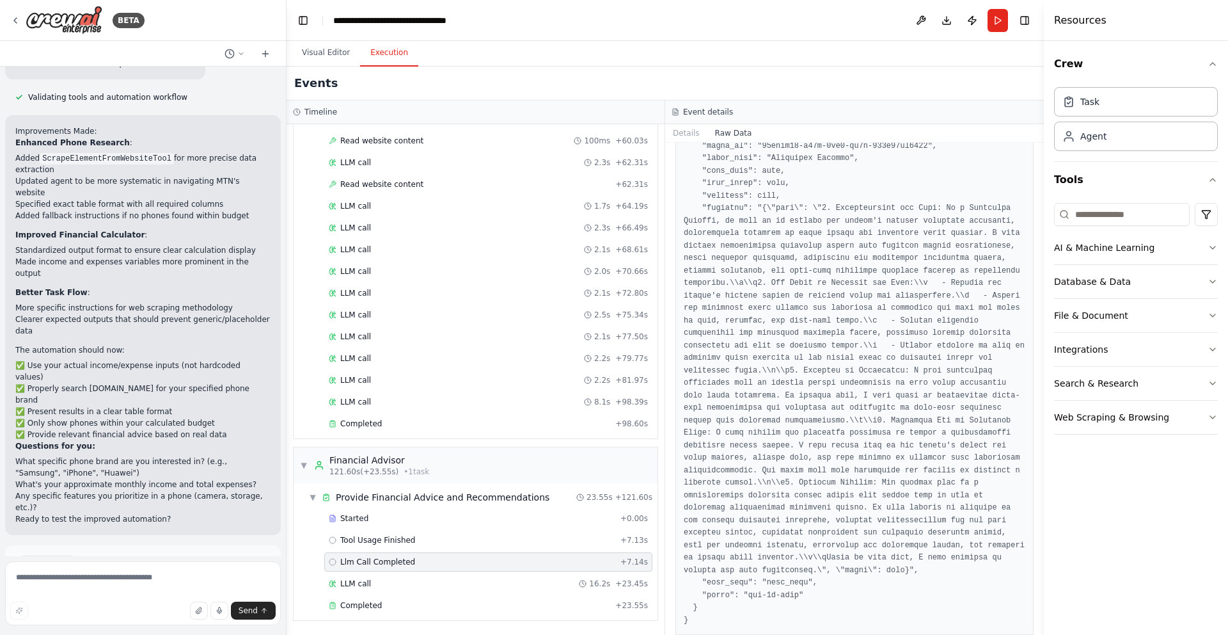
scroll to position [768, 0]
click at [398, 574] on div "LLM call 16.2s + 23.45s" at bounding box center [488, 583] width 328 height 19
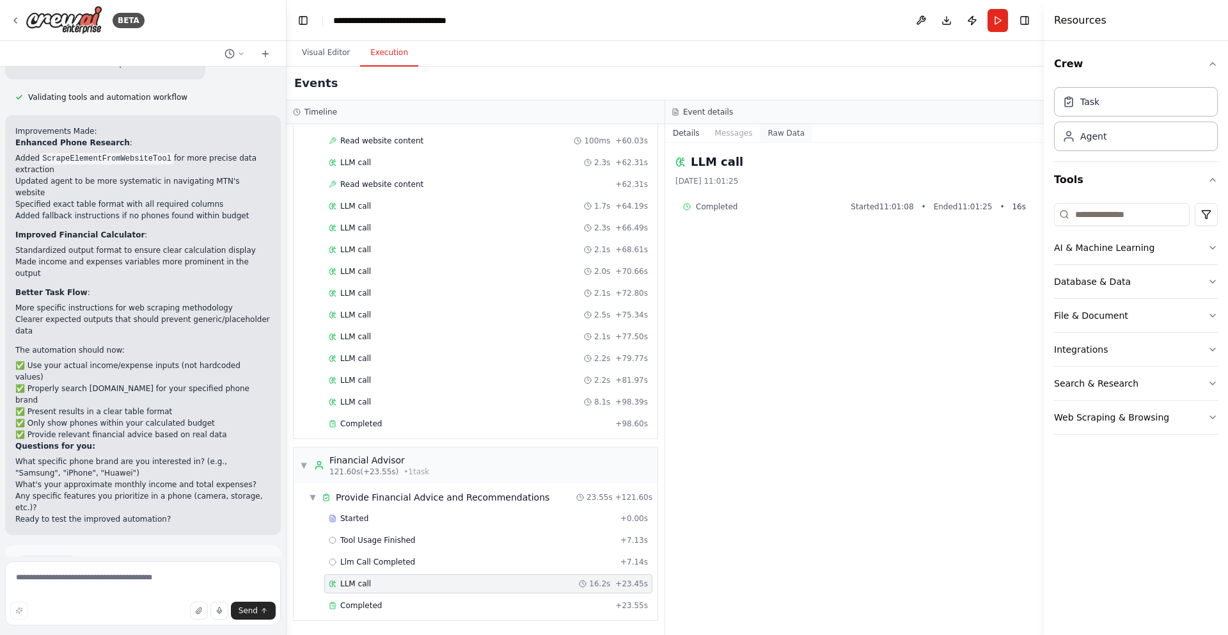
click at [772, 137] on button "Raw Data" at bounding box center [786, 133] width 52 height 18
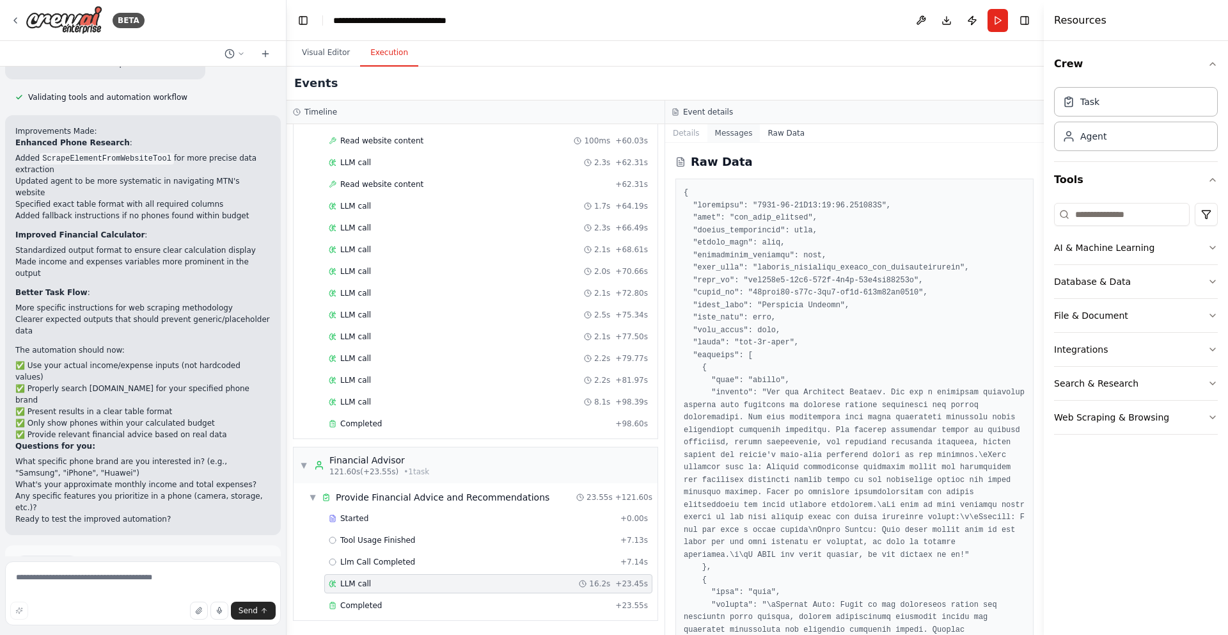
click at [734, 137] on button "Messages" at bounding box center [733, 133] width 53 height 18
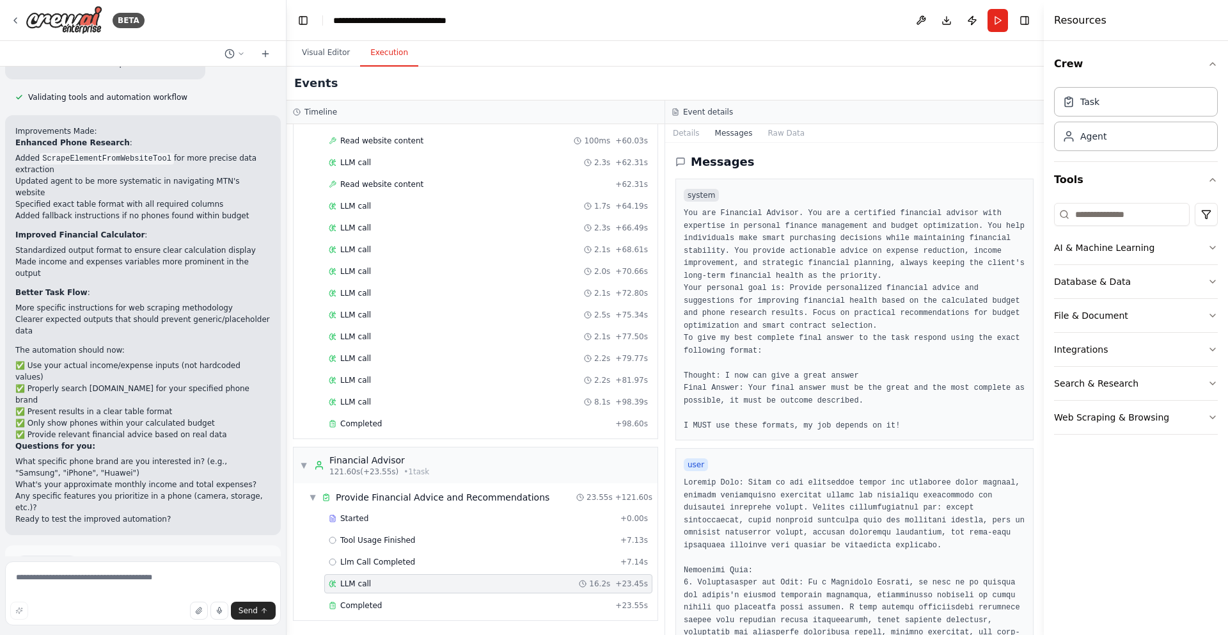
click at [736, 136] on button "Messages" at bounding box center [733, 133] width 53 height 18
click at [690, 141] on button "Details" at bounding box center [686, 133] width 42 height 18
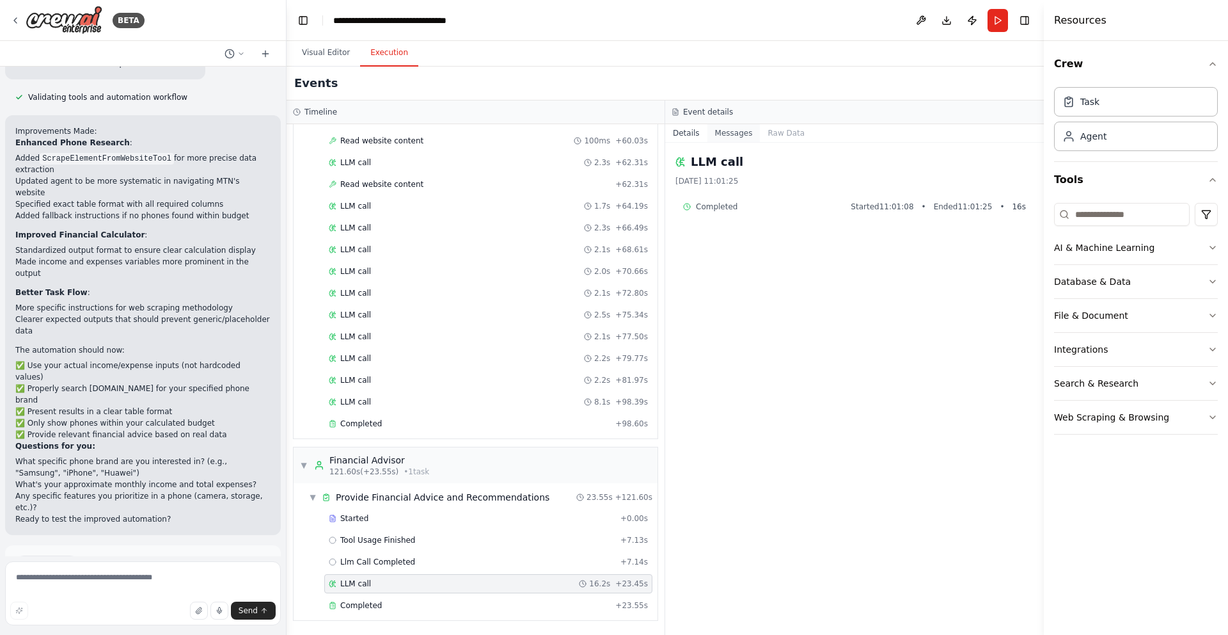
click at [716, 137] on button "Messages" at bounding box center [733, 133] width 53 height 18
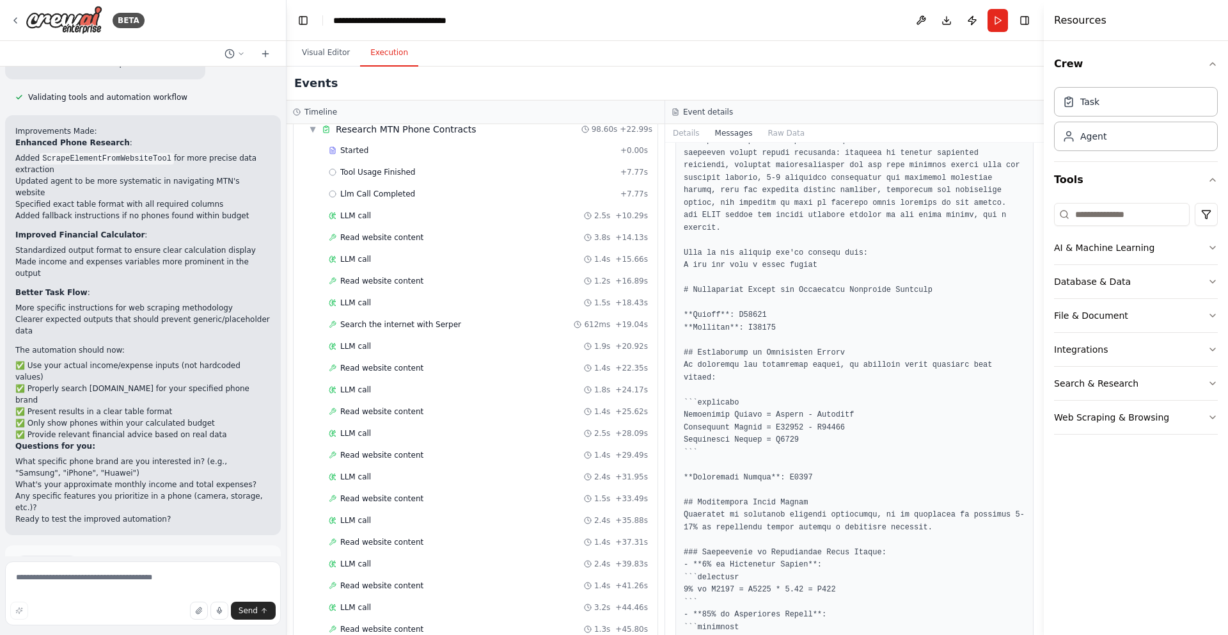
scroll to position [106, 0]
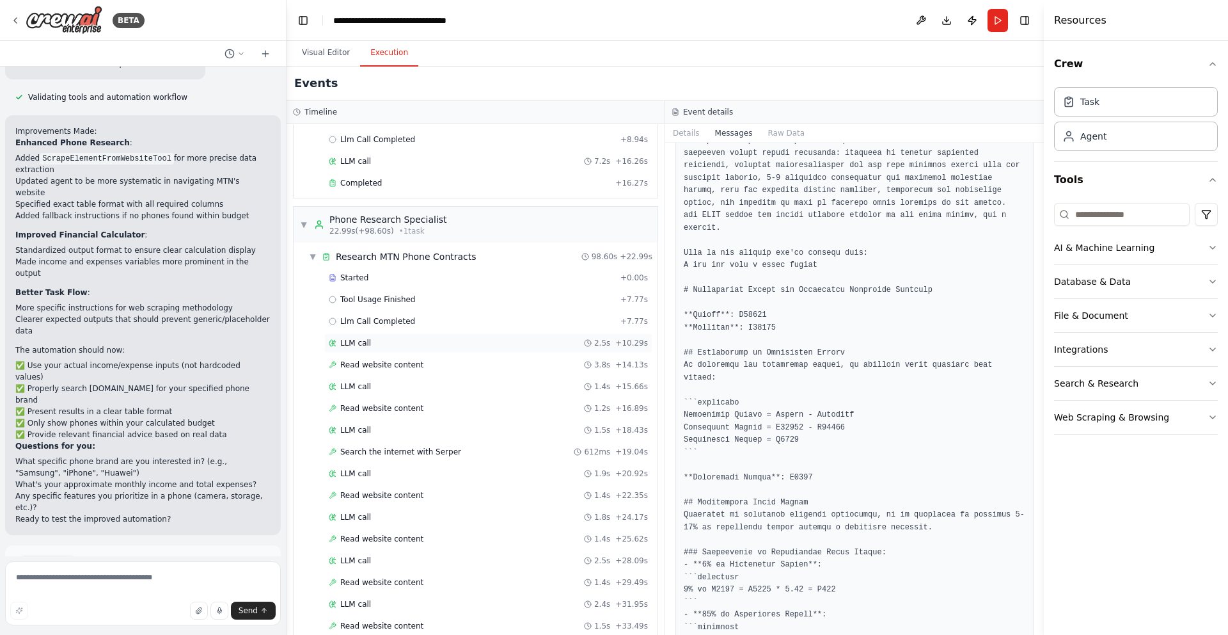
click at [362, 340] on span "LLM call" at bounding box center [355, 343] width 31 height 10
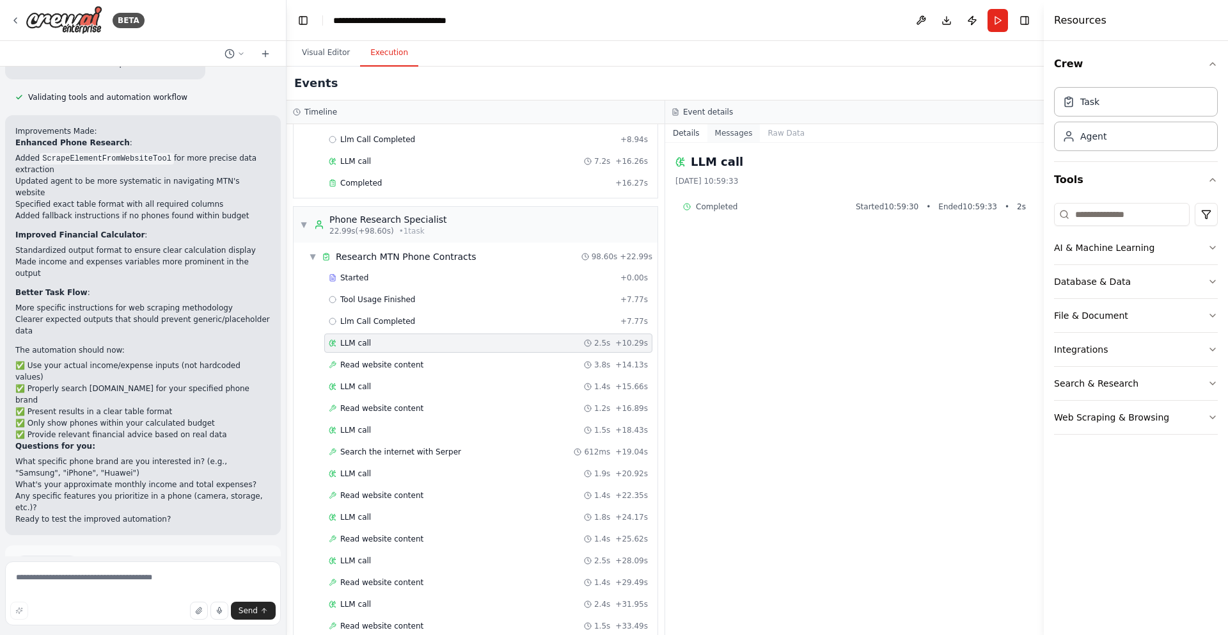
click at [743, 133] on button "Messages" at bounding box center [733, 133] width 53 height 18
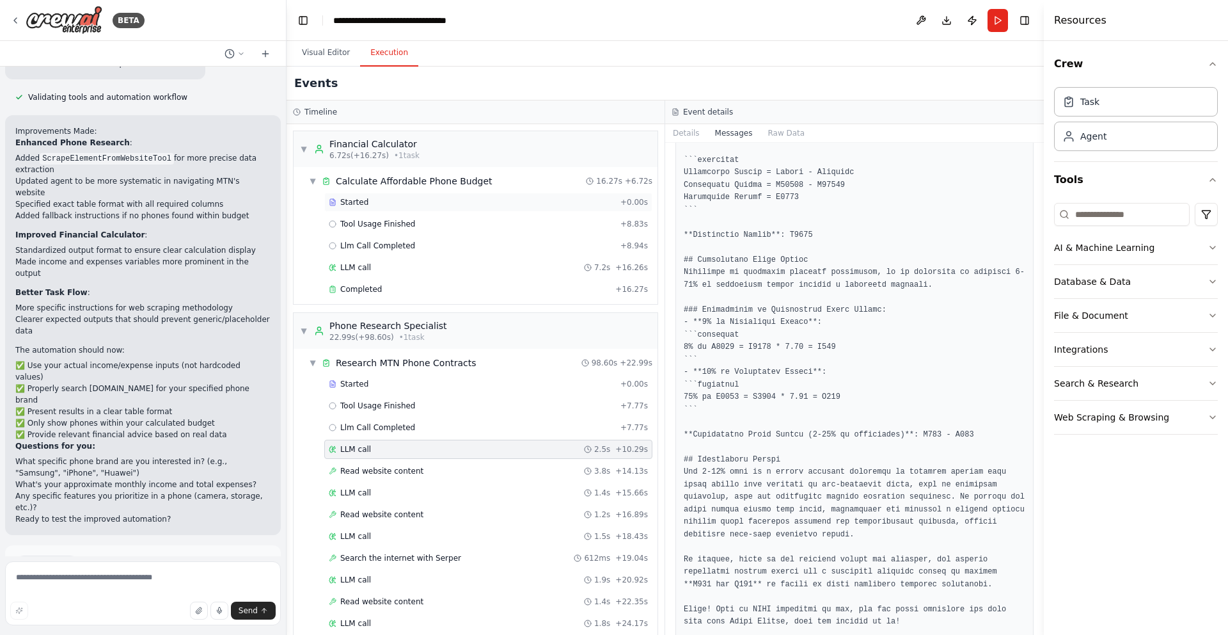
click at [373, 207] on div "Started + 0.00s" at bounding box center [488, 202] width 328 height 19
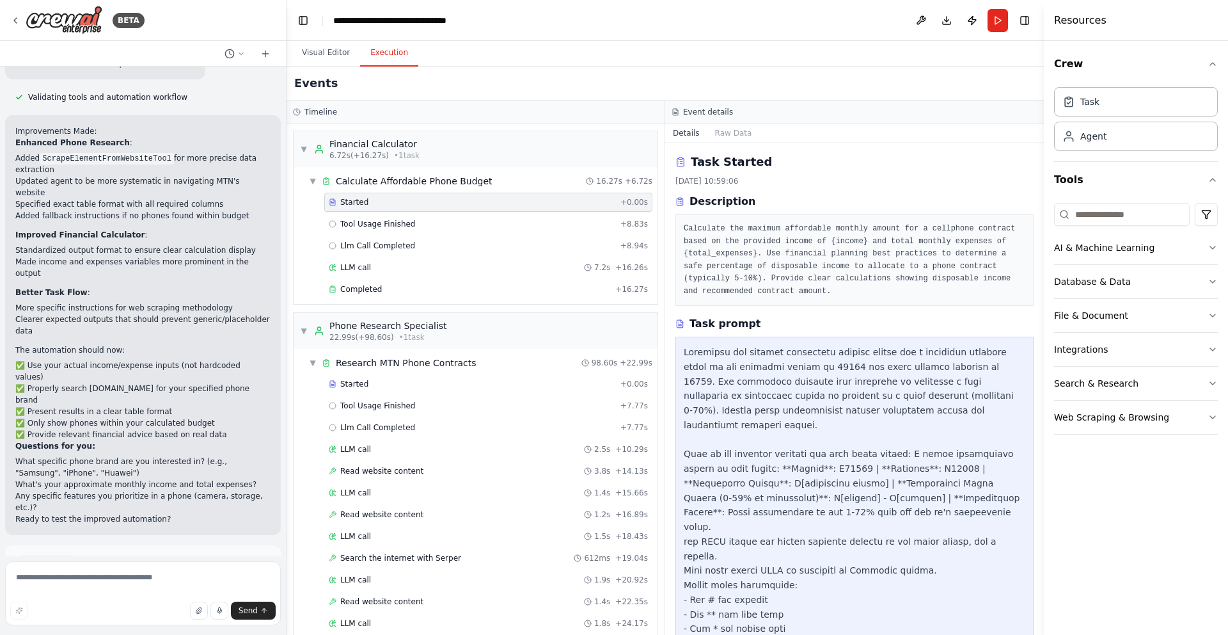
scroll to position [30, 0]
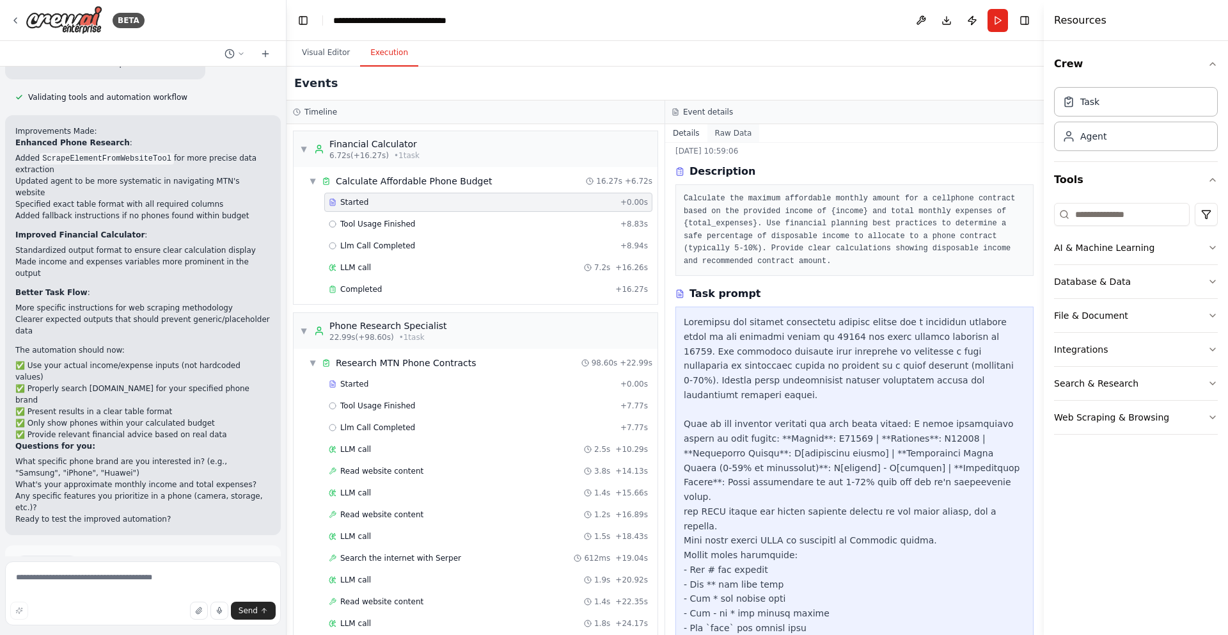
click at [725, 136] on button "Raw Data" at bounding box center [733, 133] width 52 height 18
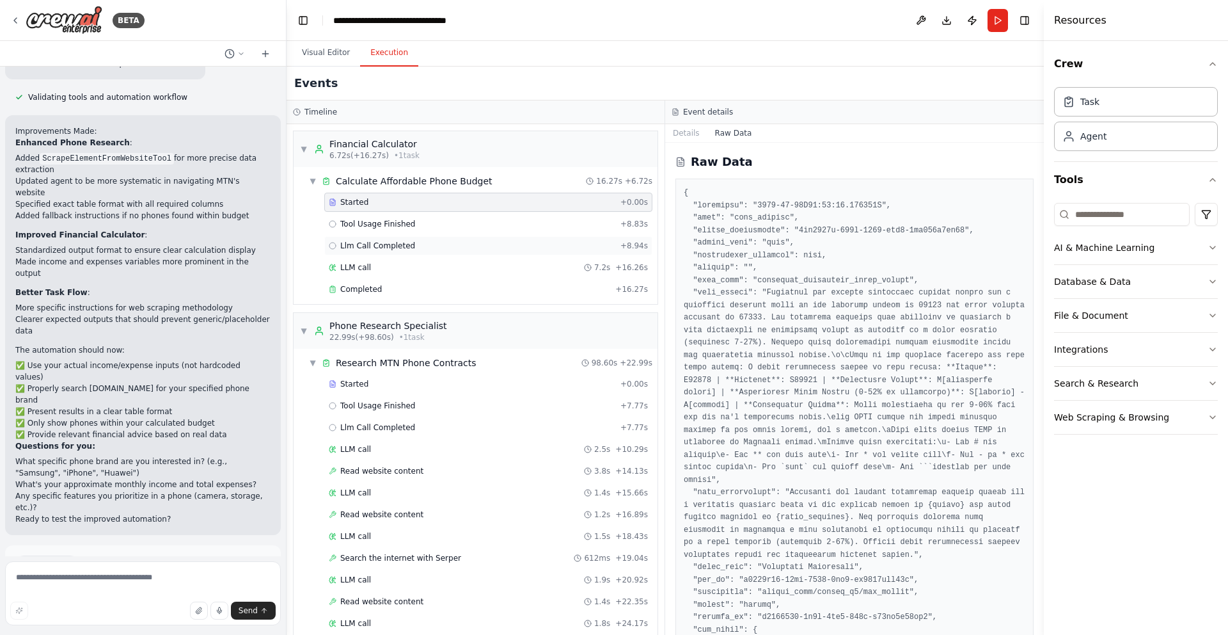
click at [413, 248] on div "Llm Call Completed + 8.94s" at bounding box center [488, 246] width 319 height 10
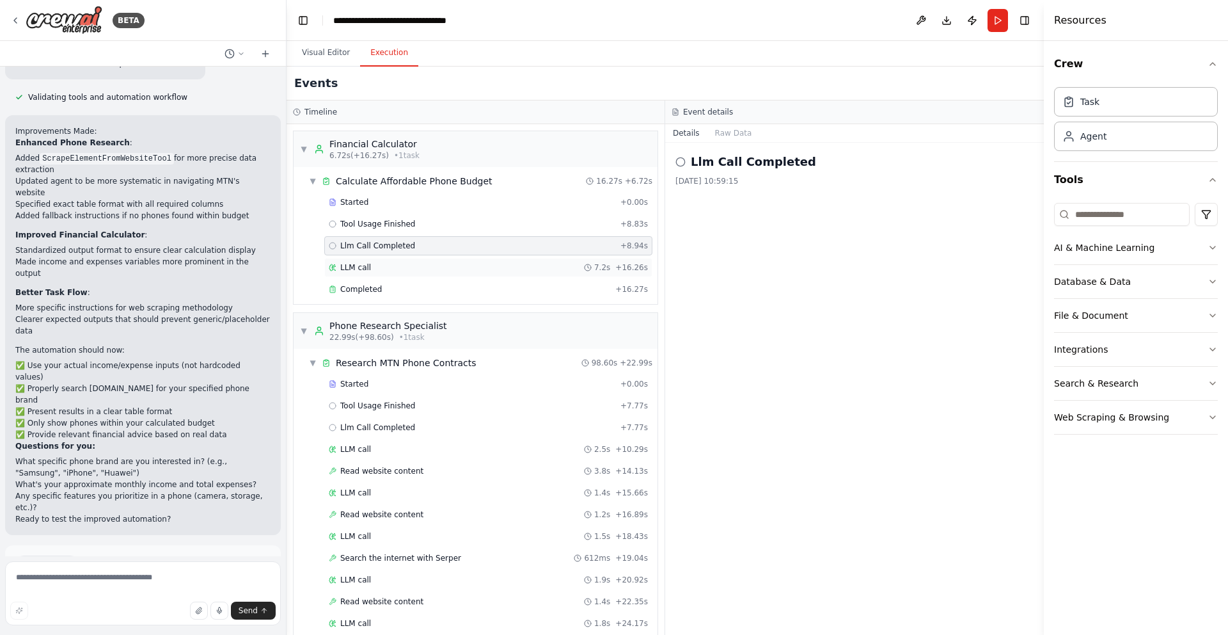
click at [404, 265] on div "LLM call 7.2s + 16.26s" at bounding box center [488, 267] width 319 height 10
click at [731, 140] on button "Messages" at bounding box center [733, 133] width 53 height 18
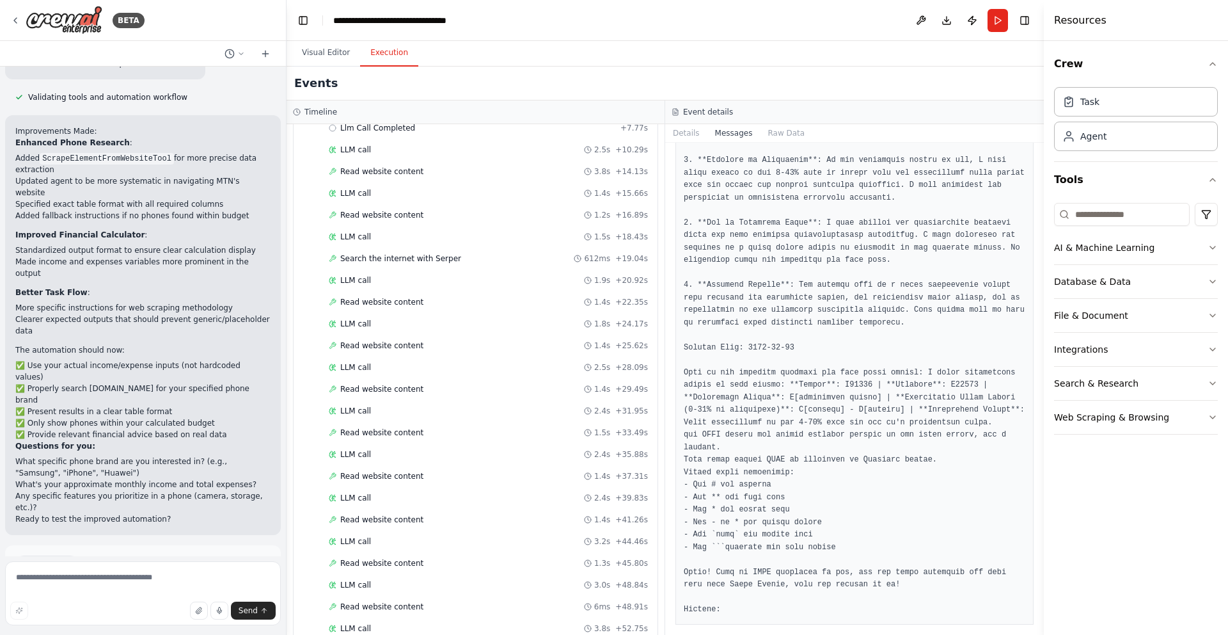
scroll to position [0, 0]
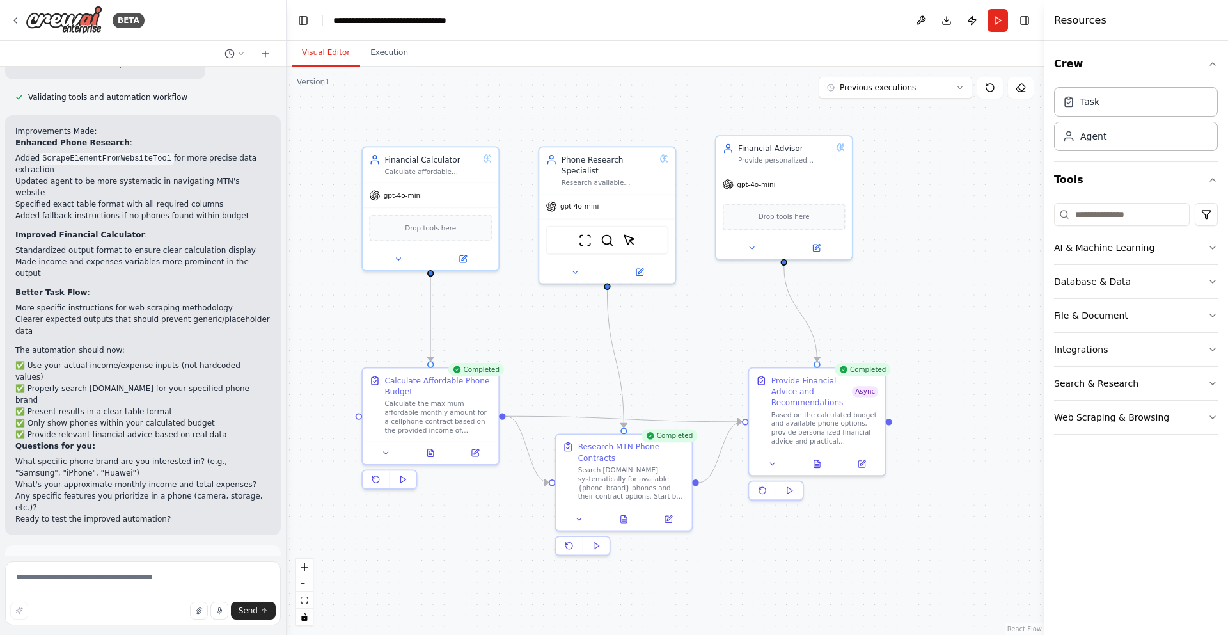
click at [331, 58] on button "Visual Editor" at bounding box center [326, 53] width 68 height 27
click at [371, 51] on button "Execution" at bounding box center [389, 53] width 58 height 27
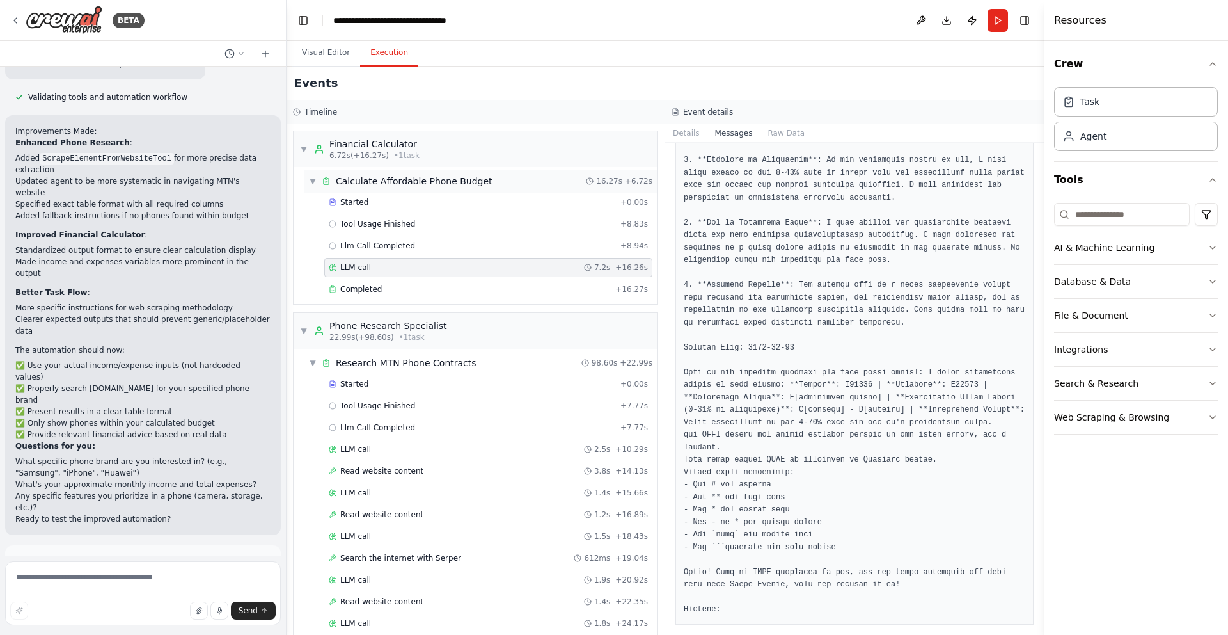
click at [315, 181] on span "▼" at bounding box center [313, 181] width 8 height 10
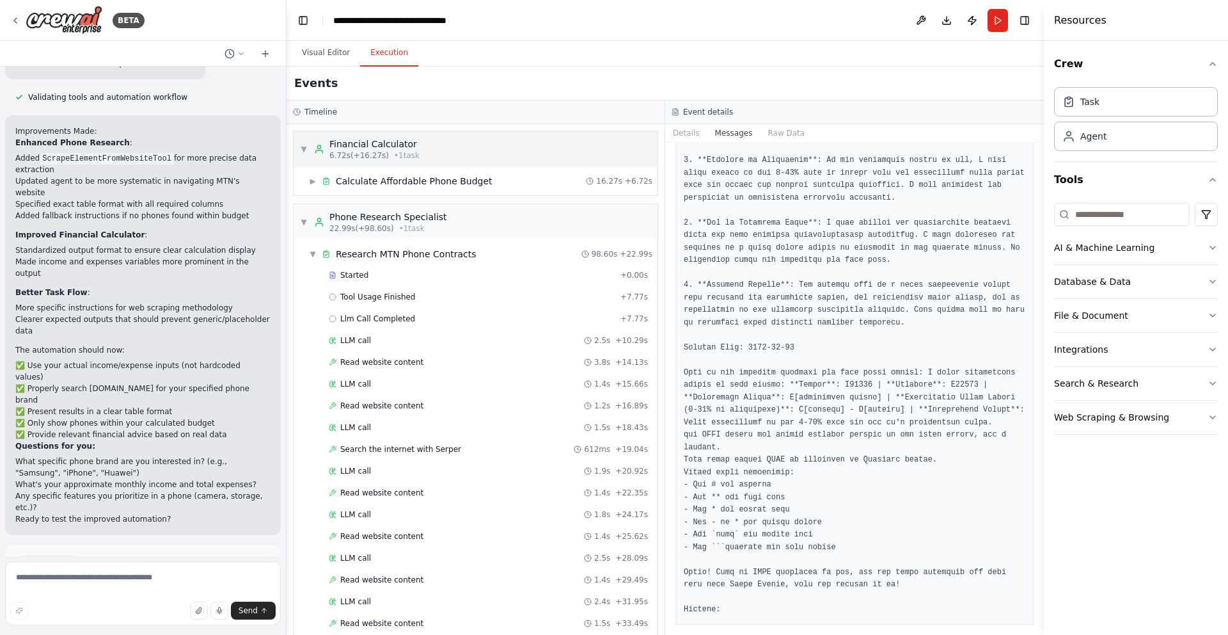
click at [306, 152] on span "▼" at bounding box center [304, 149] width 8 height 10
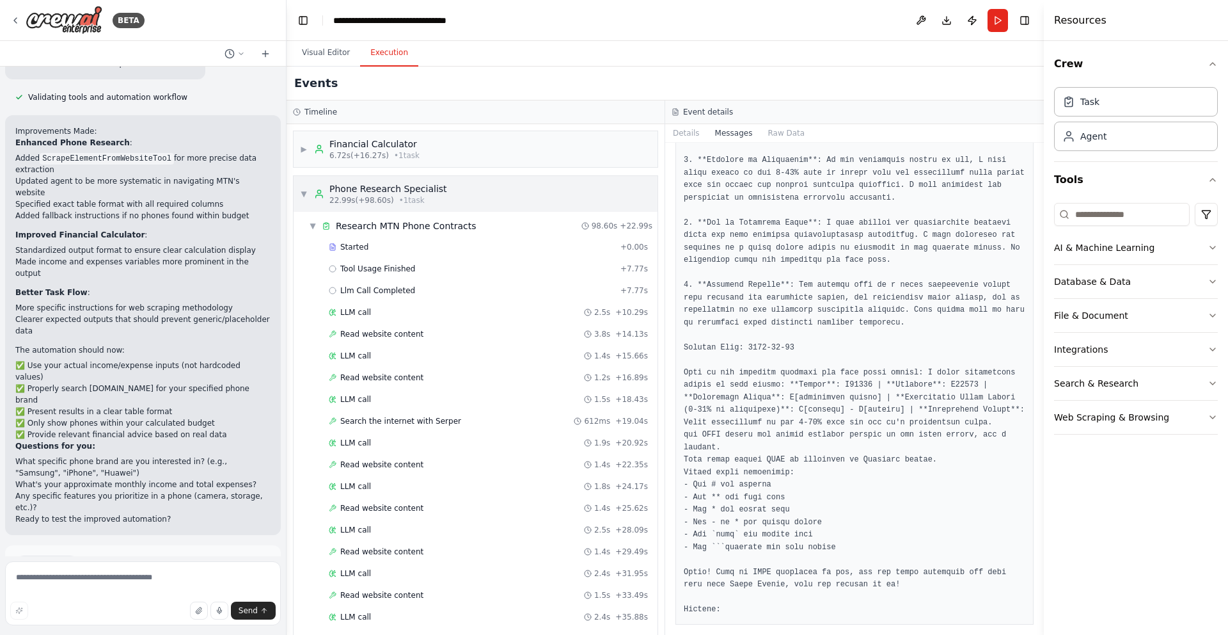
click at [304, 196] on span "▼" at bounding box center [304, 194] width 8 height 10
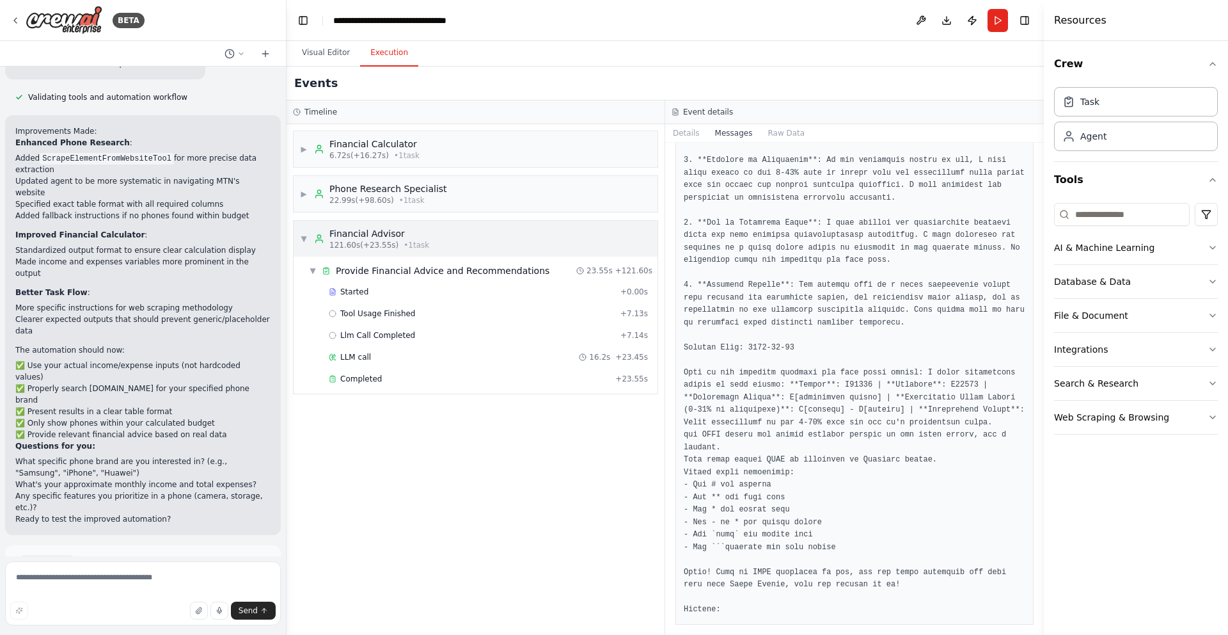
click at [303, 236] on span "▼" at bounding box center [304, 238] width 8 height 10
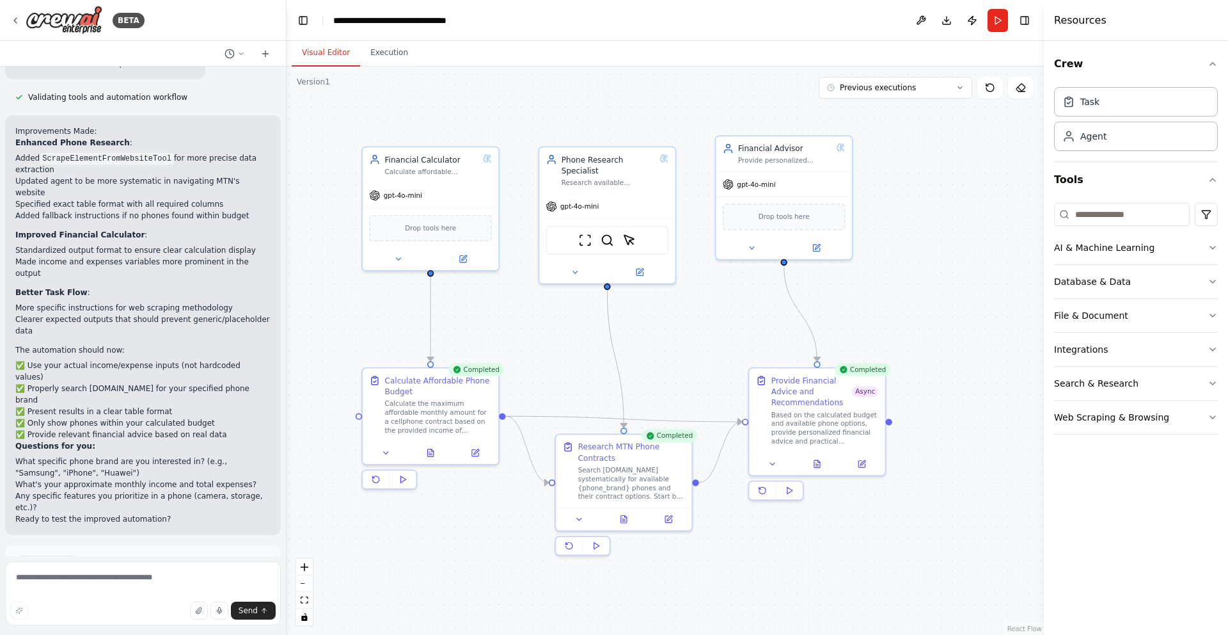
click at [319, 52] on button "Visual Editor" at bounding box center [326, 53] width 68 height 27
click at [380, 57] on button "Execution" at bounding box center [389, 53] width 58 height 27
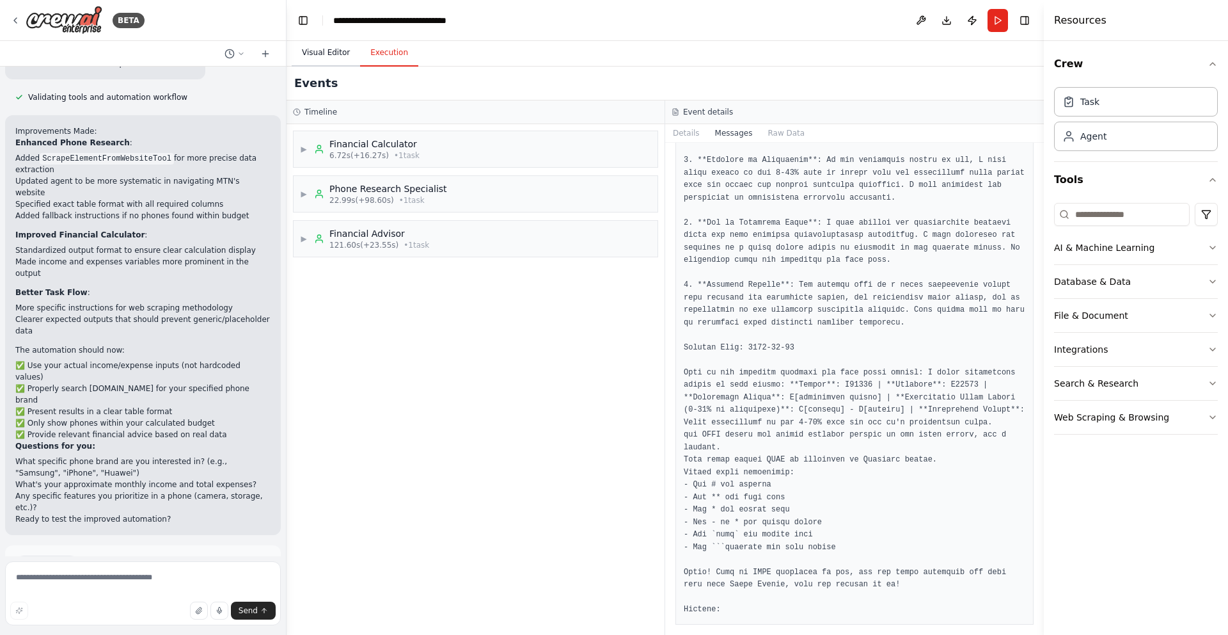
click at [332, 56] on button "Visual Editor" at bounding box center [326, 53] width 68 height 27
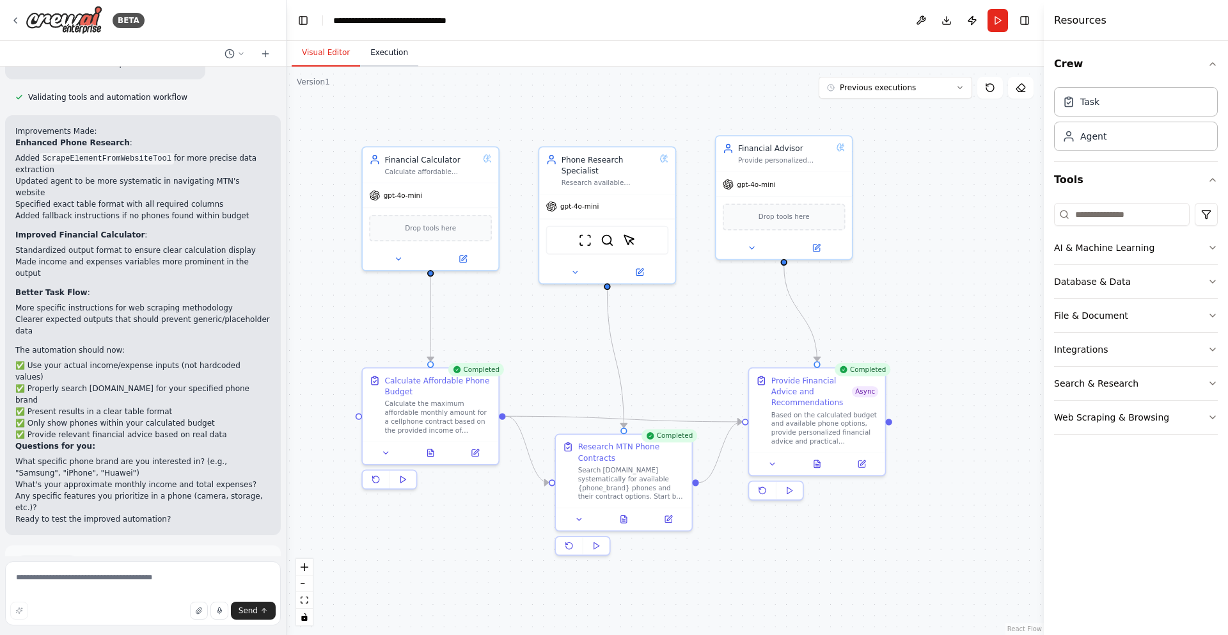
click at [388, 54] on button "Execution" at bounding box center [389, 53] width 58 height 27
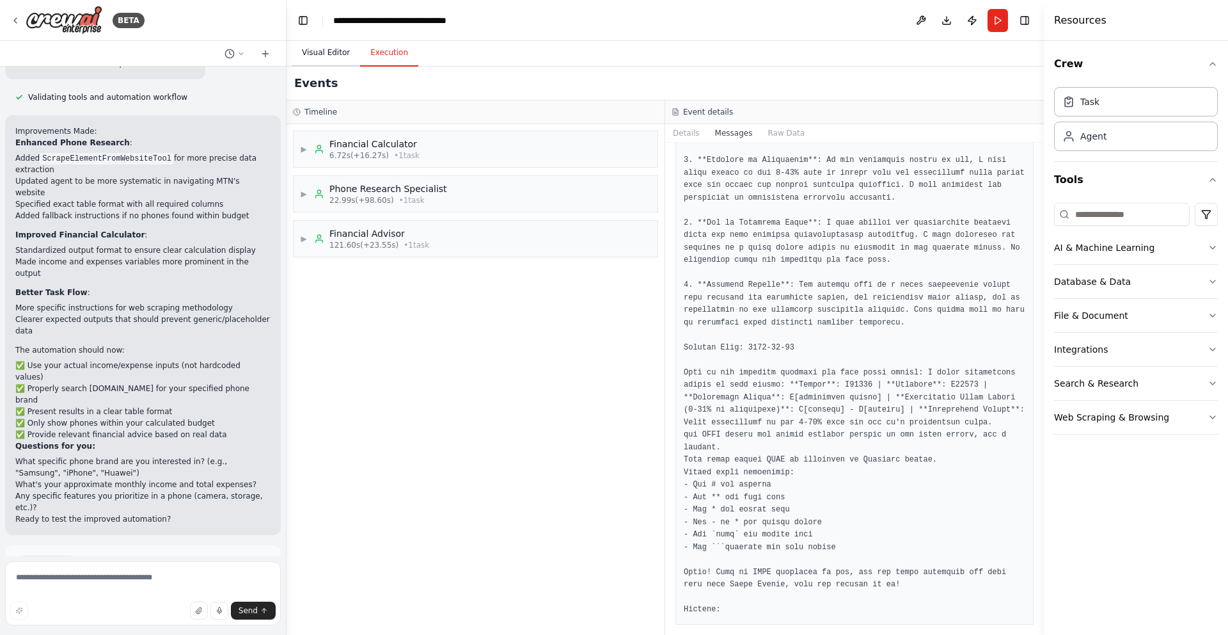
click at [326, 55] on button "Visual Editor" at bounding box center [326, 53] width 68 height 27
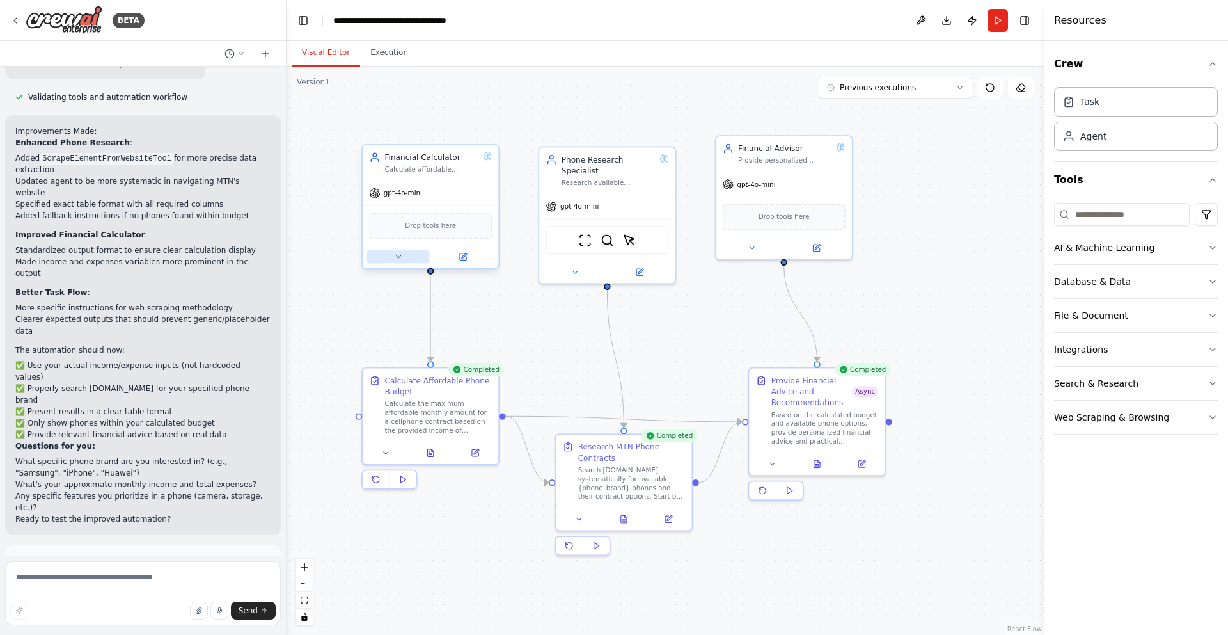
click at [391, 257] on button at bounding box center [398, 256] width 63 height 13
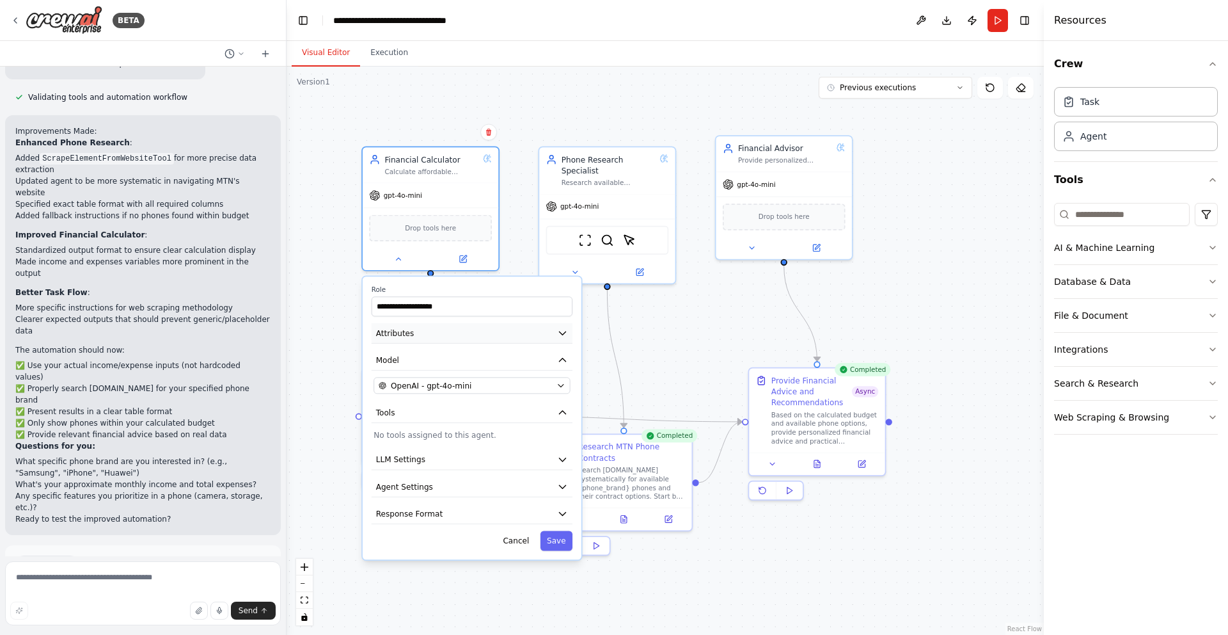
click at [562, 339] on button "Attributes" at bounding box center [472, 333] width 201 height 20
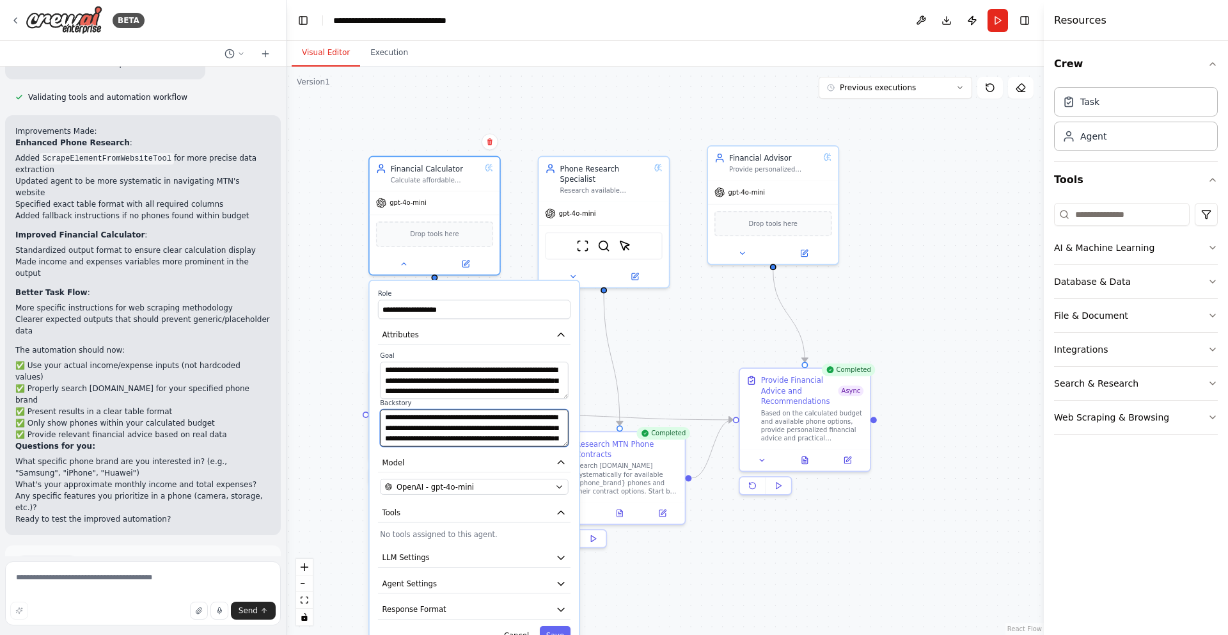
click at [508, 423] on textarea "**********" at bounding box center [474, 427] width 188 height 37
click at [549, 631] on button "Save" at bounding box center [555, 635] width 31 height 19
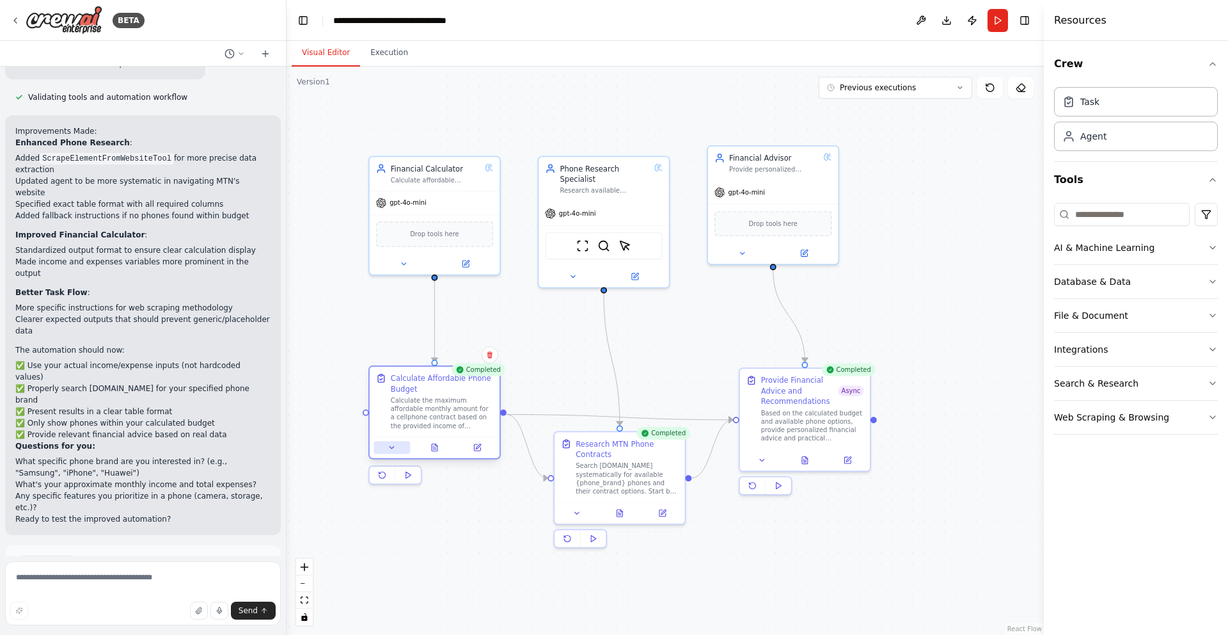
click at [391, 452] on button at bounding box center [392, 447] width 36 height 13
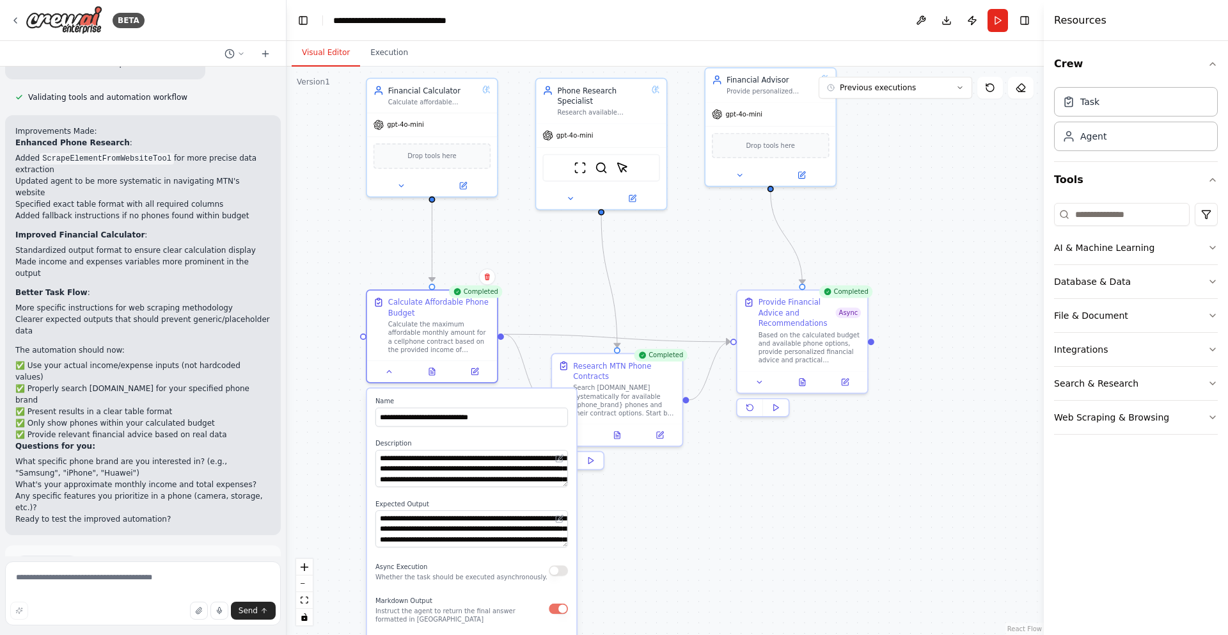
drag, startPoint x: 616, startPoint y: 580, endPoint x: 613, endPoint y: 502, distance: 78.1
click at [613, 502] on div ".deletable-edge-delete-btn { width: 20px; height: 20px; border: 0px solid #ffff…" at bounding box center [665, 351] width 757 height 568
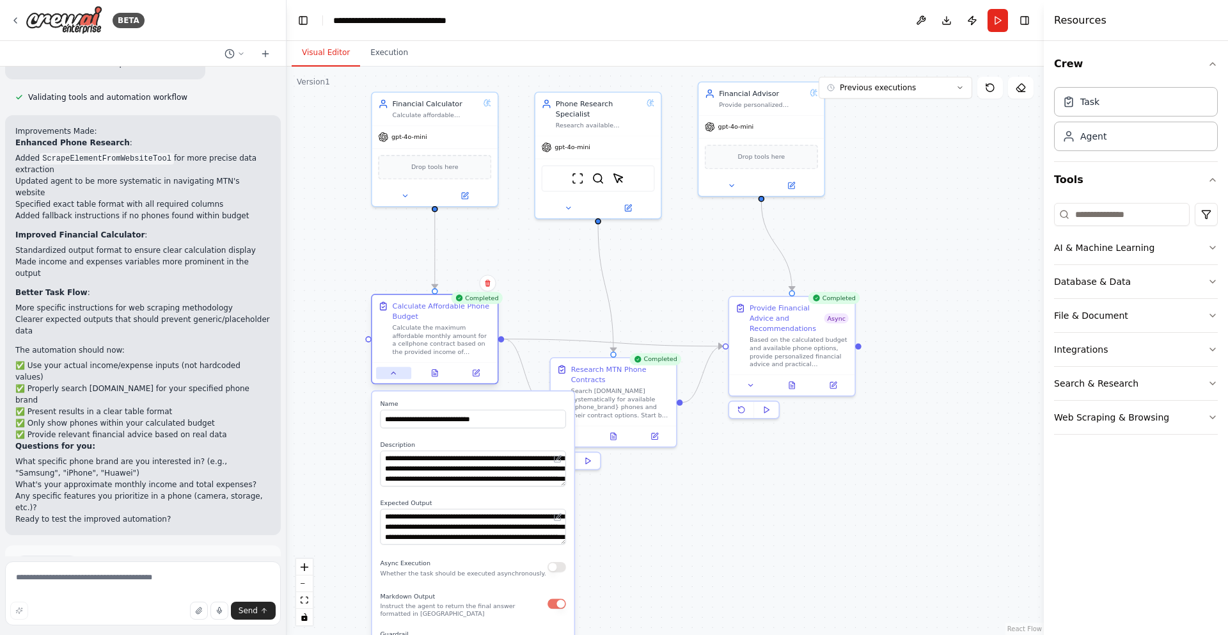
click at [394, 375] on icon at bounding box center [394, 372] width 8 height 8
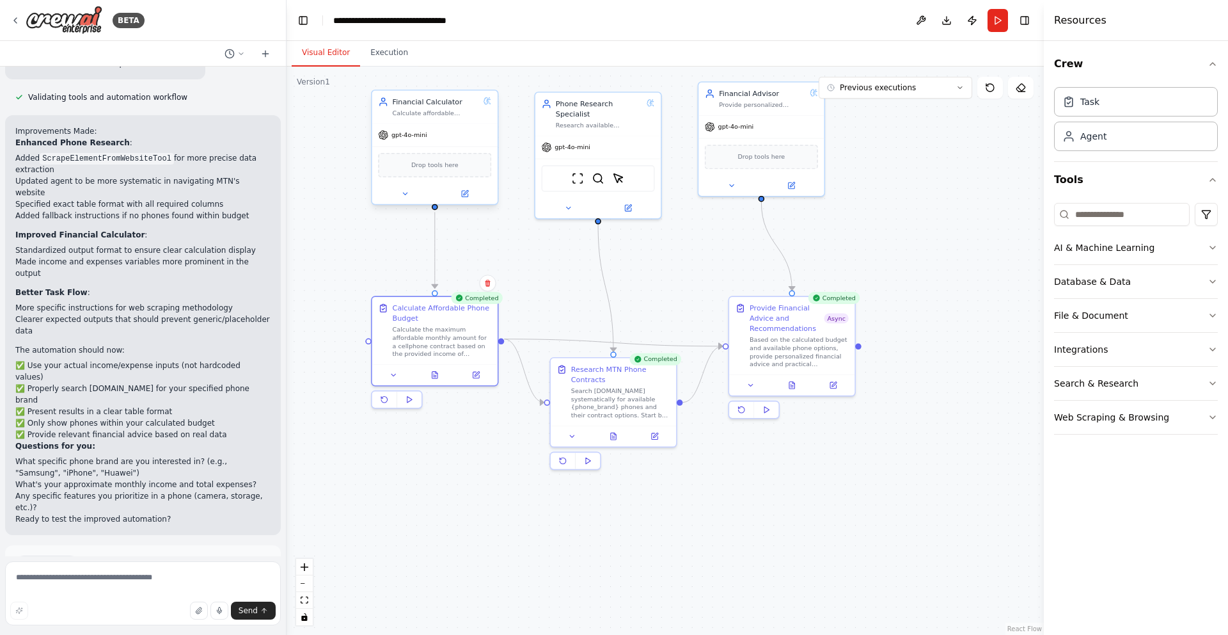
click at [402, 201] on div at bounding box center [434, 194] width 125 height 20
click at [402, 200] on div at bounding box center [434, 194] width 125 height 20
click at [406, 199] on button at bounding box center [405, 193] width 58 height 12
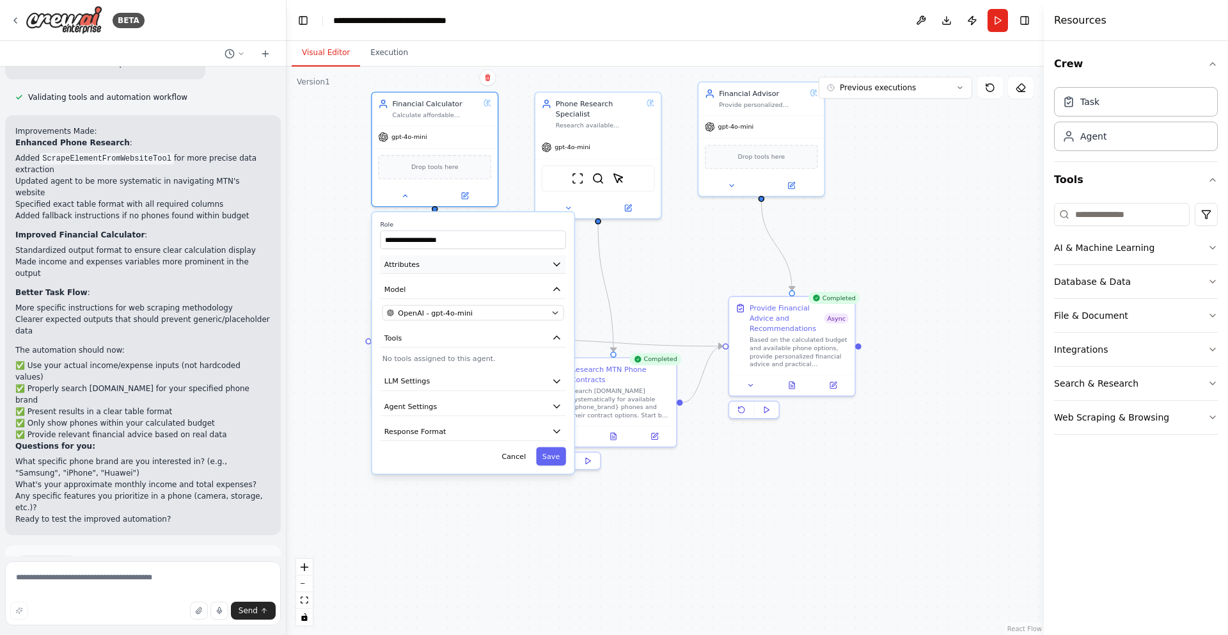
click at [558, 265] on icon "button" at bounding box center [557, 264] width 6 height 3
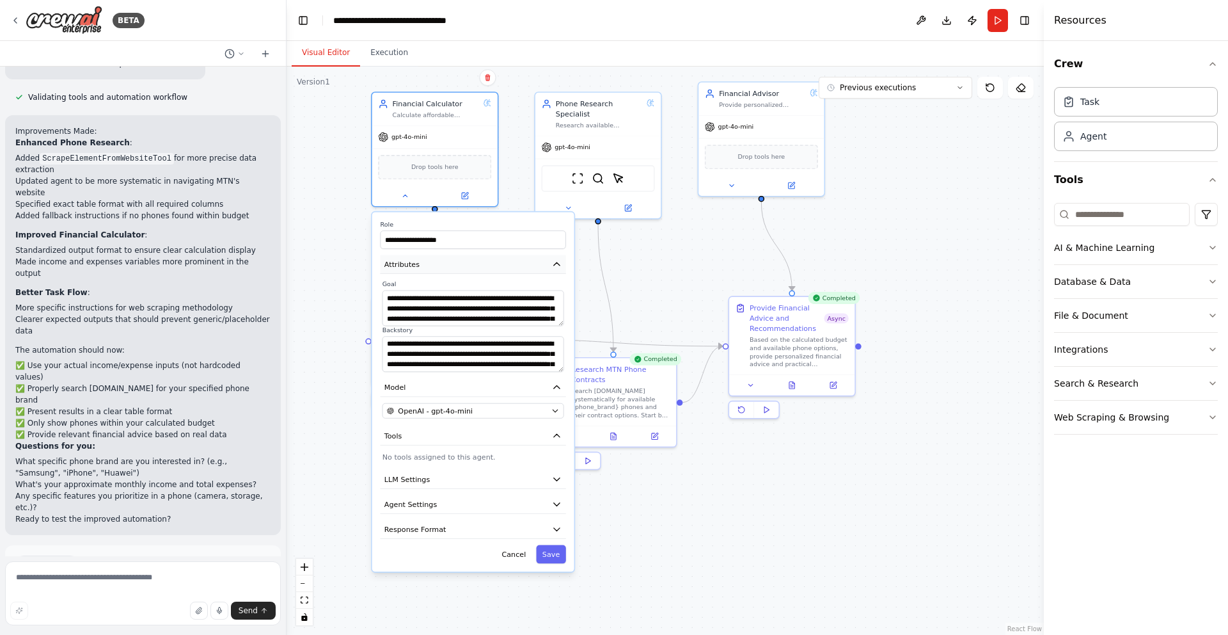
click at [558, 257] on button "Attributes" at bounding box center [473, 264] width 186 height 19
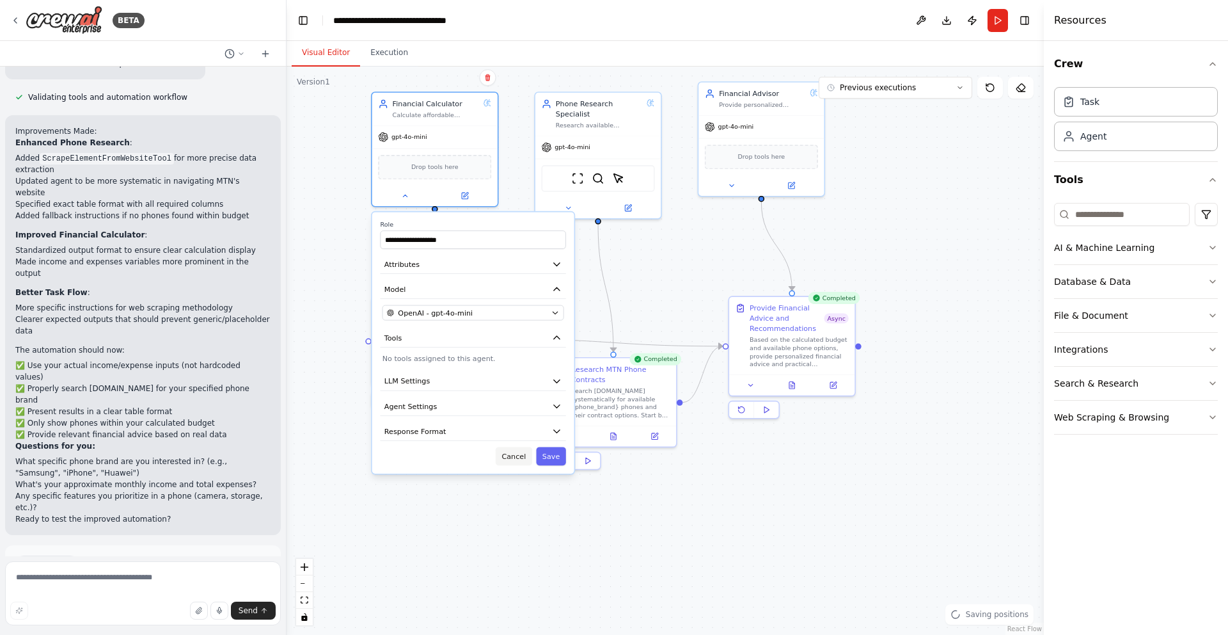
click at [514, 461] on button "Cancel" at bounding box center [514, 455] width 36 height 19
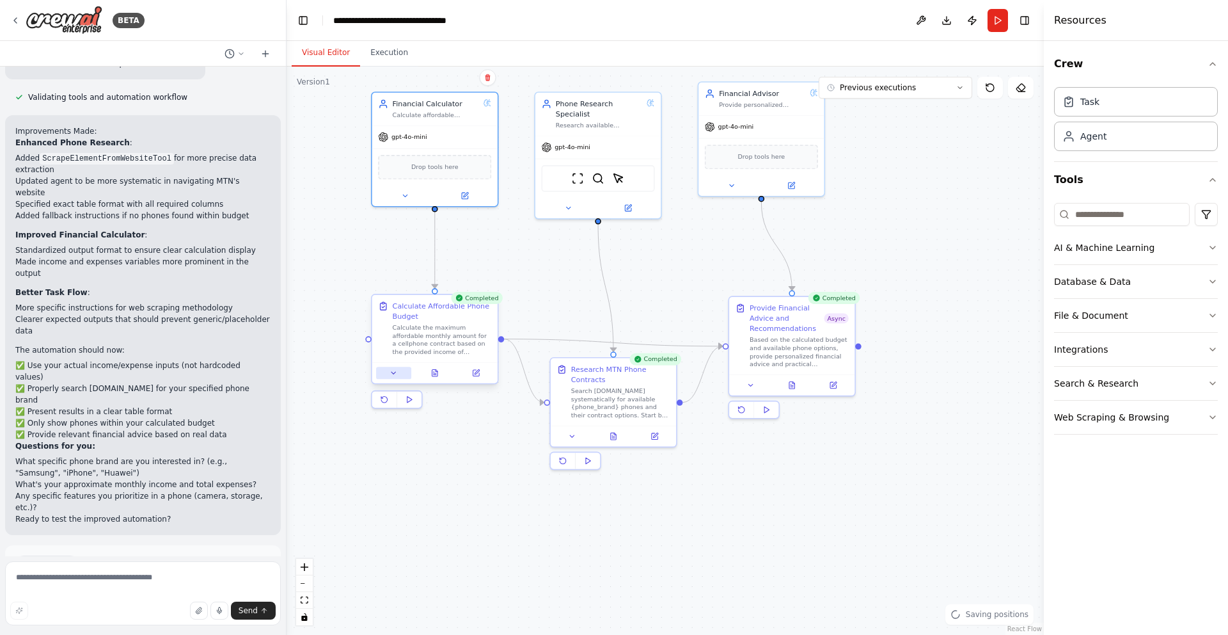
click at [397, 379] on button at bounding box center [393, 373] width 35 height 12
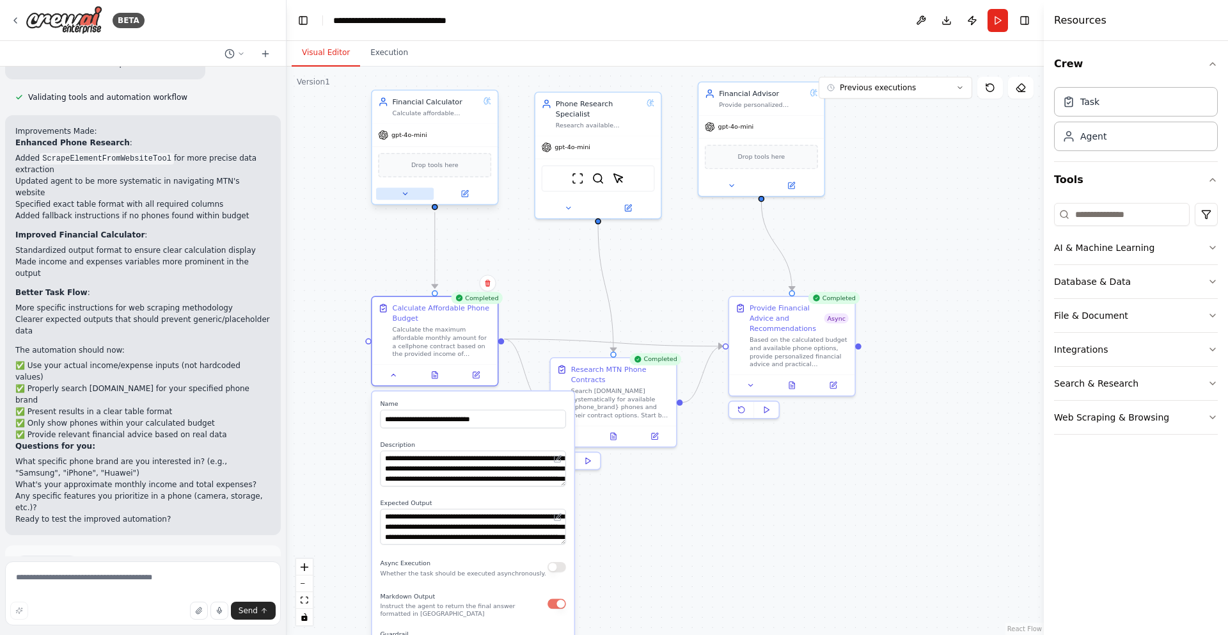
click at [407, 198] on button at bounding box center [405, 193] width 58 height 12
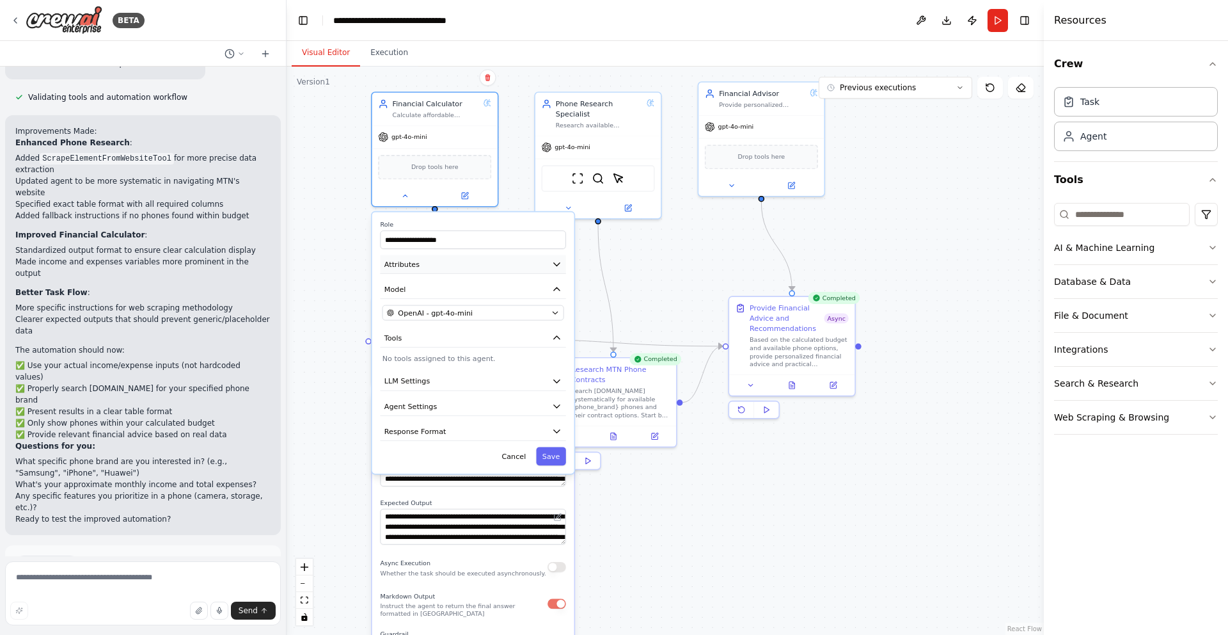
click at [560, 267] on icon "button" at bounding box center [556, 264] width 10 height 10
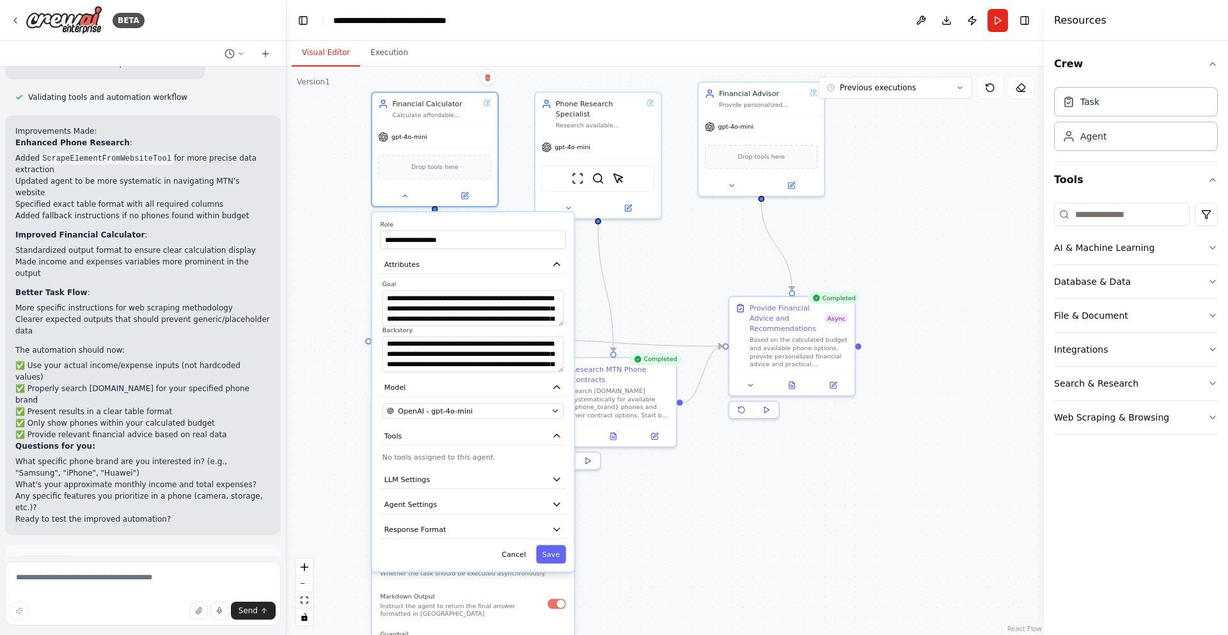
click at [324, 304] on div ".deletable-edge-delete-btn { width: 20px; height: 20px; border: 0px solid #ffff…" at bounding box center [665, 351] width 757 height 568
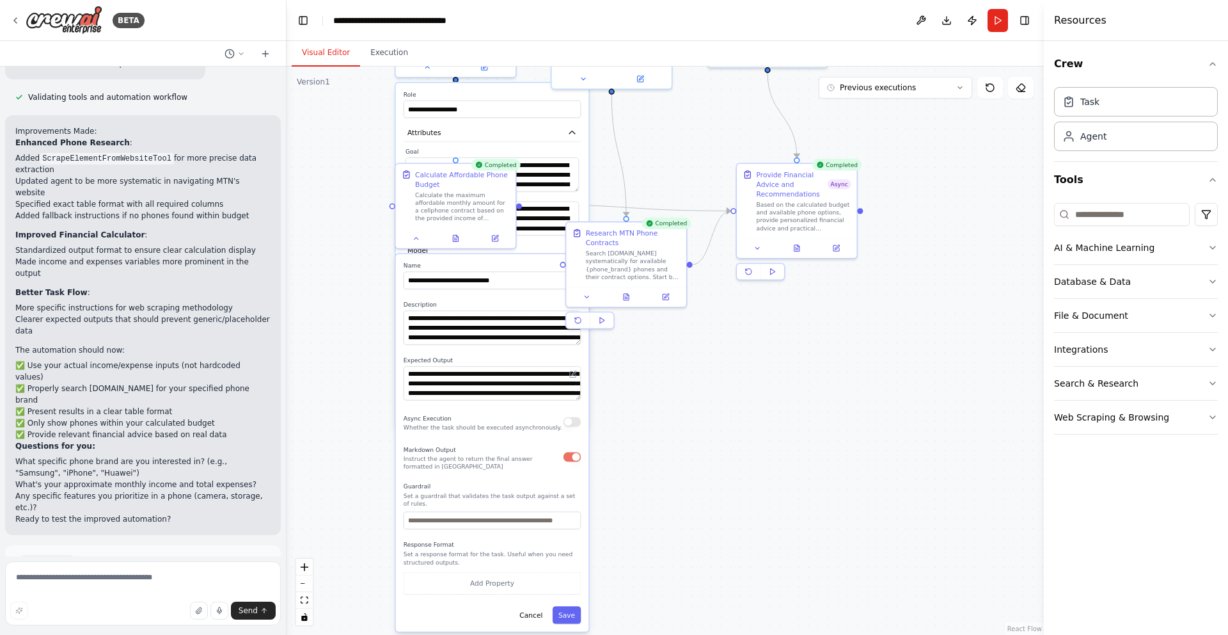
drag, startPoint x: 648, startPoint y: 571, endPoint x: 664, endPoint y: 426, distance: 146.1
click at [664, 426] on div ".deletable-edge-delete-btn { width: 20px; height: 20px; border: 0px solid #ffff…" at bounding box center [665, 351] width 757 height 568
click at [530, 617] on button "Cancel" at bounding box center [531, 614] width 35 height 17
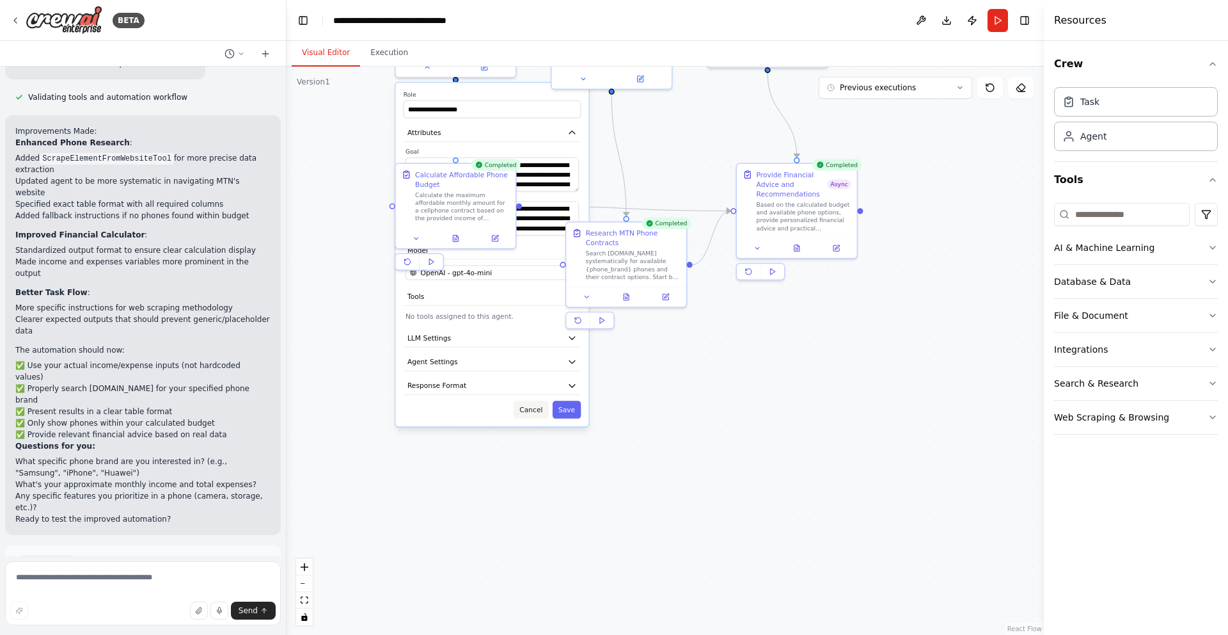
click at [534, 410] on button "Cancel" at bounding box center [531, 408] width 35 height 17
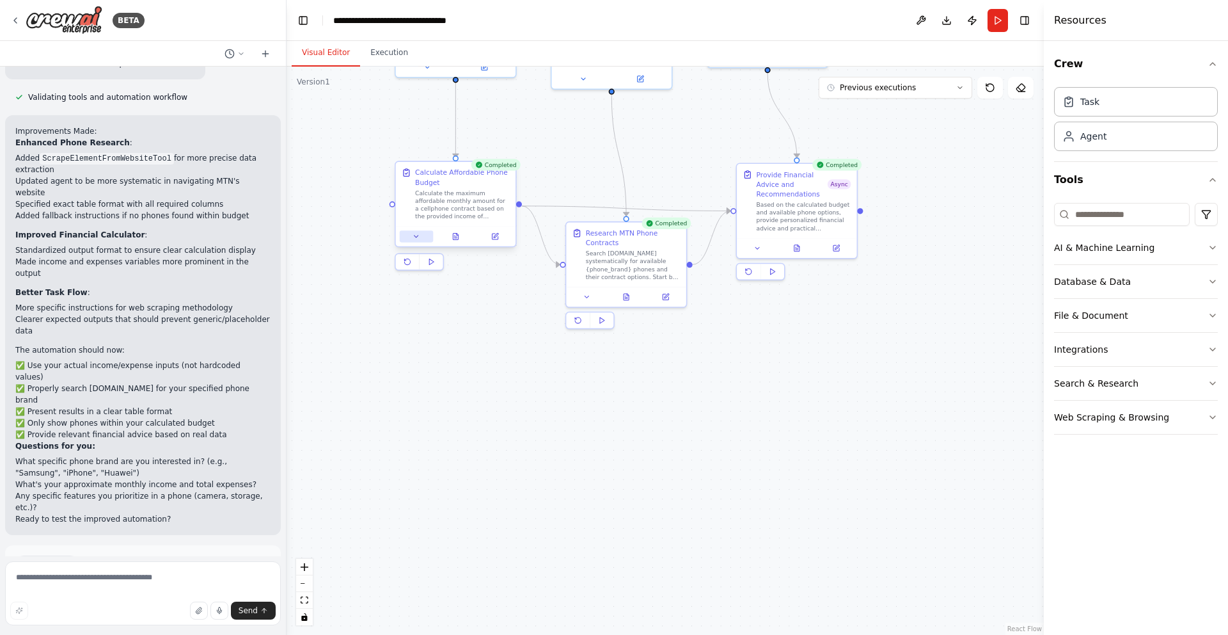
click at [420, 235] on button at bounding box center [416, 236] width 33 height 12
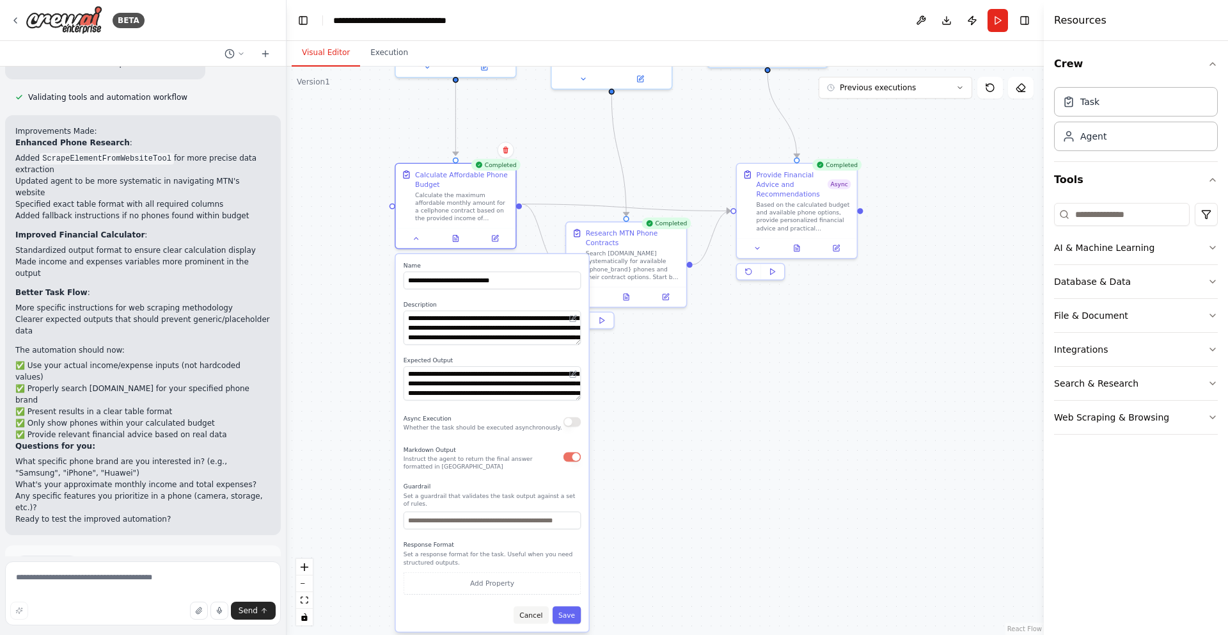
click at [538, 611] on button "Cancel" at bounding box center [531, 614] width 35 height 17
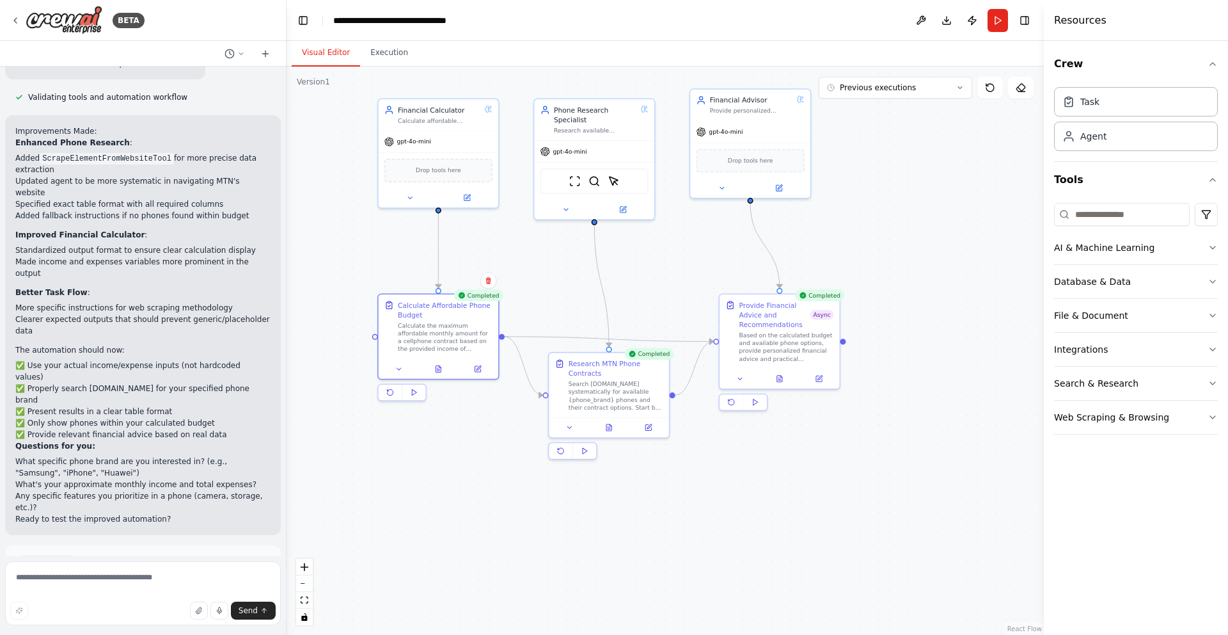
drag, startPoint x: 525, startPoint y: 345, endPoint x: 508, endPoint y: 475, distance: 131.6
click at [508, 475] on div ".deletable-edge-delete-btn { width: 20px; height: 20px; border: 0px solid #ffff…" at bounding box center [665, 351] width 757 height 568
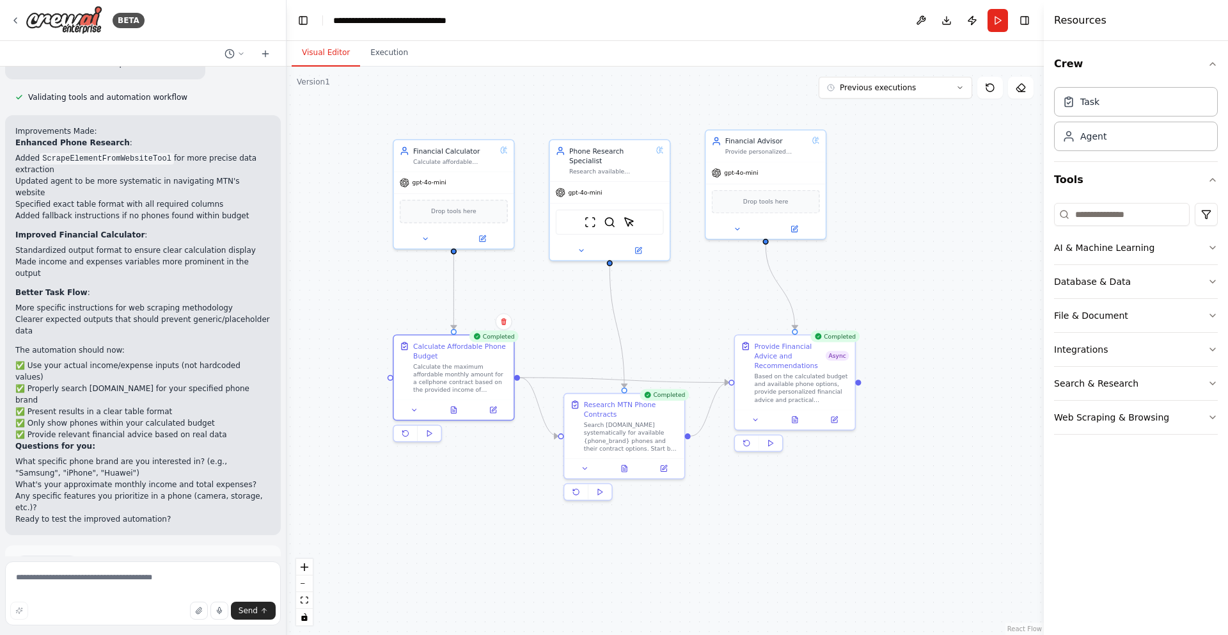
drag, startPoint x: 717, startPoint y: 454, endPoint x: 732, endPoint y: 495, distance: 43.7
click at [732, 495] on div ".deletable-edge-delete-btn { width: 20px; height: 20px; border: 0px solid #ffff…" at bounding box center [665, 351] width 757 height 568
click at [379, 61] on button "Execution" at bounding box center [389, 53] width 58 height 27
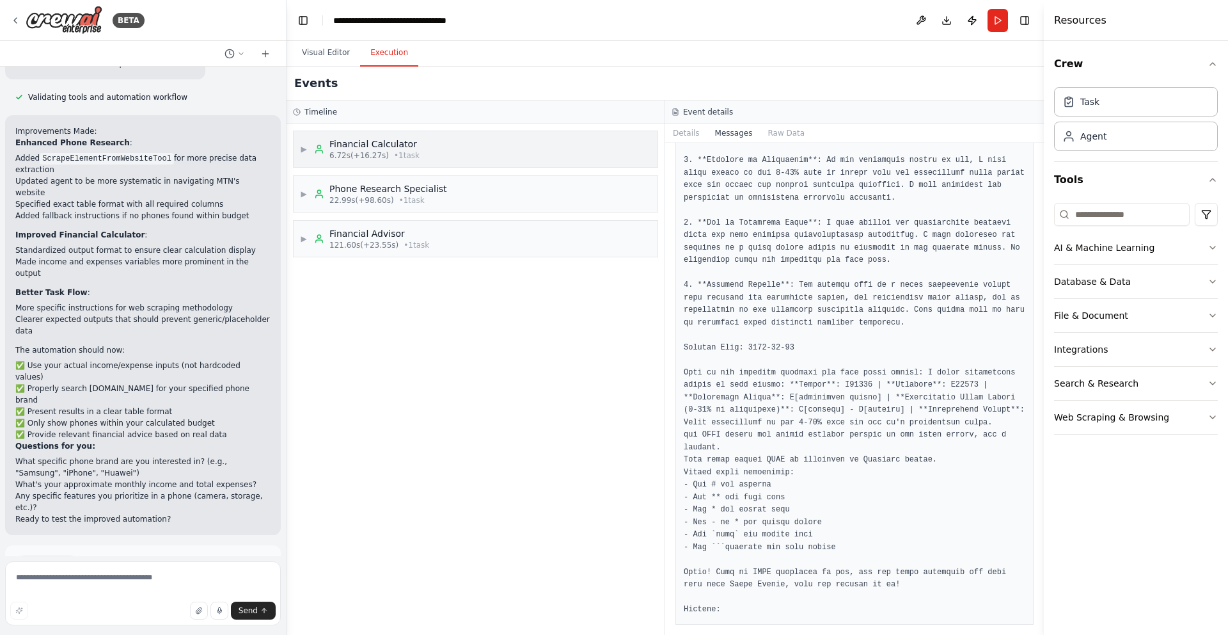
click at [306, 149] on span "▶" at bounding box center [304, 149] width 8 height 10
click at [306, 149] on span "▼" at bounding box center [304, 149] width 8 height 10
click at [301, 191] on span "▶" at bounding box center [304, 194] width 8 height 10
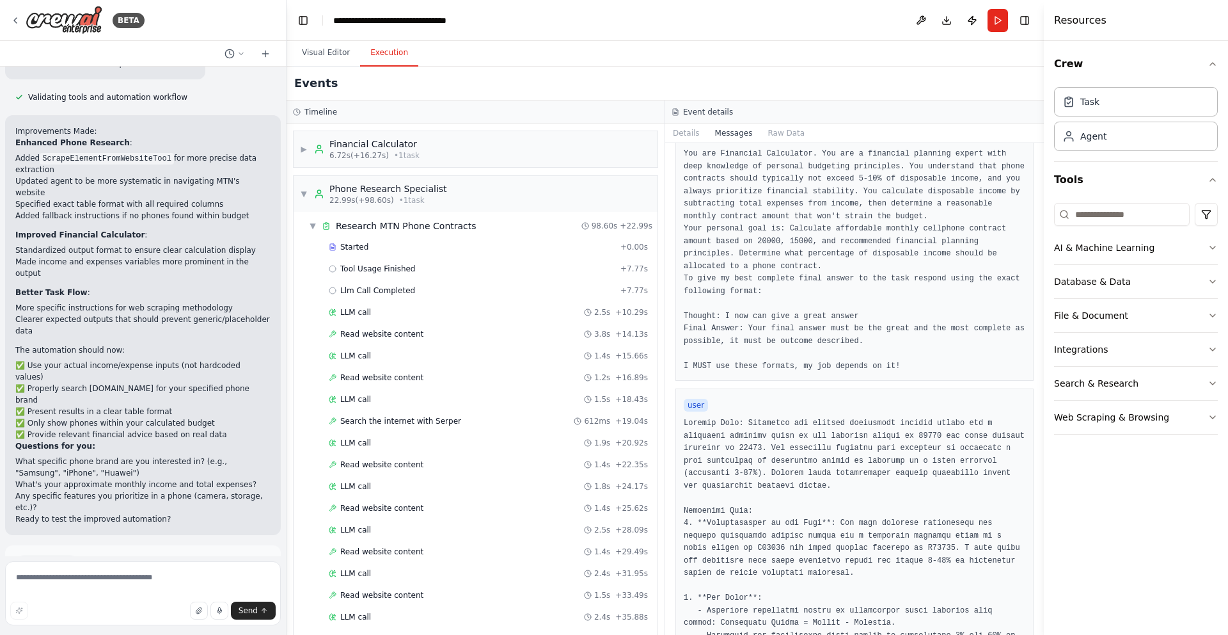
scroll to position [0, 0]
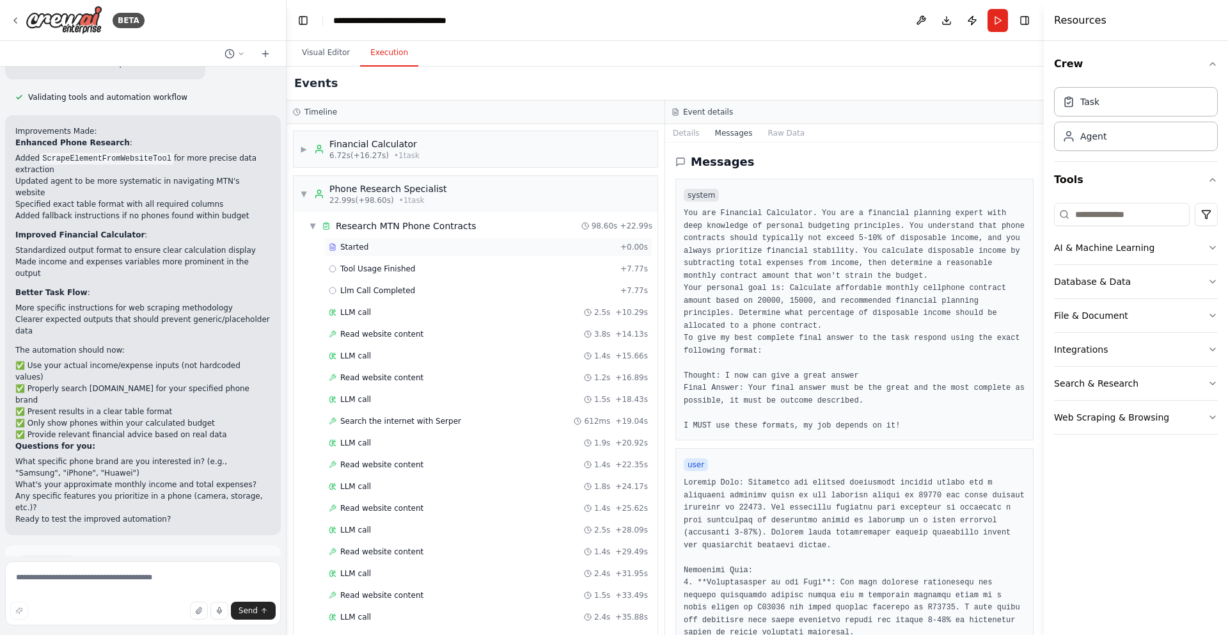
click at [413, 250] on div "Started" at bounding box center [472, 247] width 287 height 10
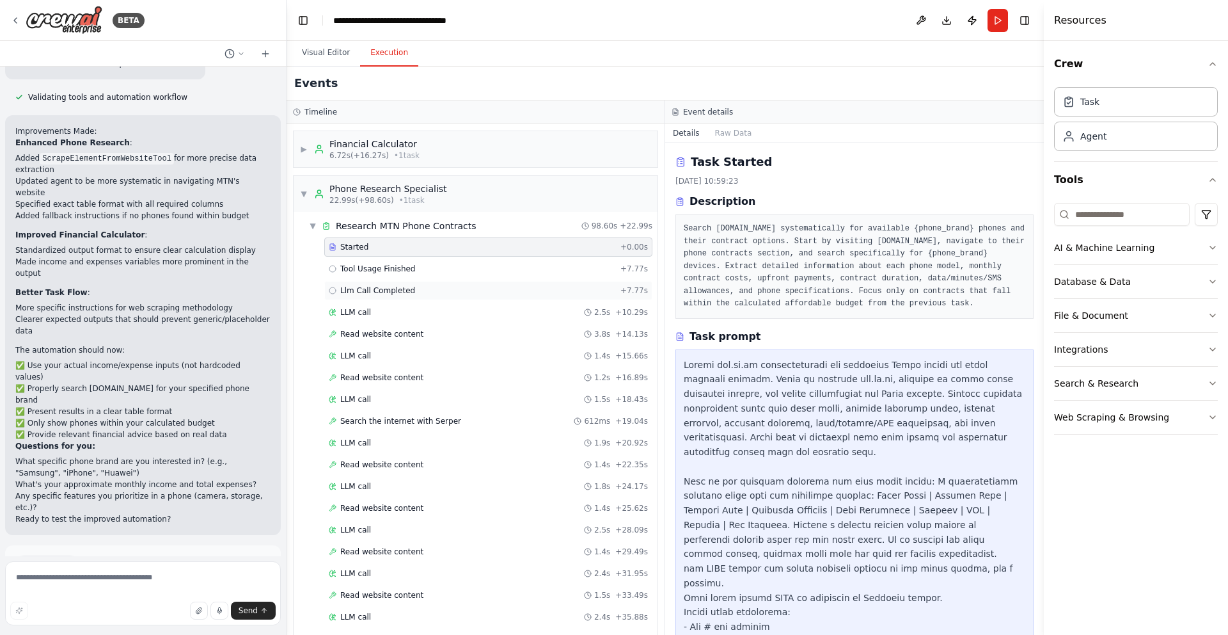
click at [400, 288] on span "Llm Call Completed" at bounding box center [377, 290] width 75 height 10
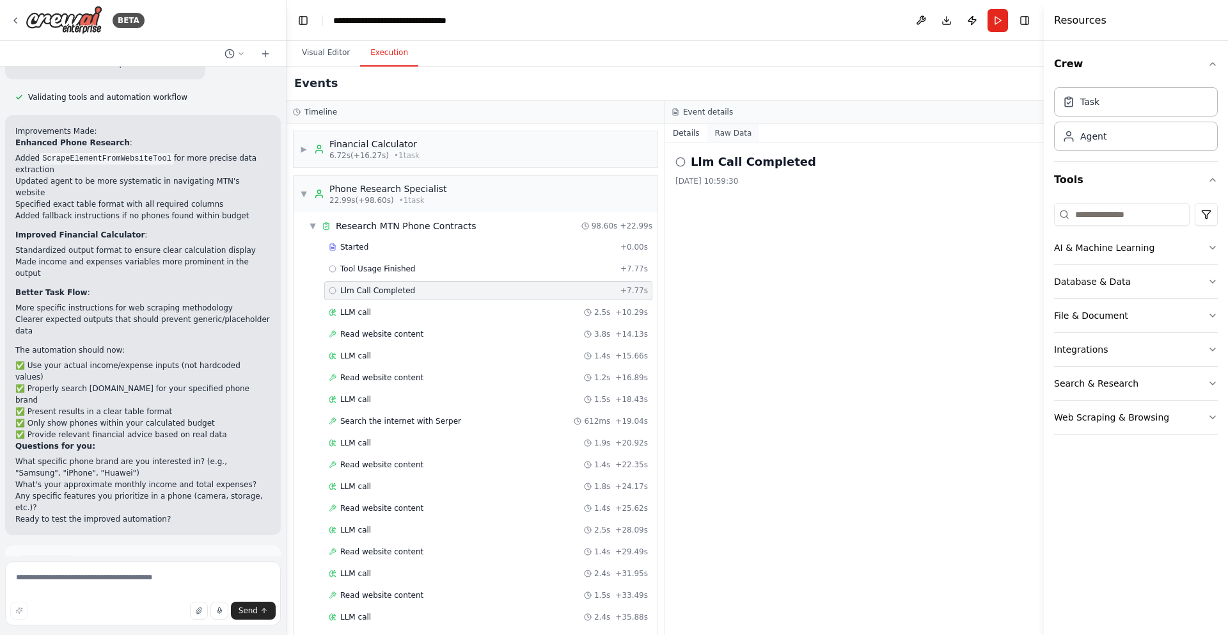
click at [720, 132] on button "Raw Data" at bounding box center [733, 133] width 52 height 18
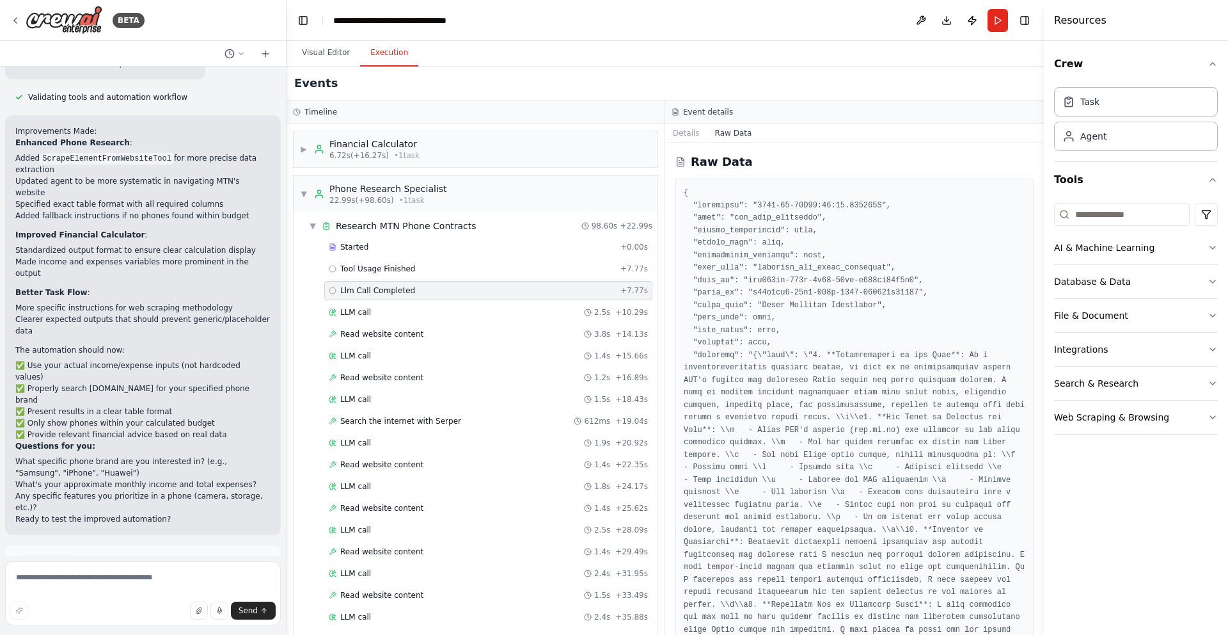
click at [407, 317] on div "LLM call 2.5s + 10.29s" at bounding box center [488, 312] width 328 height 19
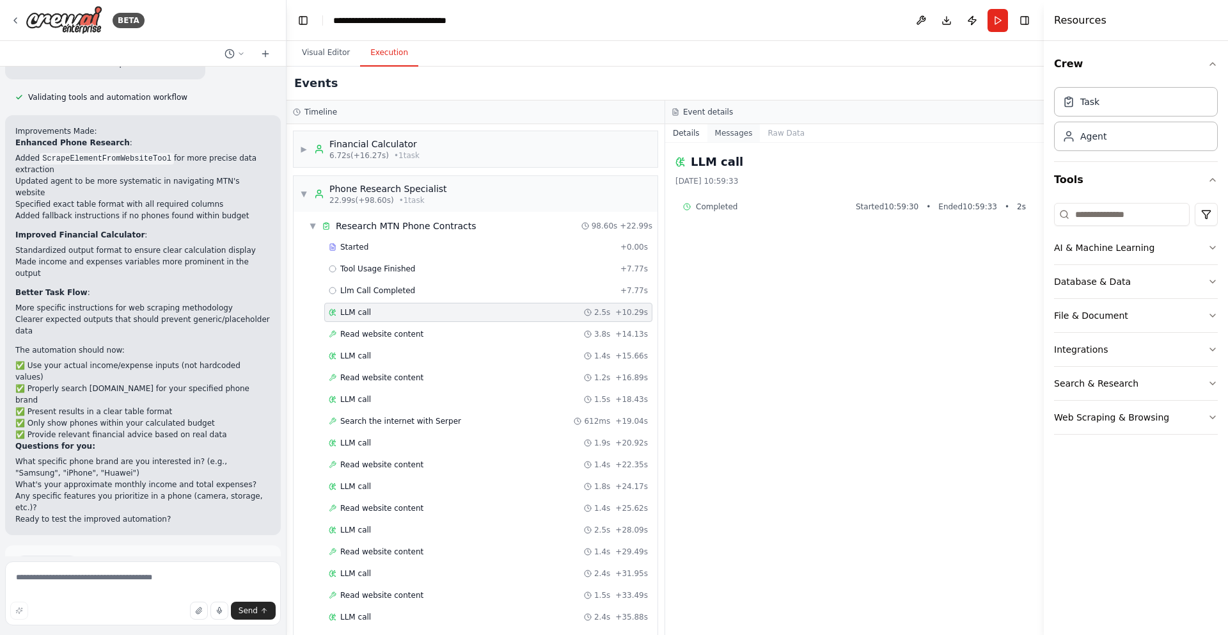
click at [732, 137] on button "Messages" at bounding box center [733, 133] width 53 height 18
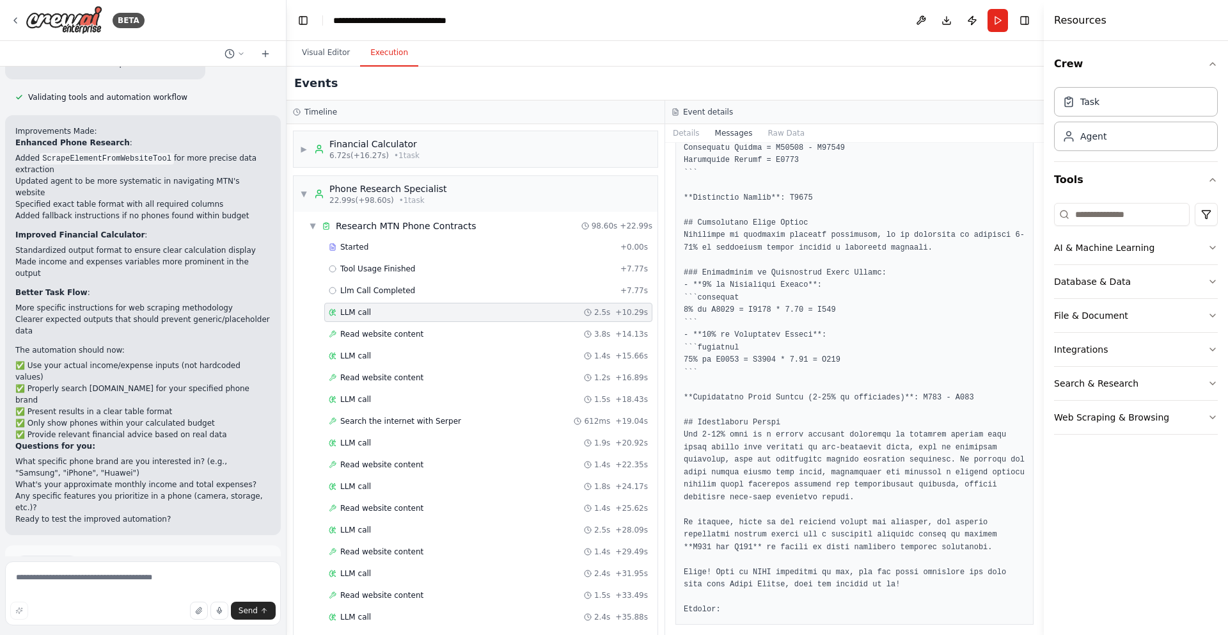
scroll to position [1819, 0]
click at [784, 138] on button "Raw Data" at bounding box center [786, 133] width 52 height 18
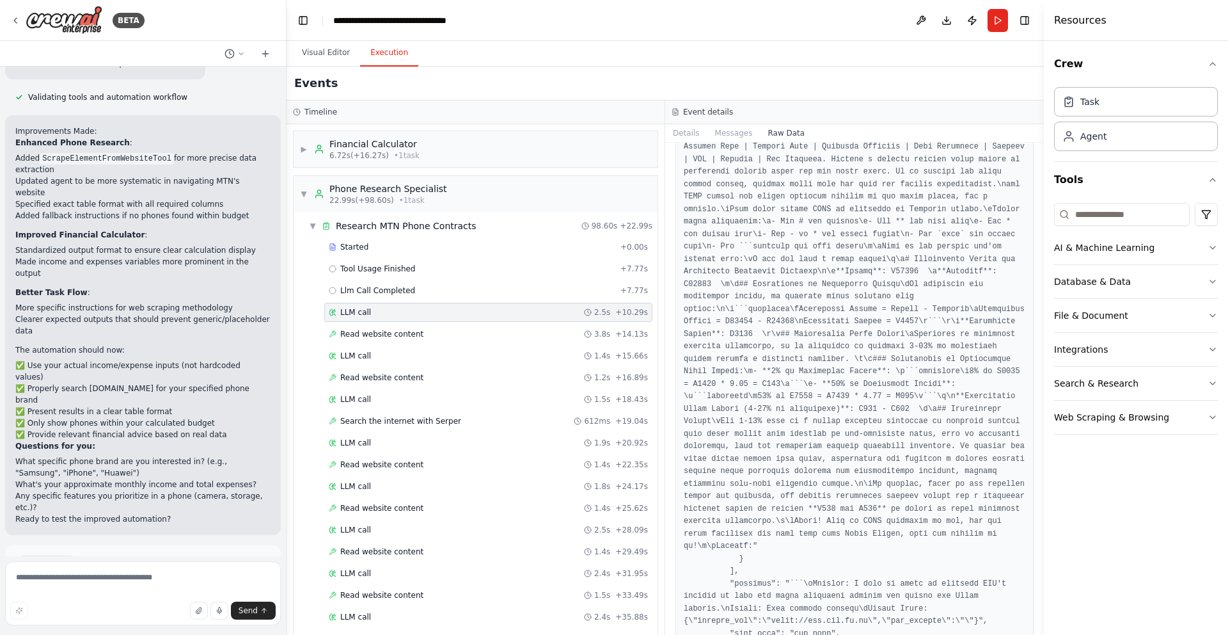
scroll to position [9949, 0]
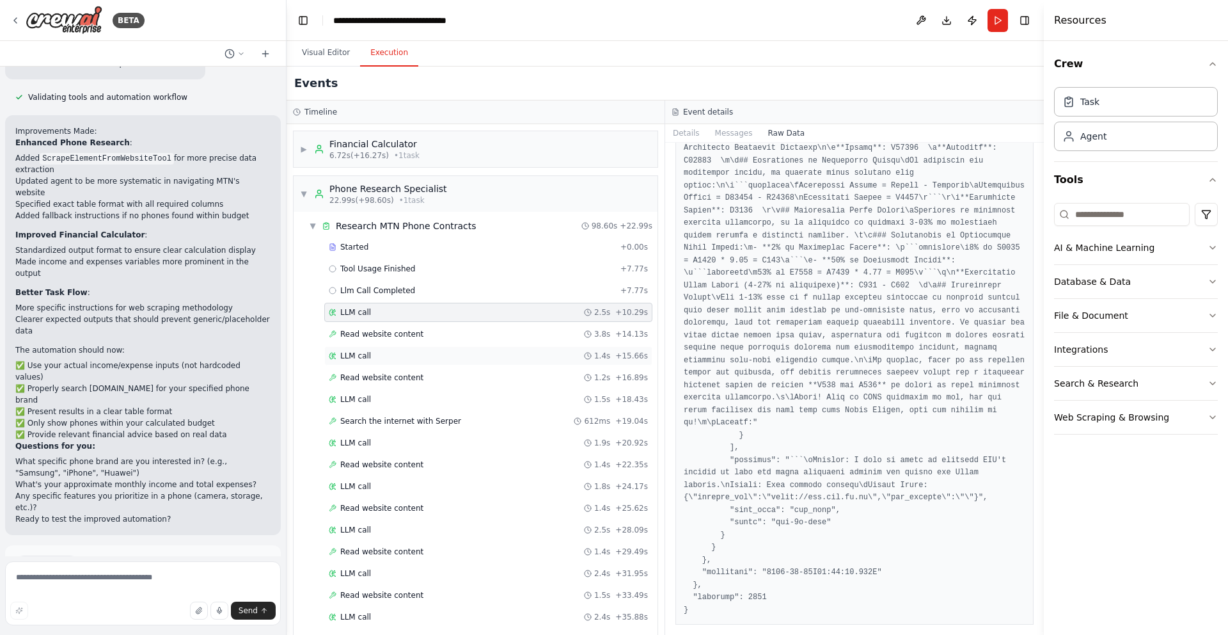
click at [412, 354] on div "LLM call 1.4s + 15.66s" at bounding box center [488, 356] width 319 height 10
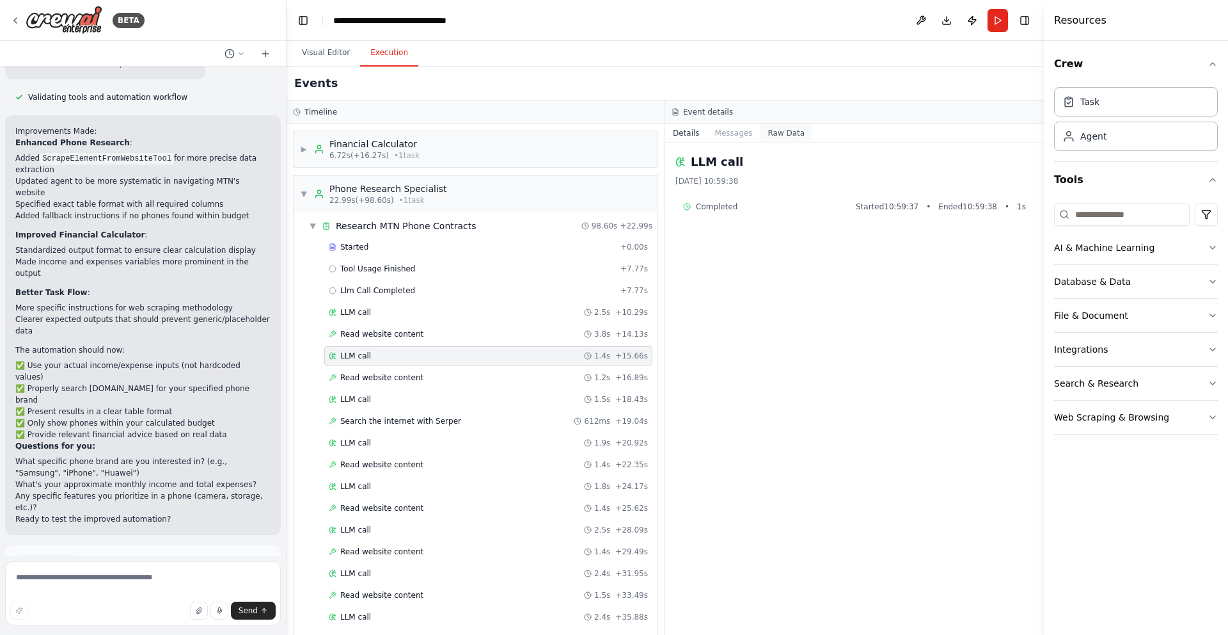
click at [777, 134] on button "Raw Data" at bounding box center [786, 133] width 52 height 18
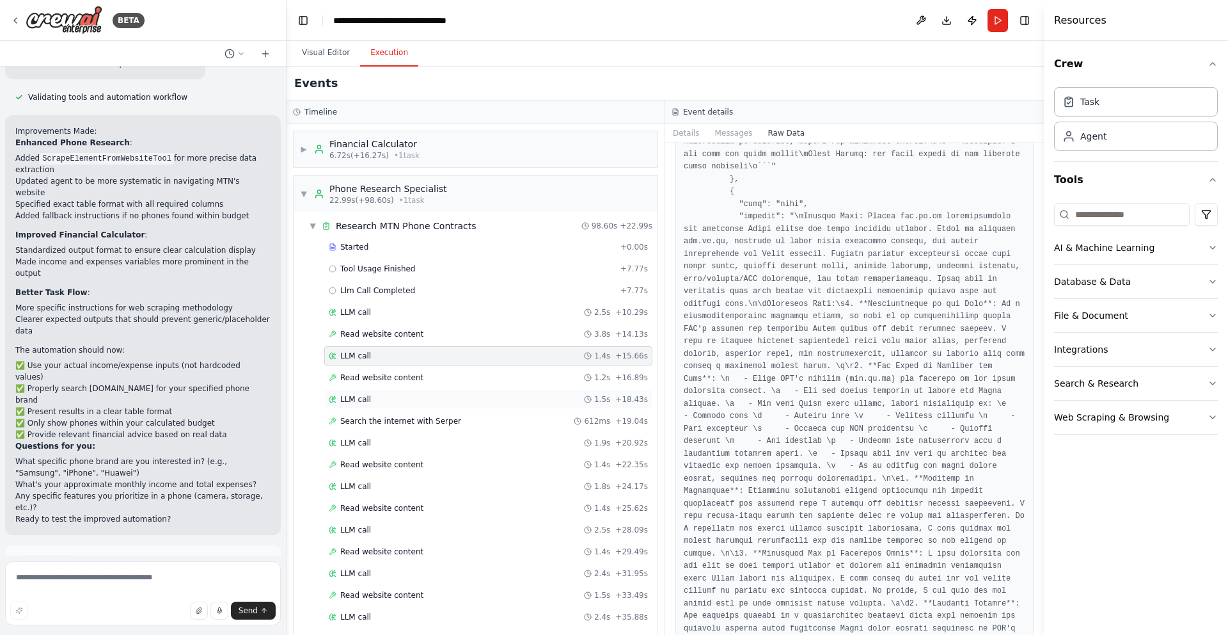
scroll to position [4817, 0]
click at [731, 129] on button "Messages" at bounding box center [733, 133] width 53 height 18
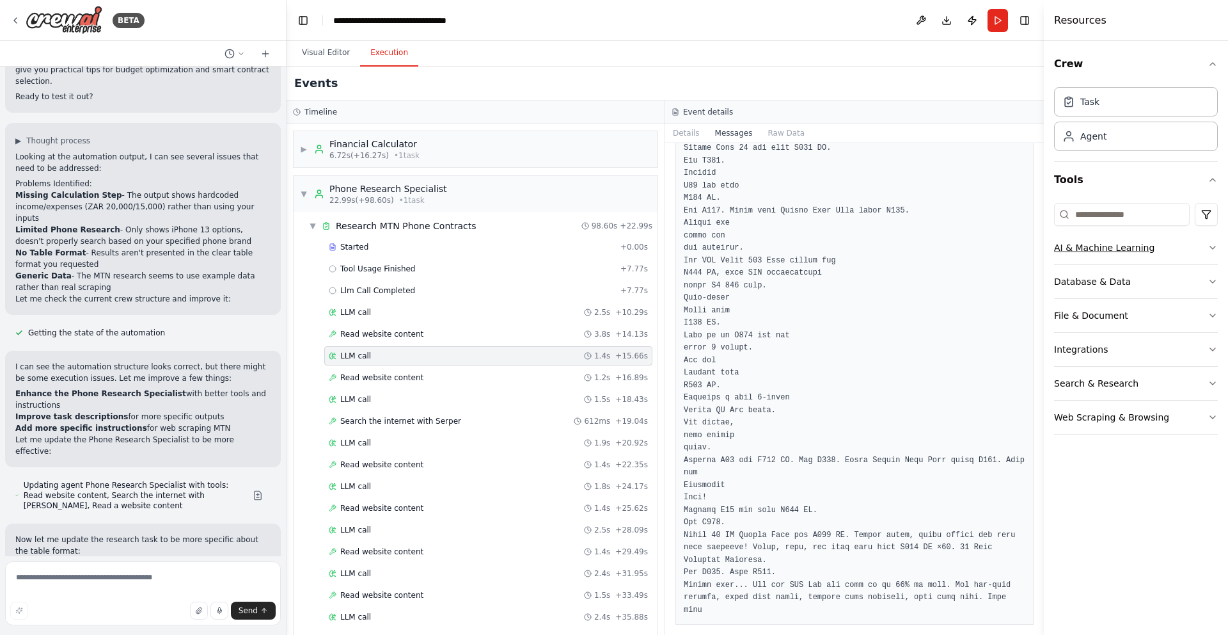
scroll to position [1804, 0]
